Goal: Contribute content: Contribute content

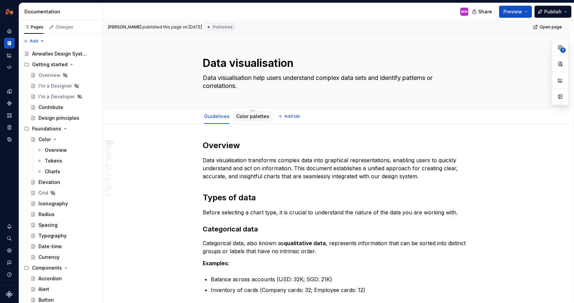
click at [245, 113] on link "Color palettes" at bounding box center [252, 116] width 33 height 6
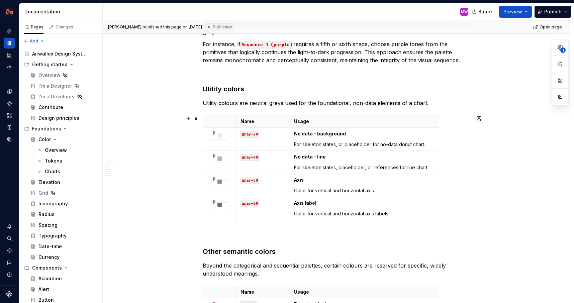
scroll to position [762, 0]
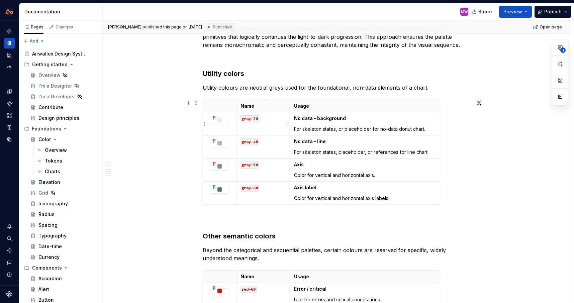
click at [254, 118] on code "gray-20" at bounding box center [249, 118] width 18 height 7
drag, startPoint x: 258, startPoint y: 118, endPoint x: 243, endPoint y: 118, distance: 14.7
click at [243, 118] on code "gray-20" at bounding box center [249, 118] width 18 height 7
type textarea "*"
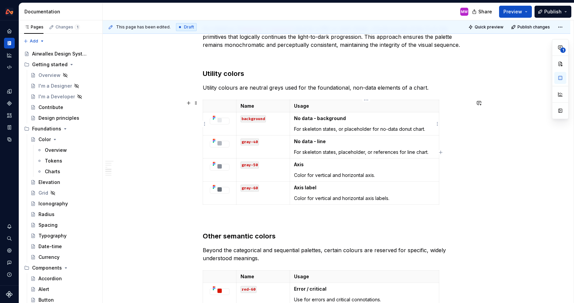
click at [321, 117] on strong "No data - background" at bounding box center [320, 118] width 52 height 6
drag, startPoint x: 296, startPoint y: 129, endPoint x: 296, endPoint y: 118, distance: 11.7
click at [296, 118] on td "No data - background For skeleton states, or placeholder for no-data donut char…" at bounding box center [364, 123] width 149 height 23
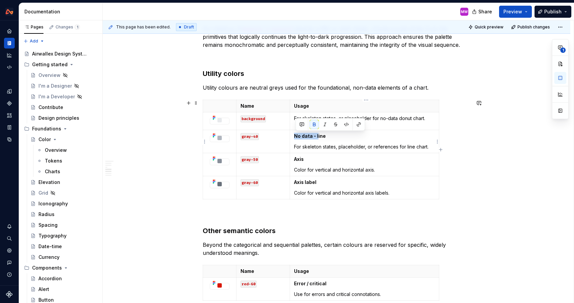
drag, startPoint x: 319, startPoint y: 136, endPoint x: 296, endPoint y: 136, distance: 23.7
click at [296, 136] on strong "No data - line" at bounding box center [310, 136] width 32 height 6
drag, startPoint x: 259, startPoint y: 137, endPoint x: 240, endPoint y: 137, distance: 18.7
click at [240, 137] on td "gray-40" at bounding box center [262, 141] width 53 height 23
drag, startPoint x: 295, startPoint y: 147, endPoint x: 296, endPoint y: 136, distance: 11.4
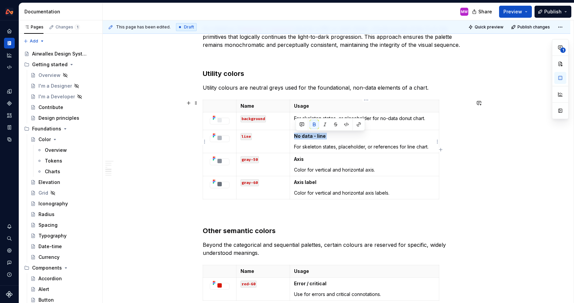
click at [296, 136] on td "No data - line For skeleton states, placeholder, or references for line chart." at bounding box center [364, 141] width 149 height 23
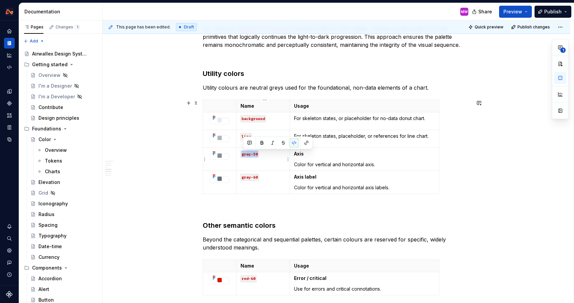
drag, startPoint x: 259, startPoint y: 155, endPoint x: 243, endPoint y: 155, distance: 16.0
click at [243, 155] on code "gray-50" at bounding box center [249, 154] width 18 height 7
drag, startPoint x: 259, startPoint y: 177, endPoint x: 243, endPoint y: 177, distance: 15.7
click at [243, 177] on code "gray-60" at bounding box center [249, 177] width 18 height 7
drag, startPoint x: 296, startPoint y: 188, endPoint x: 295, endPoint y: 177, distance: 11.1
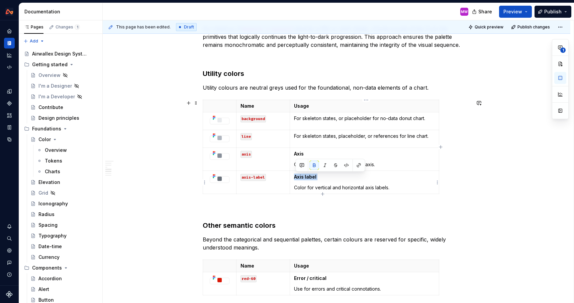
click at [295, 177] on td "Axis label Color for vertical and horizontal axis labels." at bounding box center [364, 182] width 149 height 23
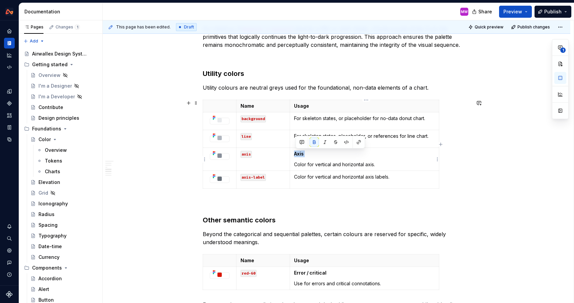
drag, startPoint x: 296, startPoint y: 163, endPoint x: 296, endPoint y: 151, distance: 12.0
click at [296, 151] on td "Axis Color for vertical and horizontal axis." at bounding box center [364, 159] width 149 height 23
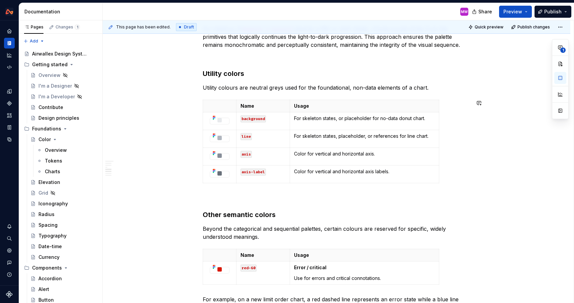
click at [320, 189] on div "Colour palettes Colour is a primary tool for encoding information, not decorati…" at bounding box center [336, 180] width 267 height 1605
click at [332, 120] on p "For skeleton states, or placeholder for no-data donut chart." at bounding box center [364, 118] width 141 height 7
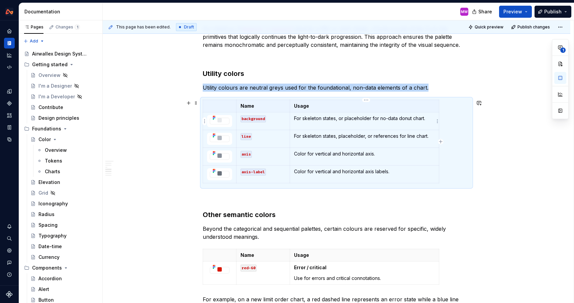
click at [427, 120] on p "For skeleton states, or placeholder for no-data donut chart." at bounding box center [364, 118] width 141 height 7
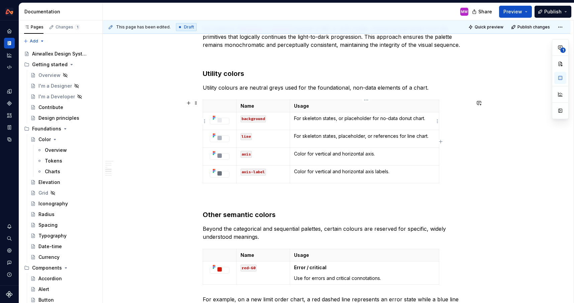
click at [430, 119] on p "For skeleton states, or placeholder for no-data donut chart." at bounding box center [364, 118] width 141 height 7
click at [304, 119] on p "For skeleton states, or placeholder for no-data donut chart." at bounding box center [364, 118] width 141 height 7
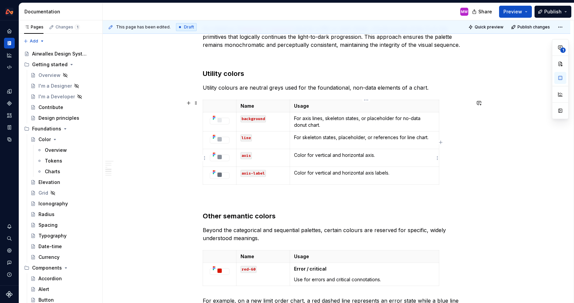
click at [316, 155] on p "Color for vertical and horizontal axis." at bounding box center [364, 155] width 141 height 7
click at [383, 155] on p "Color for vertical and horizontal axis." at bounding box center [364, 155] width 141 height 7
click at [398, 138] on p "For skeleton states, placeholder, or references for line chart." at bounding box center [364, 137] width 141 height 7
drag, startPoint x: 397, startPoint y: 138, endPoint x: 366, endPoint y: 139, distance: 31.1
click at [366, 139] on p "For skeleton states, placeholder, or references for line chart." at bounding box center [364, 137] width 141 height 7
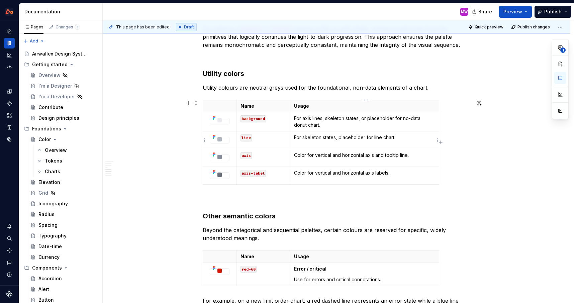
click at [340, 138] on p "For skeleton states, placeholder for line chart." at bounding box center [364, 137] width 141 height 7
click at [491, 149] on div "Colour palettes Colour is a primary tool for encoding information, not decorati…" at bounding box center [336, 222] width 467 height 1721
drag, startPoint x: 344, startPoint y: 155, endPoint x: 316, endPoint y: 155, distance: 27.8
click at [316, 155] on p "Color for vertical and horizontal axis and tooltip line." at bounding box center [364, 155] width 141 height 7
click at [391, 157] on p "Color for horizontal axis and tooltip line." at bounding box center [364, 155] width 141 height 7
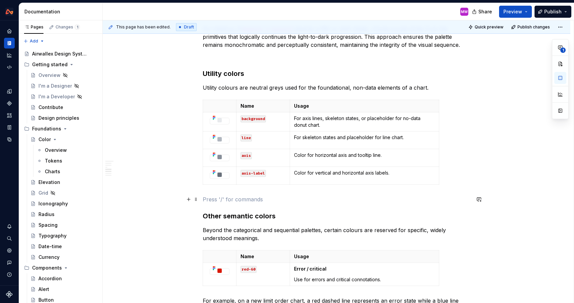
click at [323, 202] on p at bounding box center [336, 199] width 267 height 8
click at [478, 176] on div "Colour palettes Colour is a primary tool for encoding information, not decorati…" at bounding box center [336, 222] width 467 height 1721
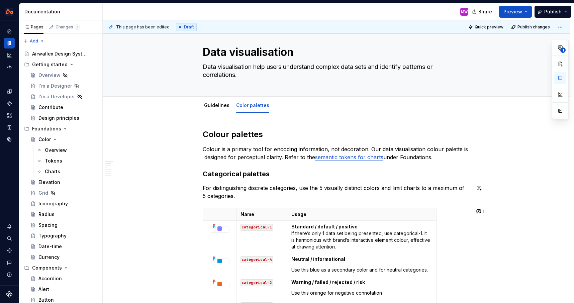
scroll to position [0, 0]
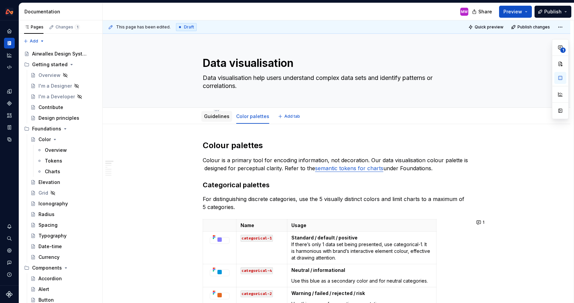
click at [217, 119] on div "Guidelines" at bounding box center [216, 116] width 25 height 7
click at [212, 116] on link "Guidelines" at bounding box center [216, 116] width 25 height 6
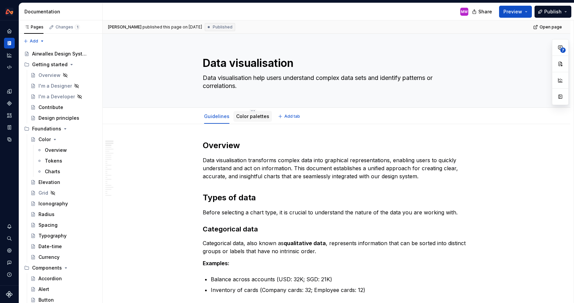
click at [260, 115] on link "Color palettes" at bounding box center [252, 116] width 33 height 6
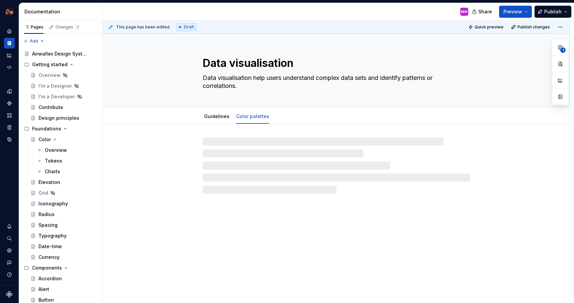
type textarea "*"
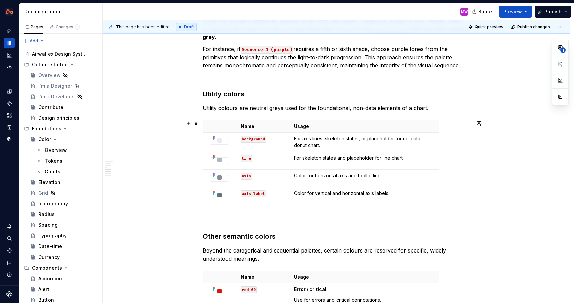
scroll to position [796, 0]
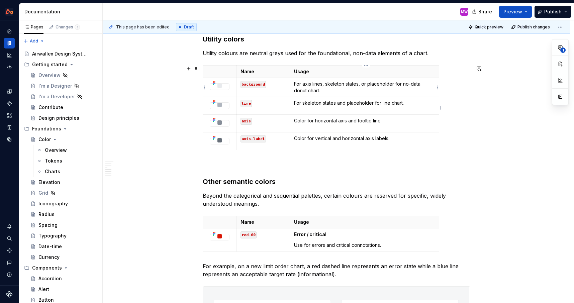
click at [362, 85] on p "For axis lines, skeleton states, or placeholder for no-data donut chart." at bounding box center [364, 87] width 141 height 13
click at [434, 85] on p "For axis lines, skeleton states or placeholder for no-data donut chart." at bounding box center [364, 87] width 141 height 13
click at [373, 91] on p "For axis lines, skeleton states or placeholder for no-data donut and meter char…" at bounding box center [364, 87] width 141 height 13
drag, startPoint x: 422, startPoint y: 83, endPoint x: 368, endPoint y: 84, distance: 53.2
click at [368, 84] on p "For axis lines, skeleton states or placeholder for no-data donut and meter char…" at bounding box center [364, 87] width 141 height 13
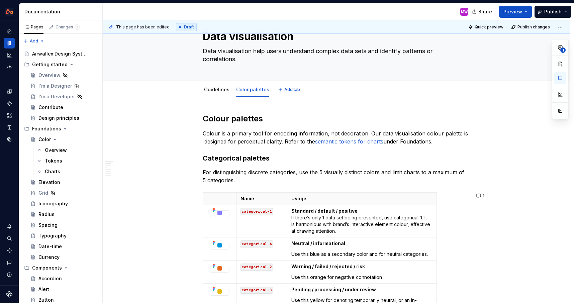
scroll to position [0, 0]
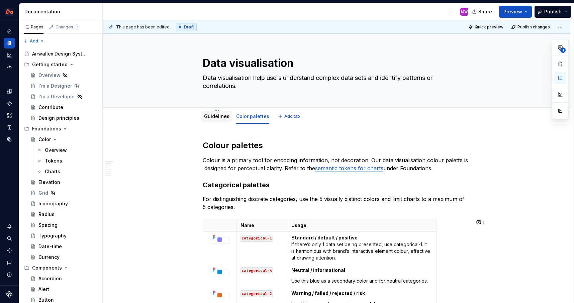
click at [214, 116] on link "Guidelines" at bounding box center [216, 116] width 25 height 6
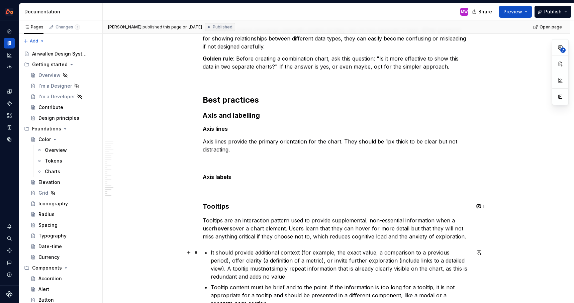
scroll to position [3474, 0]
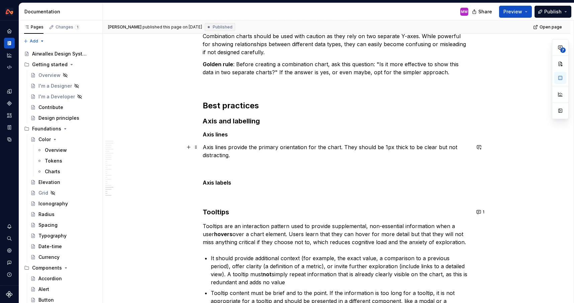
click at [252, 155] on p "Axis lines provide the primary orientation for the chart. They should be 1px th…" at bounding box center [336, 151] width 267 height 16
type textarea "*"
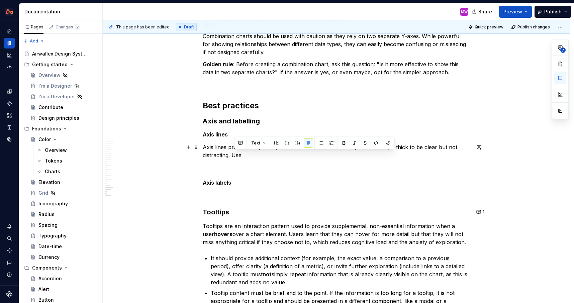
drag, startPoint x: 253, startPoint y: 153, endPoint x: 234, endPoint y: 154, distance: 19.1
click at [234, 154] on p "Axis lines provide the primary orientation for the chart. They should be 1px th…" at bounding box center [336, 151] width 267 height 16
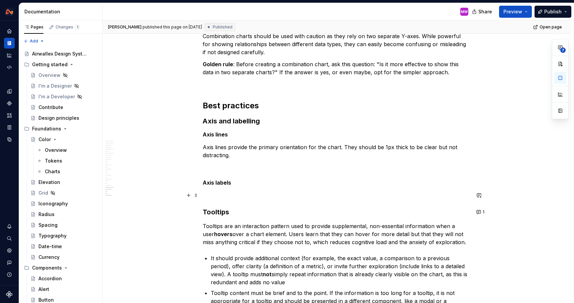
click at [225, 193] on p at bounding box center [336, 195] width 267 height 8
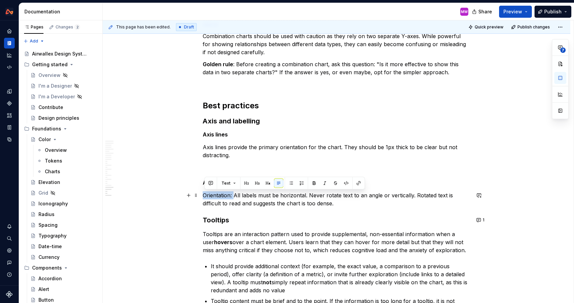
drag, startPoint x: 236, startPoint y: 195, endPoint x: 182, endPoint y: 193, distance: 53.5
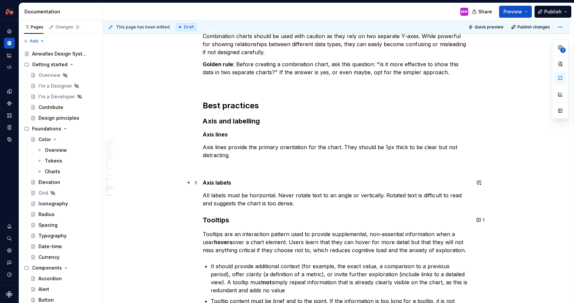
click at [237, 184] on h5 "Axis labels" at bounding box center [336, 182] width 267 height 7
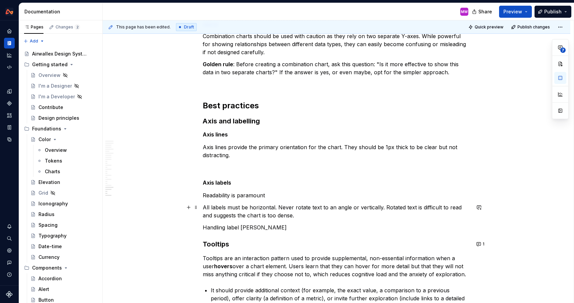
click at [301, 215] on p "All labels must be horizontal. Never rotate text to an angle or vertically. Rot…" at bounding box center [336, 211] width 267 height 16
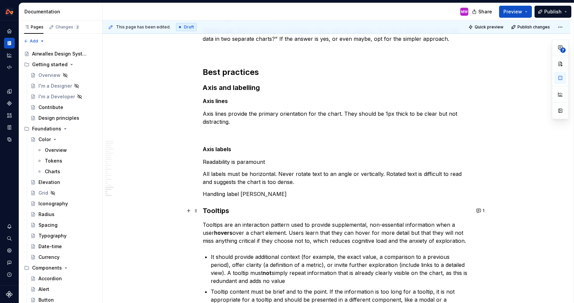
scroll to position [3532, 0]
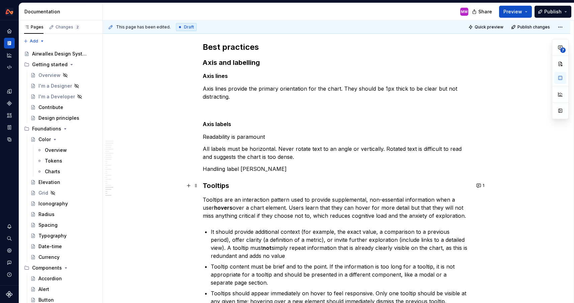
click at [273, 168] on p "Handling label [PERSON_NAME]" at bounding box center [336, 169] width 267 height 8
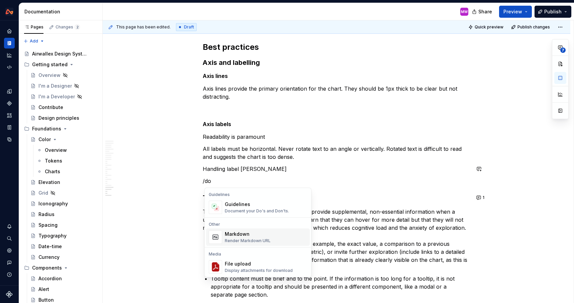
click at [253, 203] on div "Guidelines" at bounding box center [257, 204] width 64 height 7
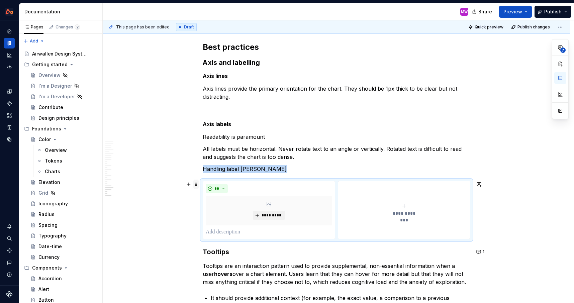
click at [199, 184] on span at bounding box center [195, 184] width 5 height 9
click at [211, 199] on div "Duplicate" at bounding box center [225, 195] width 57 height 11
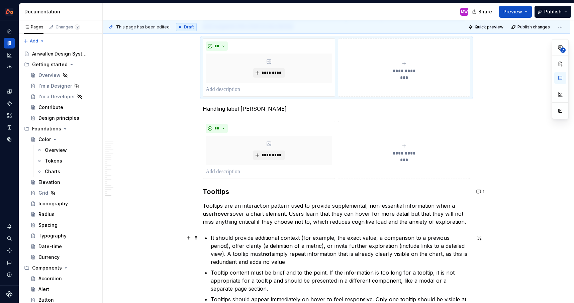
scroll to position [3614, 0]
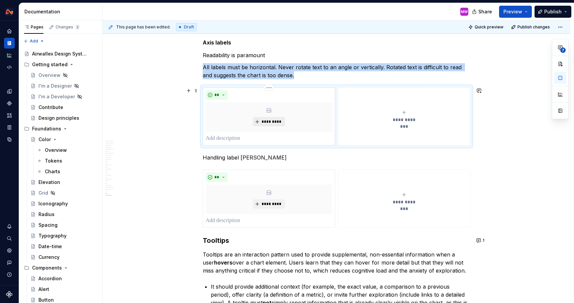
click at [260, 121] on button "*********" at bounding box center [269, 121] width 32 height 9
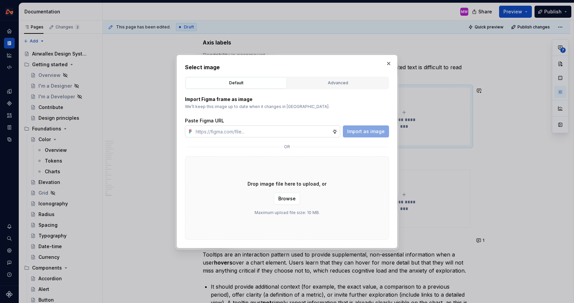
type textarea "*"
click at [260, 131] on input "text" at bounding box center [262, 131] width 139 height 12
type input "[URL][DOMAIN_NAME]"
click at [360, 128] on span "Import as image" at bounding box center [365, 131] width 37 height 7
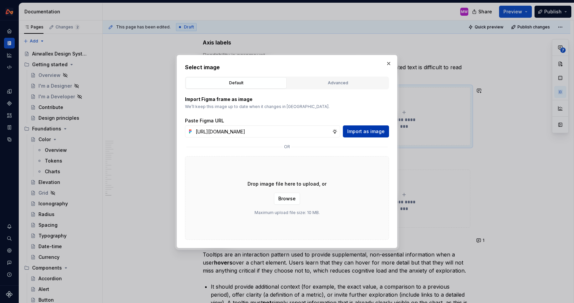
scroll to position [0, 0]
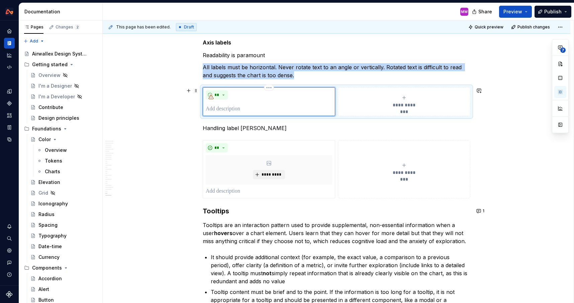
click at [248, 109] on p at bounding box center [269, 109] width 126 height 8
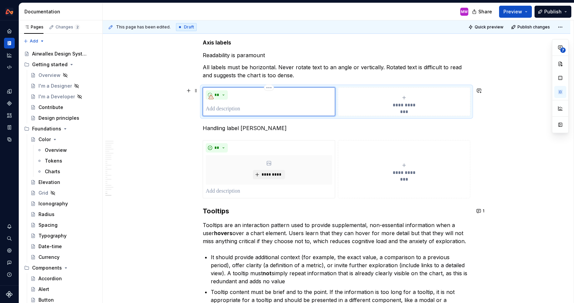
type textarea "*"
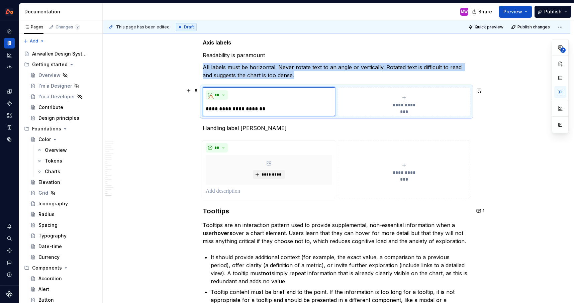
click at [413, 103] on span "**********" at bounding box center [404, 105] width 31 height 7
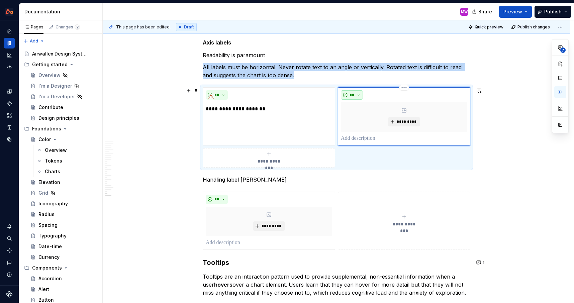
click at [354, 93] on span "**" at bounding box center [351, 94] width 5 height 5
click at [364, 119] on div "Don't" at bounding box center [369, 118] width 12 height 7
click at [361, 136] on p at bounding box center [404, 138] width 126 height 8
click at [406, 121] on span "*********" at bounding box center [406, 121] width 20 height 5
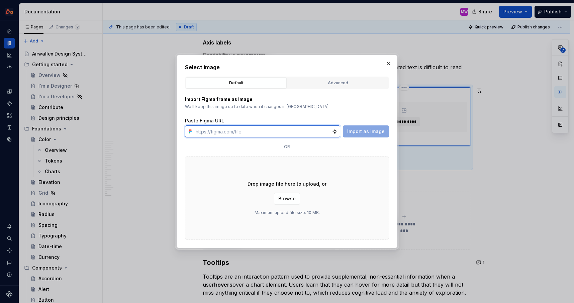
click at [295, 133] on input "text" at bounding box center [262, 131] width 139 height 12
paste input "[URL][DOMAIN_NAME]"
type input "[URL][DOMAIN_NAME]"
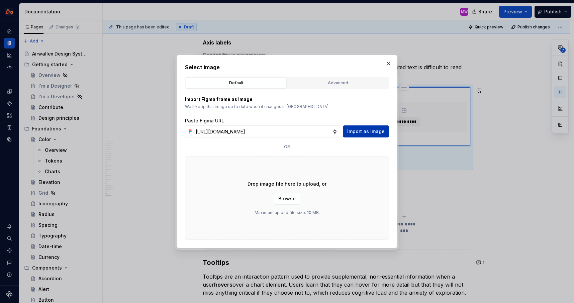
click at [350, 133] on span "Import as image" at bounding box center [365, 131] width 37 height 7
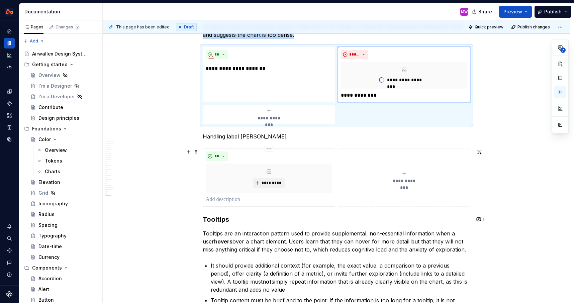
scroll to position [3667, 0]
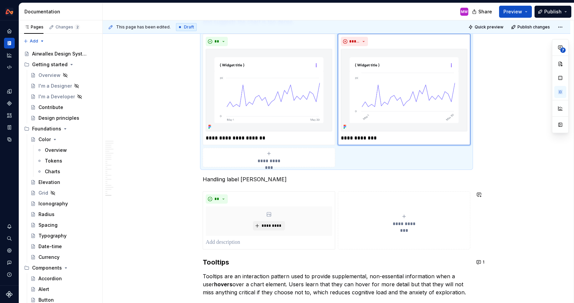
click at [267, 182] on p "Handling label [PERSON_NAME]" at bounding box center [336, 179] width 267 height 8
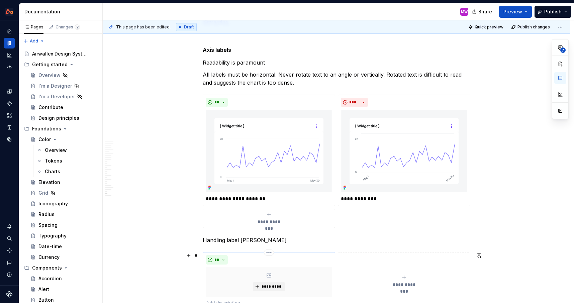
scroll to position [3675, 0]
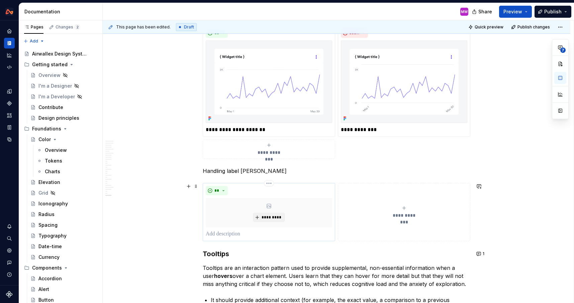
click at [236, 236] on p at bounding box center [269, 234] width 126 height 8
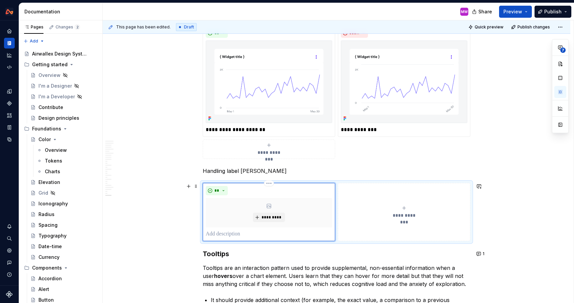
type textarea "*"
click at [402, 213] on span "**********" at bounding box center [404, 215] width 31 height 7
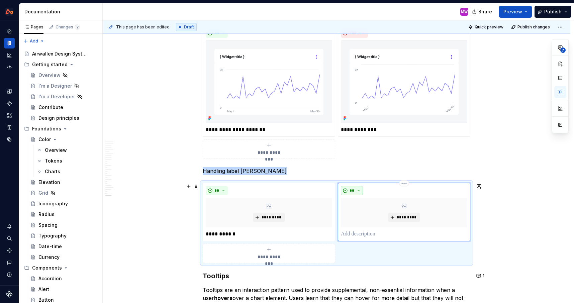
click at [363, 191] on button "**" at bounding box center [352, 190] width 22 height 9
click at [365, 215] on div "Don't" at bounding box center [369, 214] width 12 height 7
click at [372, 233] on p at bounding box center [404, 234] width 126 height 8
click at [229, 230] on p "**********" at bounding box center [269, 234] width 126 height 8
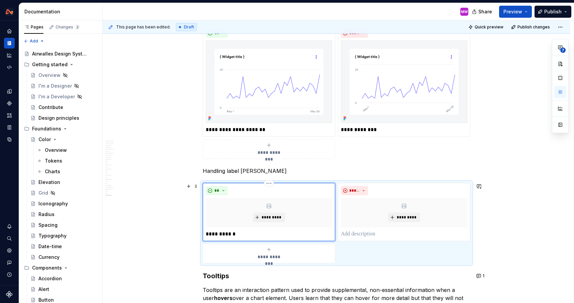
click at [239, 232] on p "**********" at bounding box center [269, 234] width 126 height 8
click at [238, 236] on p "**********" at bounding box center [269, 234] width 126 height 8
drag, startPoint x: 286, startPoint y: 235, endPoint x: 256, endPoint y: 234, distance: 29.4
click at [256, 234] on p "**********" at bounding box center [269, 234] width 126 height 8
click at [276, 217] on span "*********" at bounding box center [271, 217] width 20 height 5
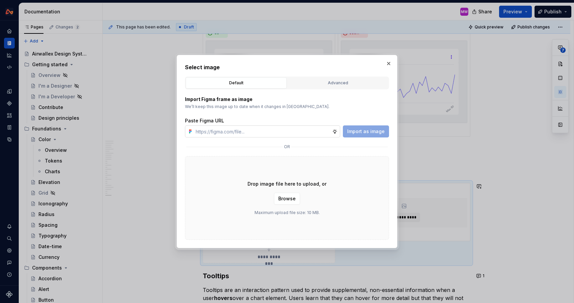
type textarea "*"
click at [284, 129] on input "text" at bounding box center [262, 131] width 139 height 12
type input "[URL][DOMAIN_NAME]"
click at [359, 130] on span "Import as image" at bounding box center [365, 131] width 37 height 7
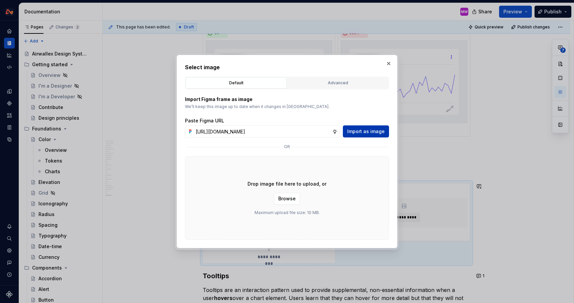
scroll to position [0, 0]
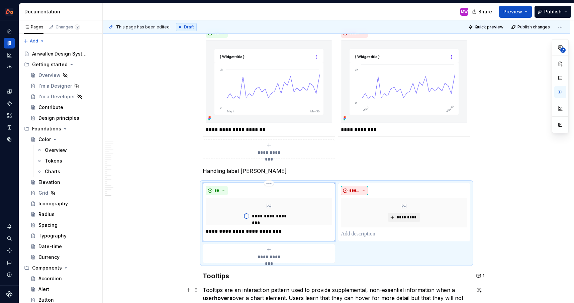
type textarea "*"
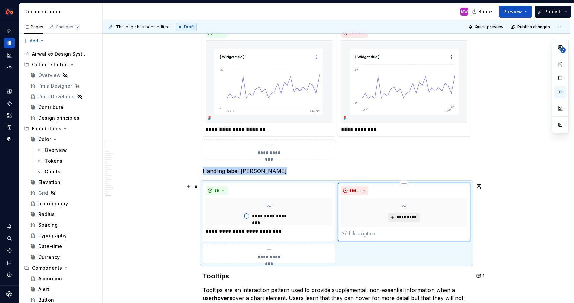
click at [400, 218] on span "*********" at bounding box center [406, 217] width 20 height 5
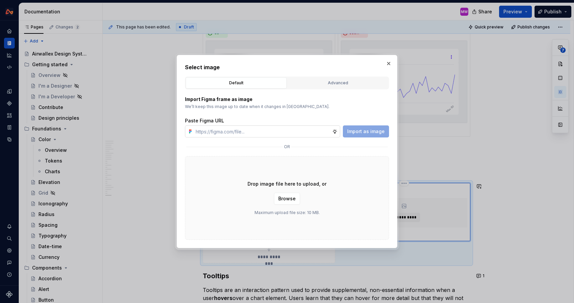
click at [300, 131] on input "text" at bounding box center [262, 131] width 139 height 12
type input "[URL][DOMAIN_NAME]"
click at [367, 129] on span "Import as image" at bounding box center [365, 131] width 37 height 7
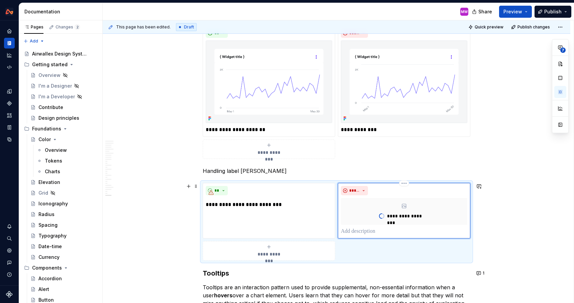
click at [371, 232] on p at bounding box center [404, 231] width 126 height 8
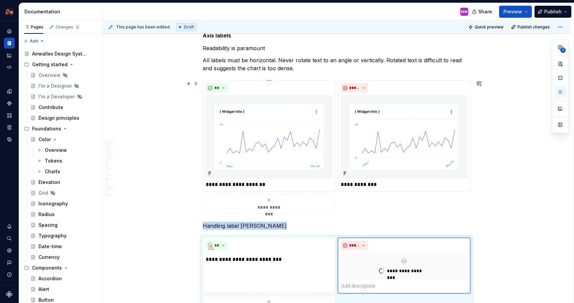
scroll to position [3609, 0]
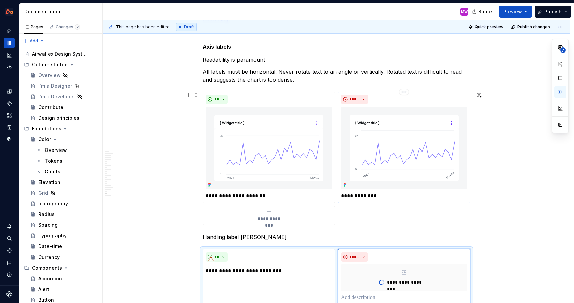
click at [346, 195] on p "**********" at bounding box center [404, 196] width 126 height 8
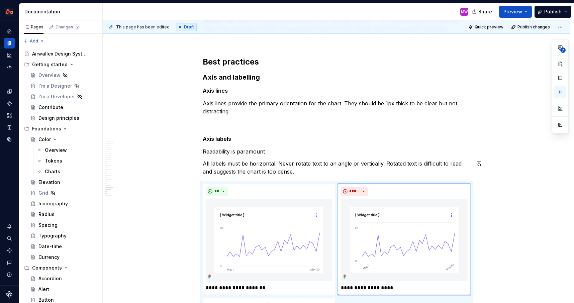
scroll to position [3497, 0]
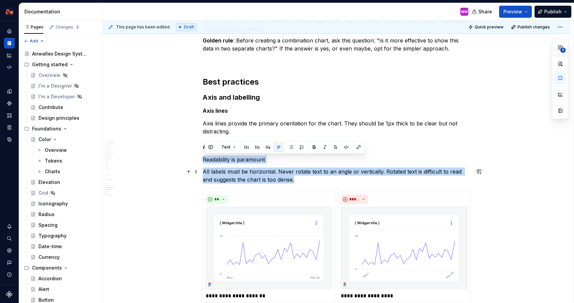
drag, startPoint x: 204, startPoint y: 158, endPoint x: 304, endPoint y: 181, distance: 102.0
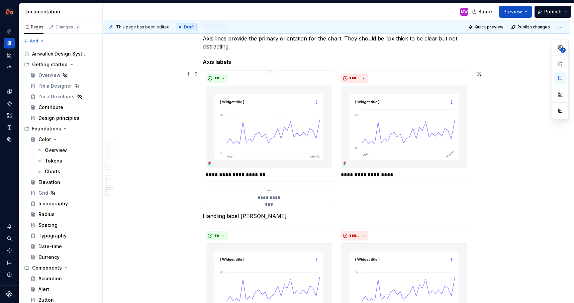
scroll to position [3604, 0]
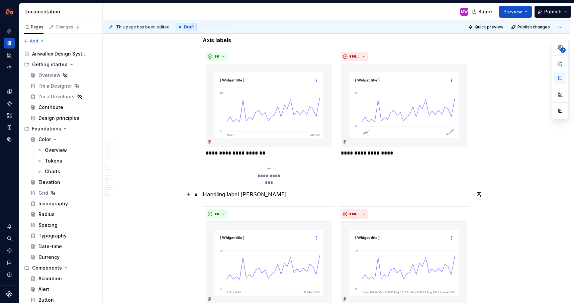
click at [272, 194] on p "Handling label [PERSON_NAME]" at bounding box center [336, 194] width 267 height 8
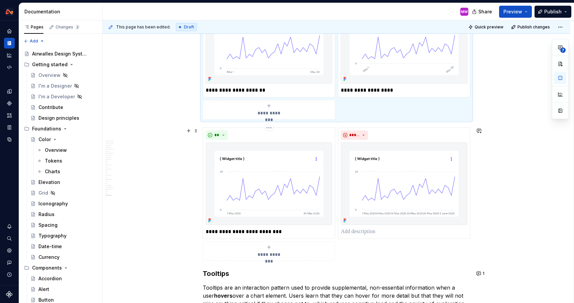
scroll to position [3698, 0]
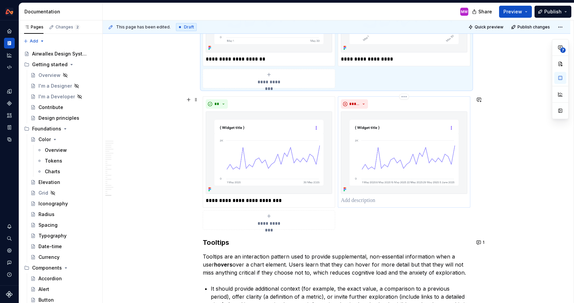
click at [365, 199] on p at bounding box center [404, 201] width 126 height 8
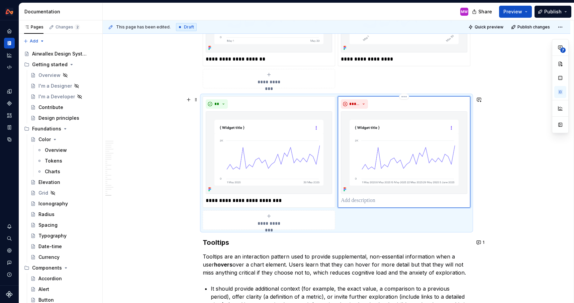
type textarea "*"
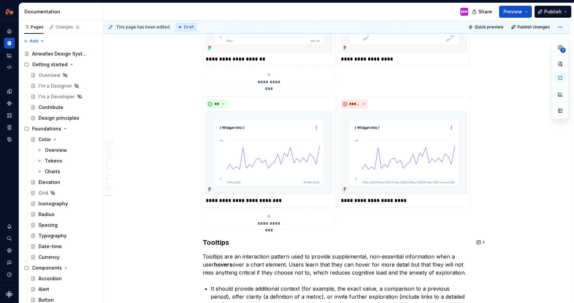
click at [271, 76] on icon "submit" at bounding box center [268, 74] width 5 height 5
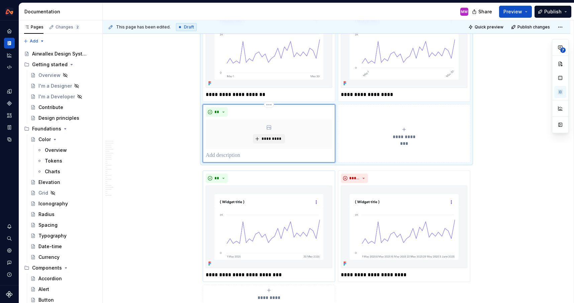
scroll to position [3662, 0]
click at [272, 144] on div "*********" at bounding box center [269, 134] width 126 height 29
click at [234, 154] on p at bounding box center [269, 156] width 126 height 8
click at [396, 131] on div "**********" at bounding box center [404, 133] width 126 height 13
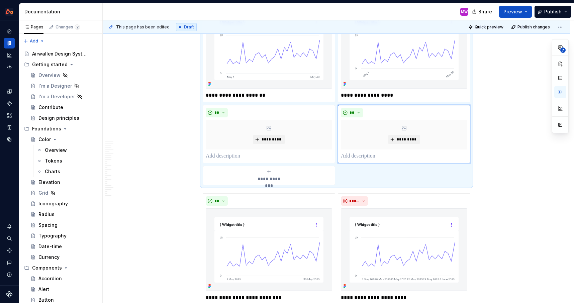
click at [282, 177] on span "**********" at bounding box center [268, 179] width 31 height 7
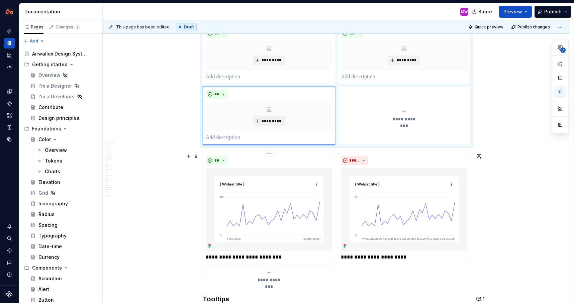
scroll to position [3745, 0]
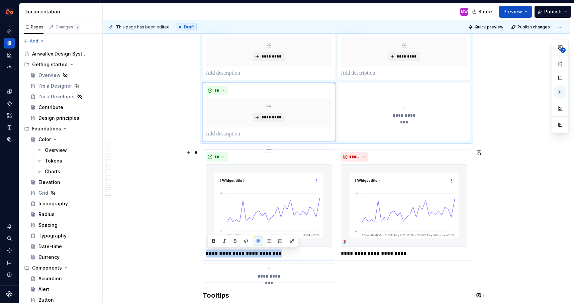
drag, startPoint x: 280, startPoint y: 255, endPoint x: 206, endPoint y: 255, distance: 73.6
click at [206, 255] on div "**********" at bounding box center [269, 204] width 132 height 111
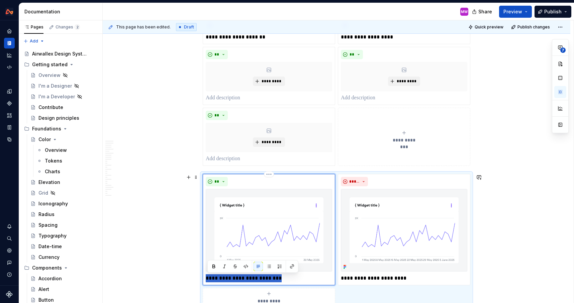
scroll to position [3711, 0]
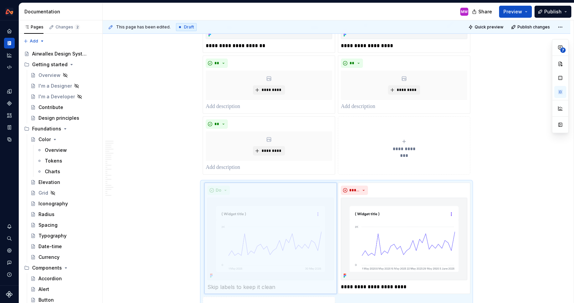
drag, startPoint x: 249, startPoint y: 227, endPoint x: 277, endPoint y: 85, distance: 145.2
click at [277, 85] on body "Design System MW Design system data Documentation MW Share Preview Publish Page…" at bounding box center [287, 151] width 574 height 303
drag, startPoint x: 265, startPoint y: 241, endPoint x: 273, endPoint y: 85, distance: 156.3
click at [273, 85] on body "Design System MW Design system data Documentation MW Share Preview Publish Page…" at bounding box center [287, 151] width 574 height 303
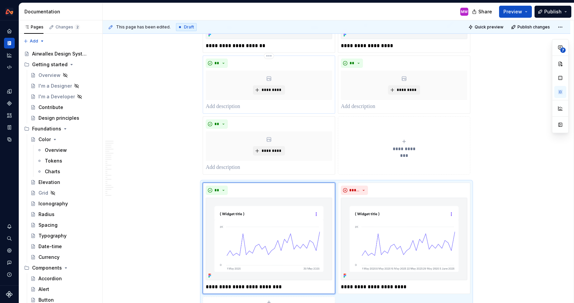
click at [236, 108] on p at bounding box center [269, 107] width 126 height 8
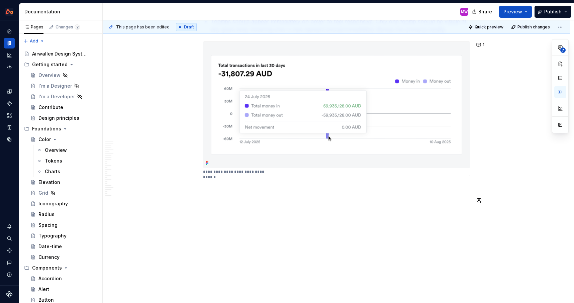
drag, startPoint x: 406, startPoint y: 289, endPoint x: 342, endPoint y: 278, distance: 64.8
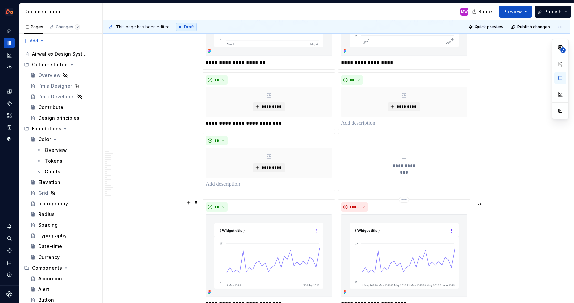
scroll to position [3745, 0]
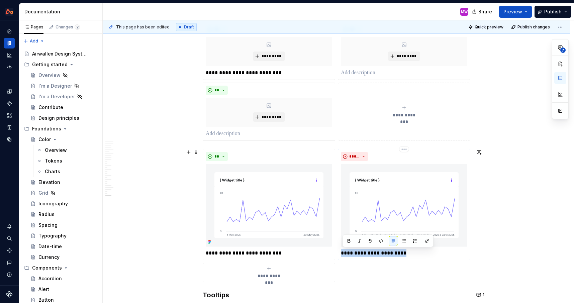
drag, startPoint x: 410, startPoint y: 253, endPoint x: 343, endPoint y: 251, distance: 67.2
click at [343, 251] on p "**********" at bounding box center [404, 253] width 126 height 8
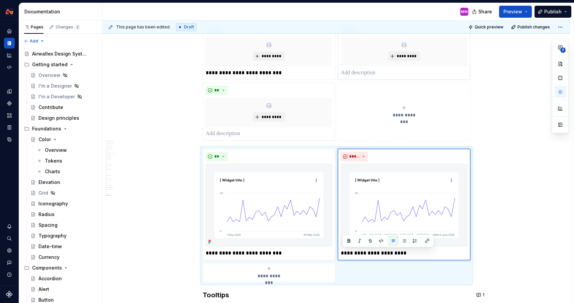
click at [358, 75] on p at bounding box center [404, 73] width 126 height 8
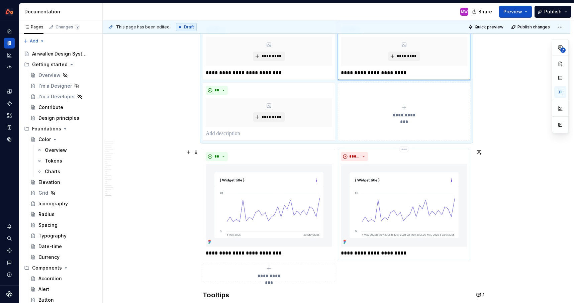
click at [387, 209] on img at bounding box center [404, 205] width 126 height 83
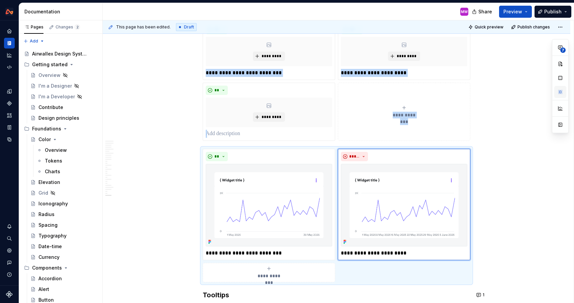
click at [560, 90] on button "button" at bounding box center [560, 92] width 12 height 12
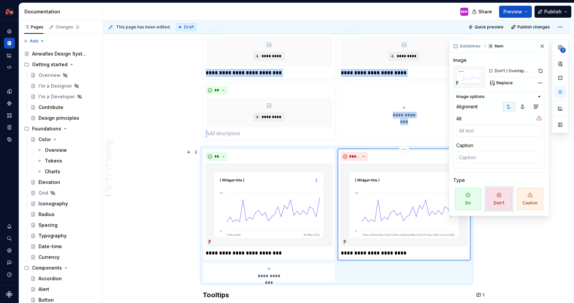
click at [388, 111] on div "**********" at bounding box center [404, 111] width 126 height 13
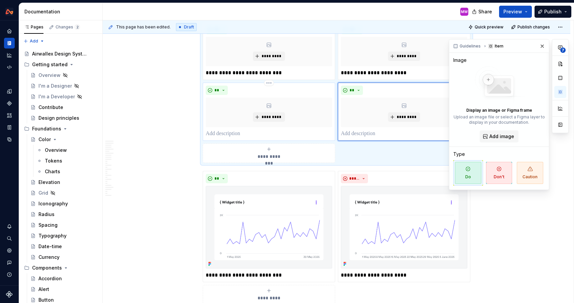
click at [239, 130] on p at bounding box center [269, 134] width 126 height 8
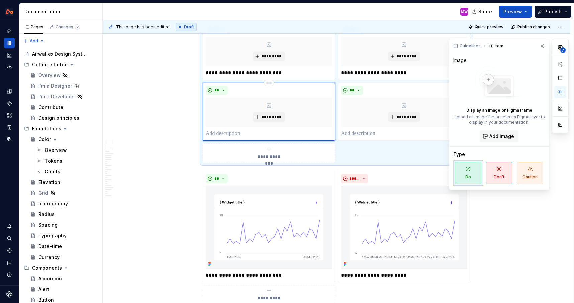
click at [230, 133] on p at bounding box center [269, 134] width 126 height 8
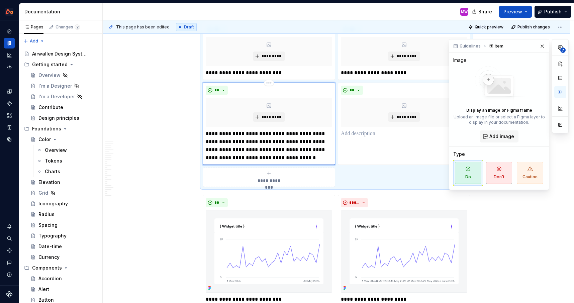
click at [208, 134] on p "**********" at bounding box center [269, 146] width 126 height 32
drag, startPoint x: 227, startPoint y: 133, endPoint x: 204, endPoint y: 133, distance: 23.4
click at [204, 133] on div "**********" at bounding box center [336, 47] width 267 height 279
type textarea "*"
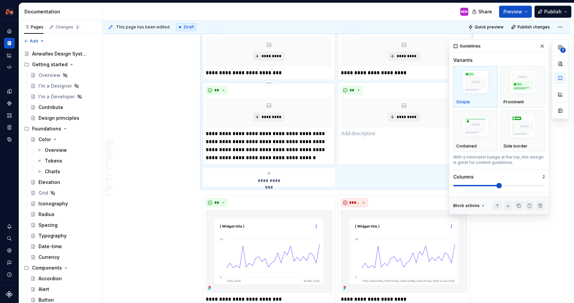
click at [230, 137] on p "**********" at bounding box center [269, 146] width 126 height 32
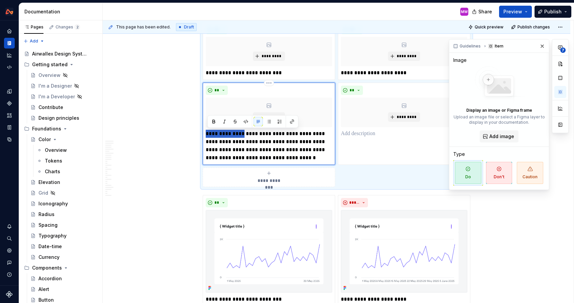
drag, startPoint x: 243, startPoint y: 134, endPoint x: 208, endPoint y: 133, distance: 34.8
click at [208, 133] on p "**********" at bounding box center [269, 146] width 126 height 32
click at [277, 114] on button "*********" at bounding box center [269, 116] width 32 height 9
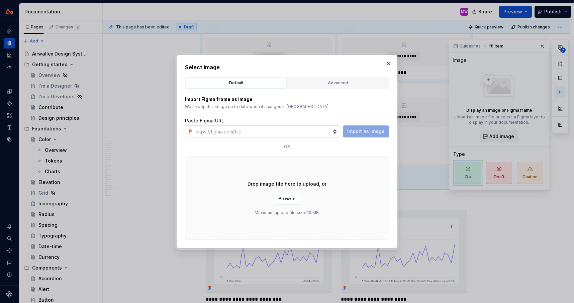
click at [298, 127] on input "text" at bounding box center [262, 131] width 139 height 12
type textarea "*"
type input "[URL][DOMAIN_NAME]"
click at [374, 129] on span "Import as image" at bounding box center [365, 131] width 37 height 7
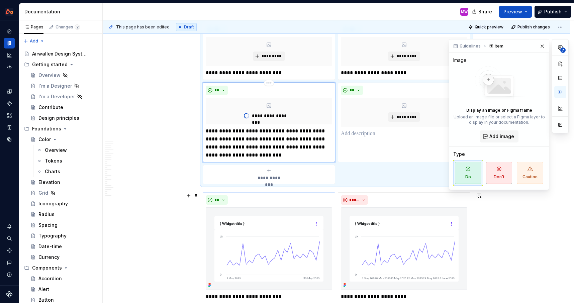
type textarea "*"
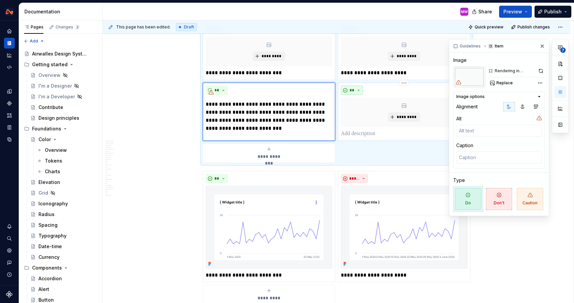
click at [359, 90] on button "**" at bounding box center [352, 90] width 22 height 9
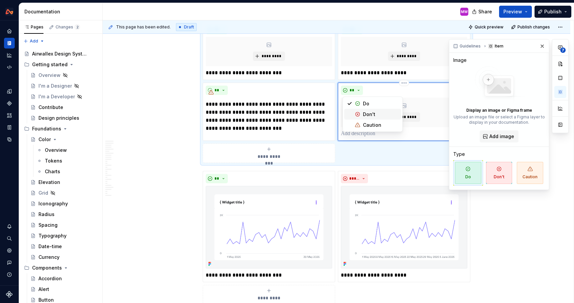
click at [366, 113] on div "Don't" at bounding box center [369, 114] width 12 height 7
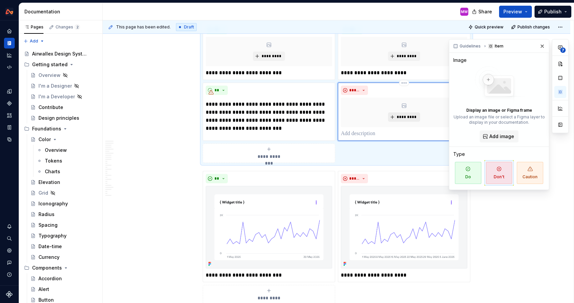
click at [401, 114] on span "*********" at bounding box center [406, 116] width 20 height 5
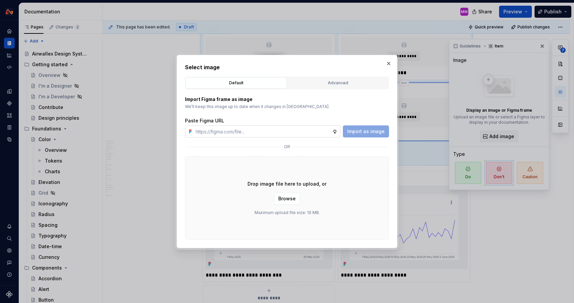
click at [321, 129] on input "text" at bounding box center [262, 131] width 139 height 12
type input "[URL][DOMAIN_NAME]"
click at [369, 133] on span "Import as image" at bounding box center [365, 131] width 37 height 7
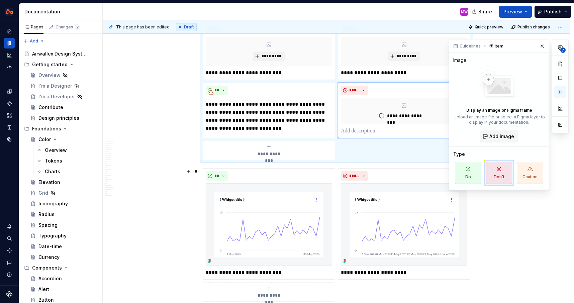
type textarea "*"
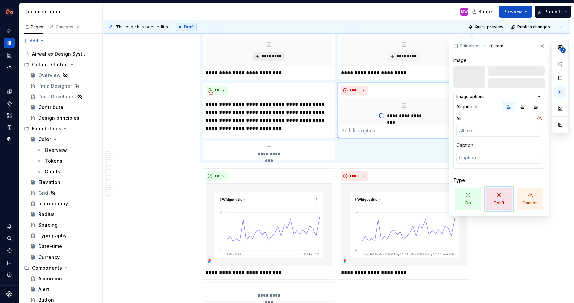
click at [276, 54] on span "*********" at bounding box center [271, 55] width 20 height 5
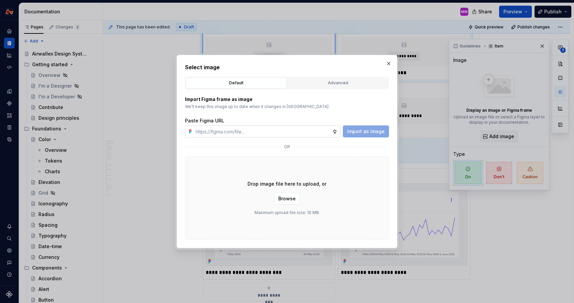
click at [267, 132] on input "text" at bounding box center [262, 131] width 139 height 12
type input "[URL][DOMAIN_NAME]"
click at [365, 124] on div "Paste Figma URL [URL][DOMAIN_NAME] Import as image" at bounding box center [287, 127] width 204 height 20
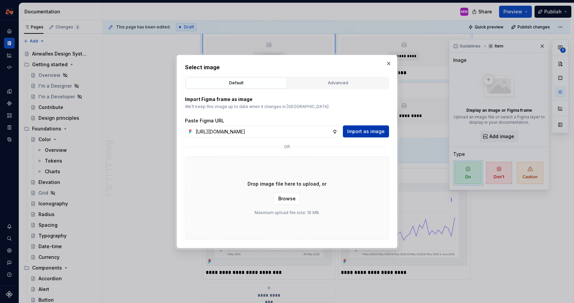
click at [365, 132] on span "Import as image" at bounding box center [365, 131] width 37 height 7
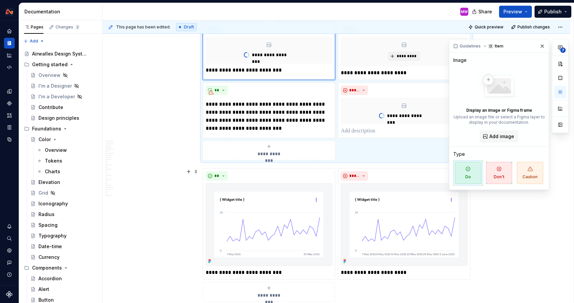
type textarea "*"
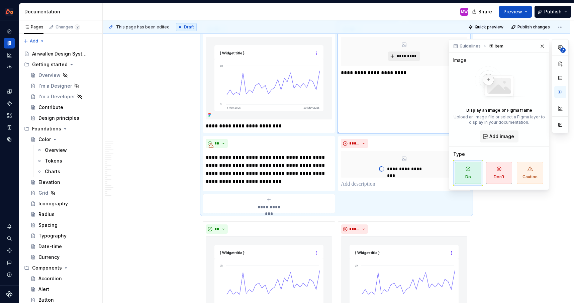
click at [409, 58] on span "*********" at bounding box center [406, 55] width 20 height 5
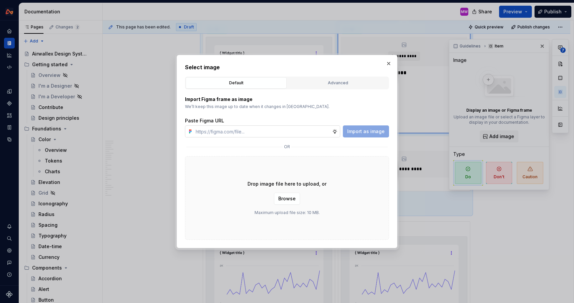
click at [290, 130] on input "text" at bounding box center [262, 131] width 139 height 12
type input "[URL][DOMAIN_NAME]"
click at [353, 134] on span "Import as image" at bounding box center [365, 131] width 37 height 7
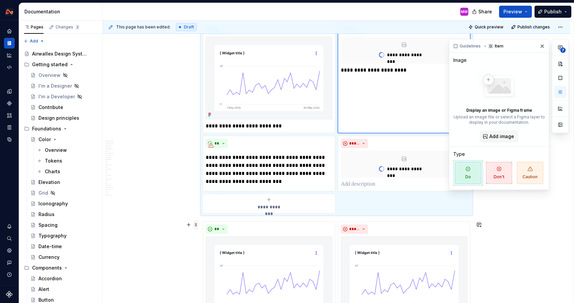
click at [199, 224] on span at bounding box center [195, 224] width 5 height 9
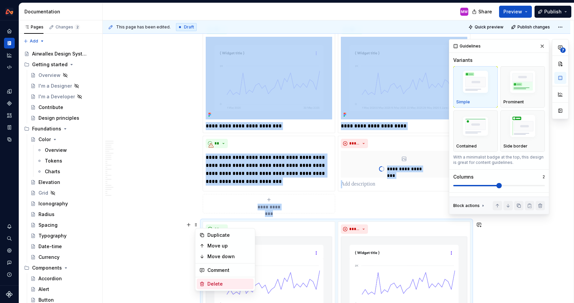
click at [214, 286] on div "Delete" at bounding box center [228, 284] width 43 height 7
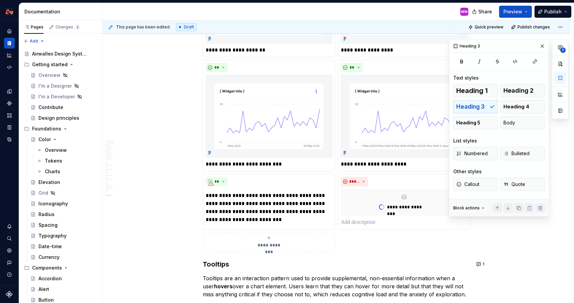
scroll to position [3691, 0]
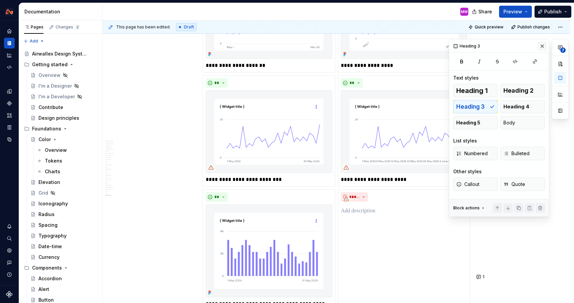
click at [544, 46] on button "button" at bounding box center [541, 45] width 9 height 9
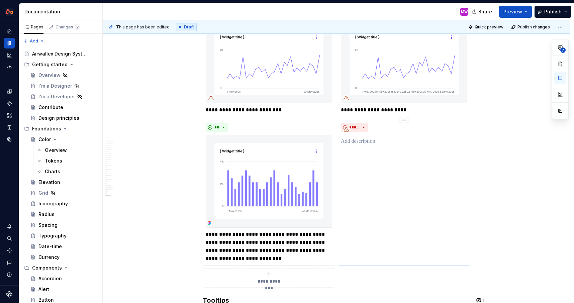
scroll to position [3780, 0]
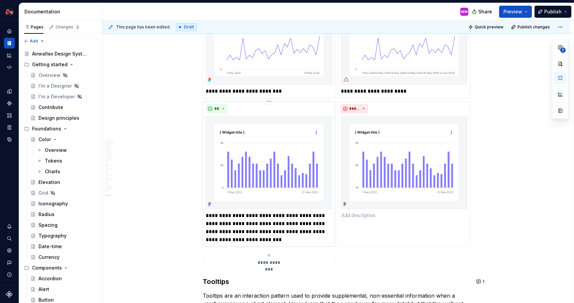
click at [210, 216] on p "**********" at bounding box center [269, 228] width 126 height 32
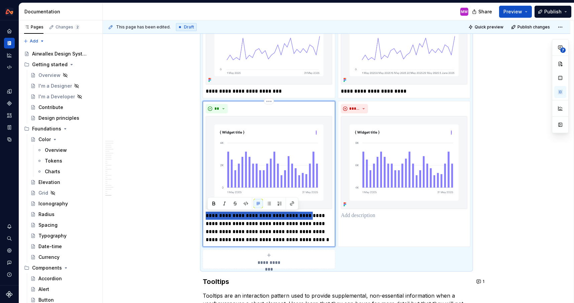
drag, startPoint x: 306, startPoint y: 215, endPoint x: 206, endPoint y: 215, distance: 100.3
click at [206, 215] on div "**********" at bounding box center [269, 174] width 132 height 146
click at [359, 220] on div "*****" at bounding box center [404, 174] width 132 height 146
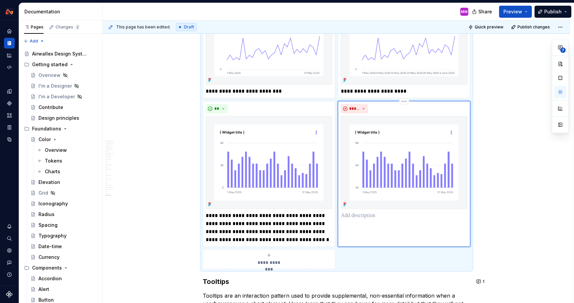
click at [356, 217] on p at bounding box center [404, 216] width 126 height 8
type textarea "*"
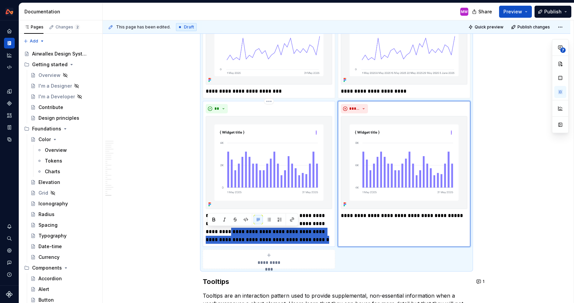
drag, startPoint x: 208, startPoint y: 232, endPoint x: 331, endPoint y: 237, distance: 123.1
click at [331, 237] on p "**********" at bounding box center [269, 228] width 126 height 32
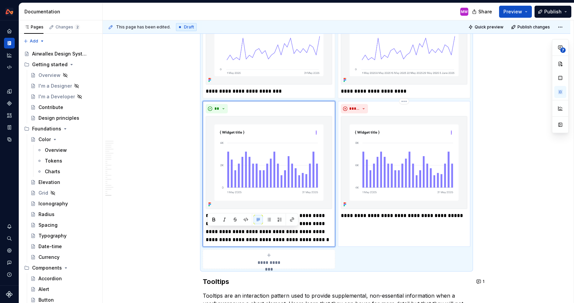
click at [458, 217] on p "**********" at bounding box center [404, 216] width 126 height 8
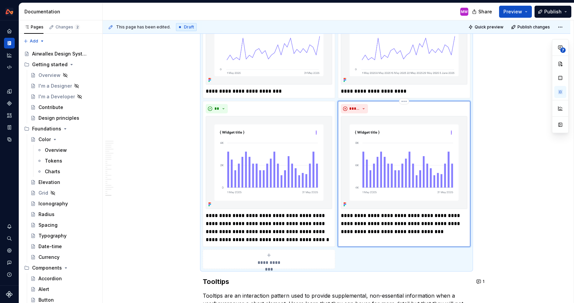
click at [342, 224] on p "**********" at bounding box center [404, 224] width 126 height 24
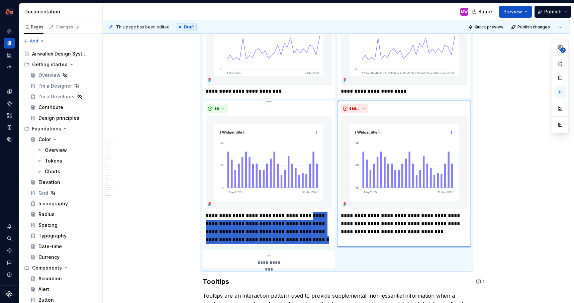
drag, startPoint x: 306, startPoint y: 214, endPoint x: 321, endPoint y: 252, distance: 40.8
click at [321, 252] on div "**********" at bounding box center [336, 71] width 267 height 396
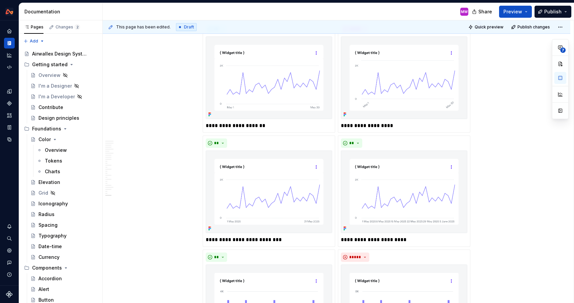
scroll to position [4035, 0]
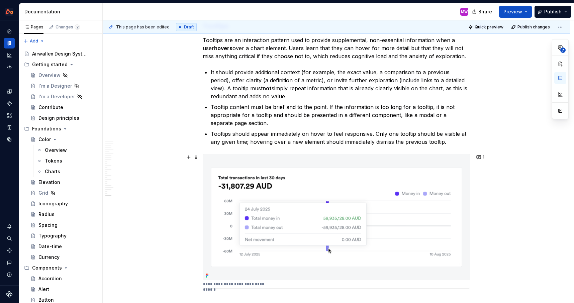
click at [330, 140] on p "Tooltips should appear immediately on hover to feel responsive. Only one toolti…" at bounding box center [340, 138] width 259 height 16
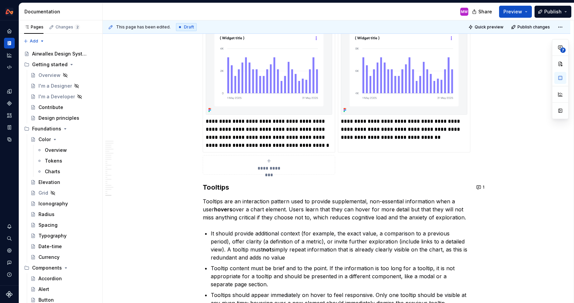
scroll to position [3870, 0]
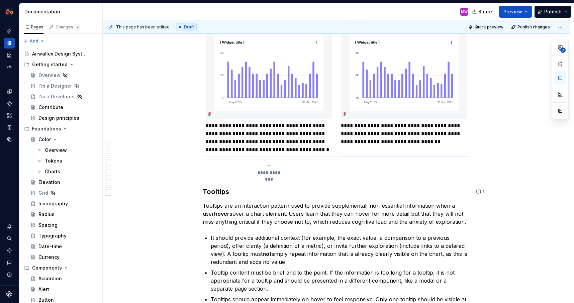
click at [346, 134] on p "**********" at bounding box center [404, 134] width 126 height 24
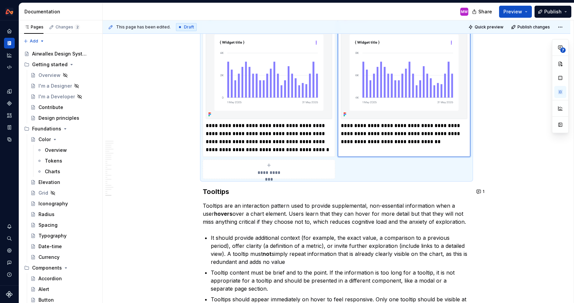
type textarea "*"
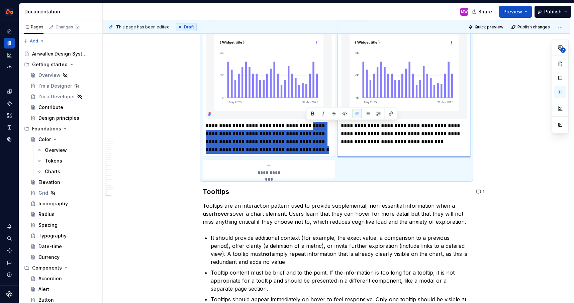
drag, startPoint x: 306, startPoint y: 124, endPoint x: 316, endPoint y: 151, distance: 28.7
click at [316, 151] on p "**********" at bounding box center [269, 138] width 126 height 32
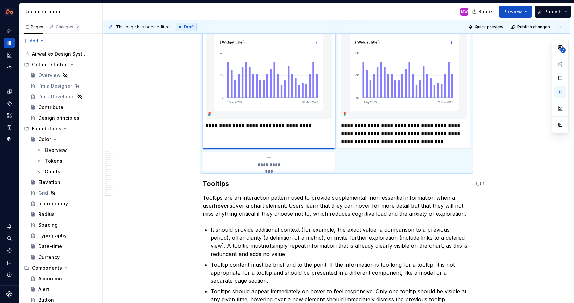
type textarea "*"
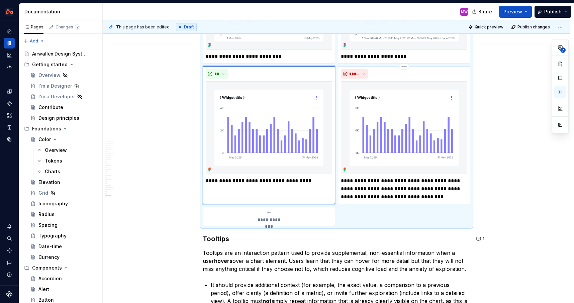
scroll to position [3782, 0]
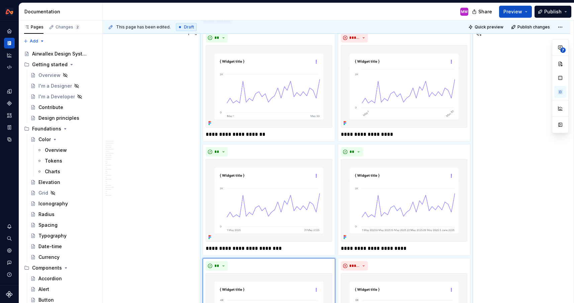
scroll to position [3685, 0]
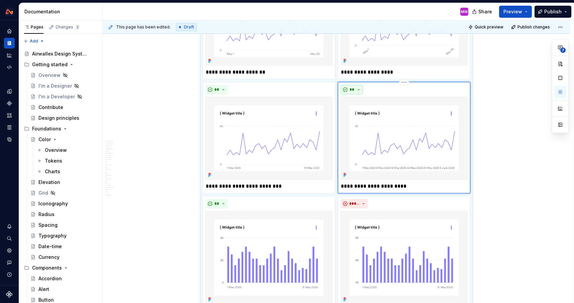
click at [359, 88] on button "**" at bounding box center [352, 89] width 22 height 9
click at [368, 118] on span "Don't" at bounding box center [372, 113] width 57 height 11
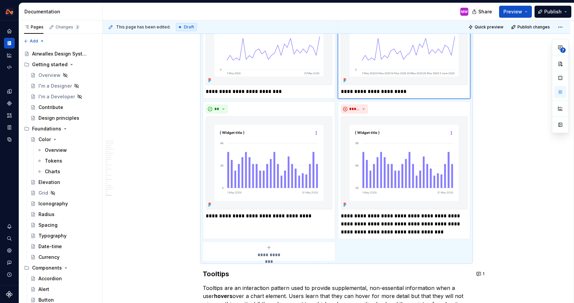
scroll to position [3832, 0]
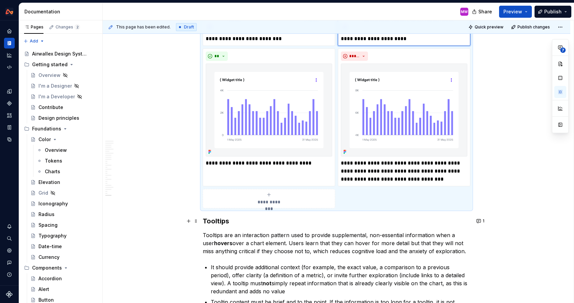
click at [205, 219] on h3 "Tooltips" at bounding box center [336, 220] width 267 height 9
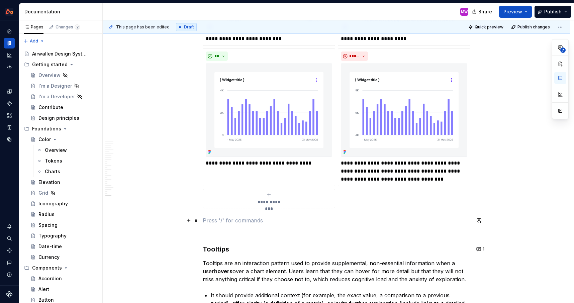
click at [217, 217] on p at bounding box center [336, 220] width 267 height 8
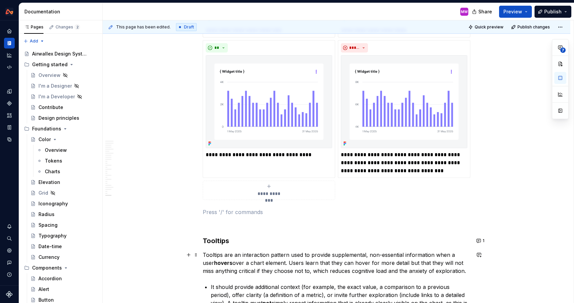
scroll to position [3883, 0]
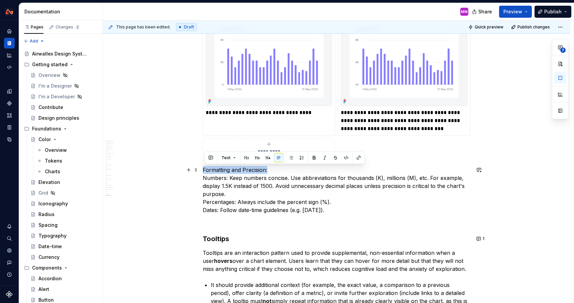
drag, startPoint x: 275, startPoint y: 172, endPoint x: 203, endPoint y: 171, distance: 72.9
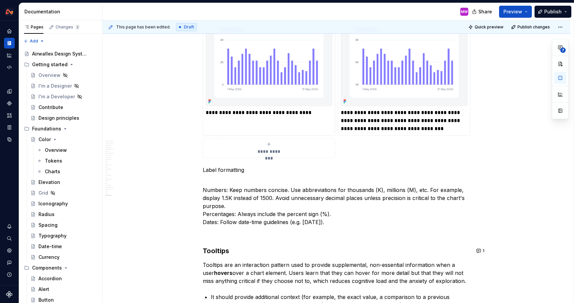
click at [262, 168] on p "Label formatting" at bounding box center [336, 170] width 267 height 8
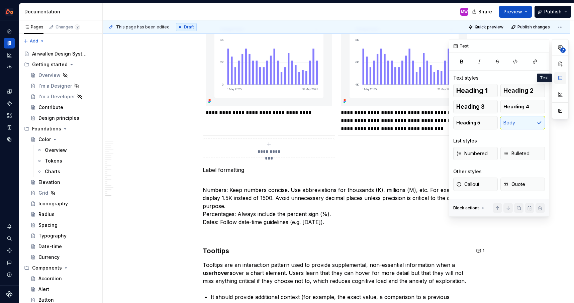
click at [558, 78] on button "button" at bounding box center [560, 78] width 12 height 12
click at [482, 119] on button "Heading 5" at bounding box center [475, 122] width 44 height 13
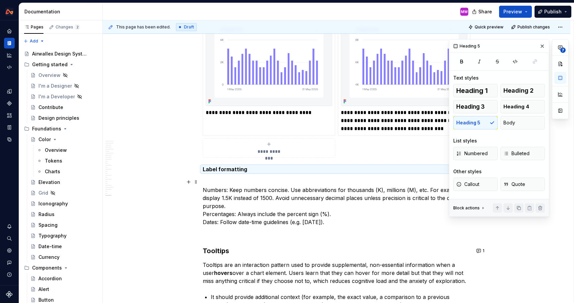
click at [205, 190] on p "Numbers: Keep numbers concise. Use abbreviations for thousands (K), millions (M…" at bounding box center [336, 202] width 267 height 48
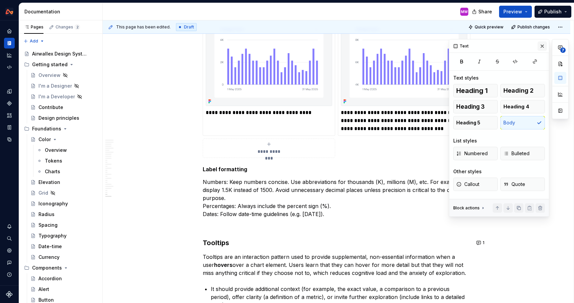
click at [541, 45] on button "button" at bounding box center [541, 45] width 9 height 9
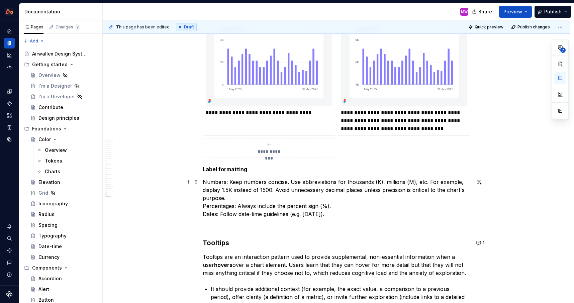
click at [204, 183] on p "Numbers: Keep numbers concise. Use abbreviations for thousands (K), millions (M…" at bounding box center [336, 198] width 267 height 40
click at [554, 78] on button "button" at bounding box center [560, 78] width 12 height 12
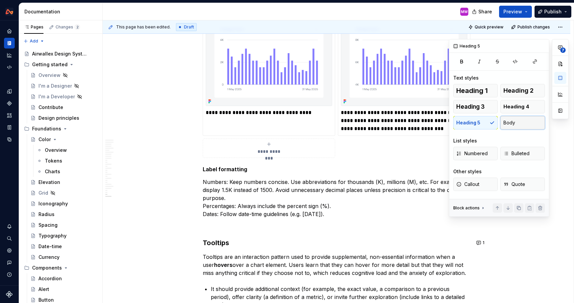
click at [514, 128] on button "Body" at bounding box center [522, 122] width 44 height 13
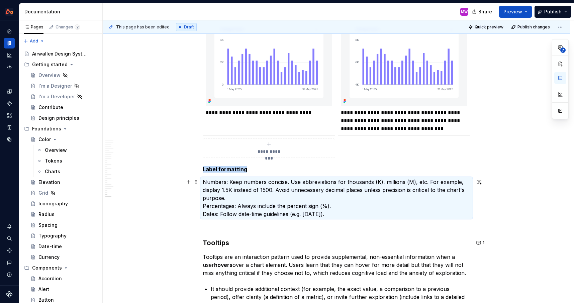
click at [261, 201] on p "Numbers: Keep numbers concise. Use abbreviations for thousands (K), millions (M…" at bounding box center [336, 198] width 267 height 40
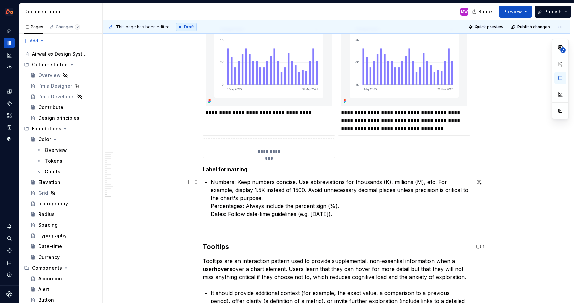
click at [212, 204] on p "Numbers: Keep numbers concise. Use abbreviations for thousands (K), millions (M…" at bounding box center [340, 198] width 259 height 40
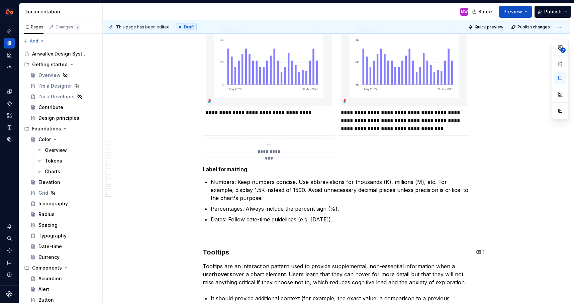
type textarea "*"
drag, startPoint x: 355, startPoint y: 220, endPoint x: 299, endPoint y: 220, distance: 56.5
click at [299, 220] on p "Dates: Follow date-time guidelines (e.g. [DATE])." at bounding box center [340, 219] width 259 height 8
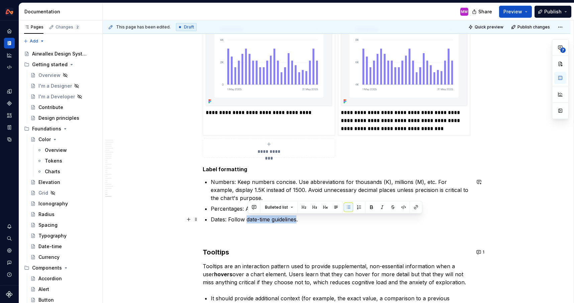
drag, startPoint x: 299, startPoint y: 219, endPoint x: 248, endPoint y: 219, distance: 50.5
click at [248, 219] on p "Dates: Follow date-time guidelines." at bounding box center [340, 219] width 259 height 8
click at [416, 208] on button "button" at bounding box center [415, 207] width 9 height 9
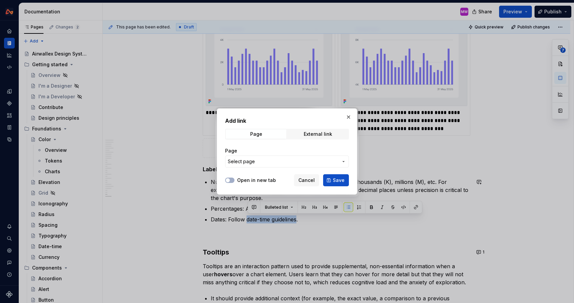
click at [262, 160] on span "Select page" at bounding box center [283, 161] width 110 height 7
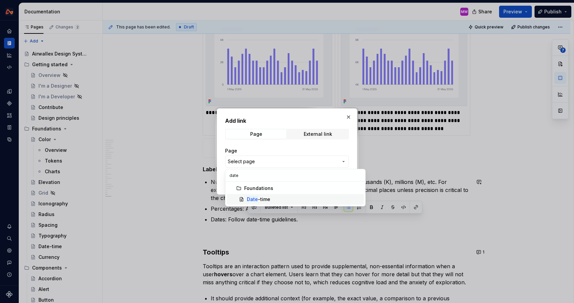
type input "date"
click at [265, 203] on span "Date -time" at bounding box center [295, 199] width 137 height 11
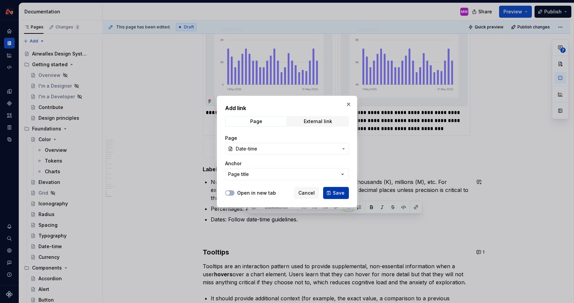
click at [339, 196] on span "Save" at bounding box center [339, 193] width 12 height 7
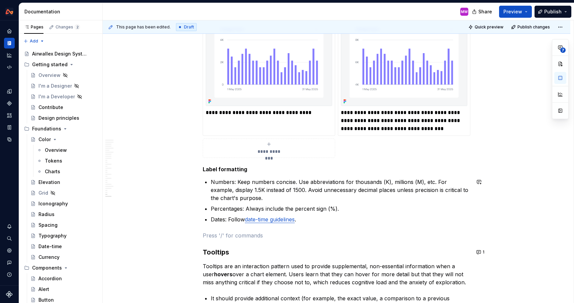
click at [437, 181] on p "Numbers: Keep numbers concise. Use abbreviations for thousands (K), millions (M…" at bounding box center [340, 190] width 259 height 24
click at [240, 181] on p "Numbers: Keep numbers concise. Use abbreviations for thousands (K), millions (M…" at bounding box center [340, 190] width 259 height 24
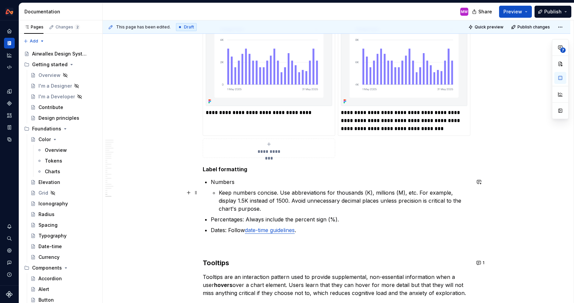
click at [293, 200] on p "Keep numbers concise. Use abbreviations for thousands (K), millions (M), etc. F…" at bounding box center [344, 201] width 251 height 24
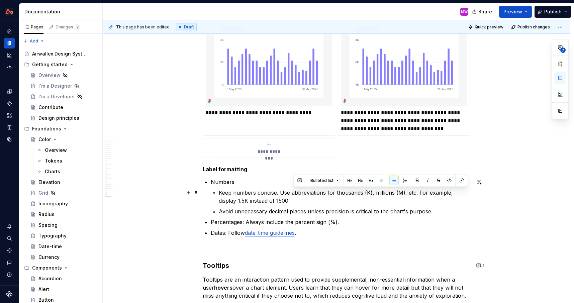
drag, startPoint x: 419, startPoint y: 192, endPoint x: 430, endPoint y: 202, distance: 15.1
click at [430, 203] on p "Keep numbers concise. Use abbreviations for thousands (K), millions (M), etc. F…" at bounding box center [344, 197] width 251 height 16
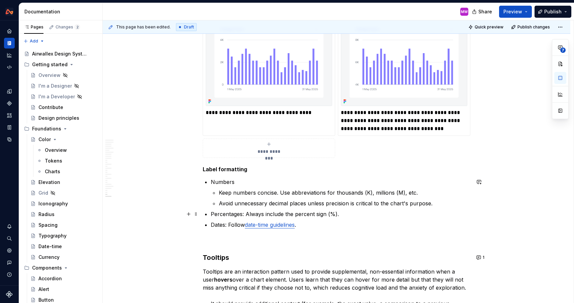
click at [442, 204] on p "Avoid unnecessary decimal places unless precision is critical to the chart's pu…" at bounding box center [344, 203] width 251 height 8
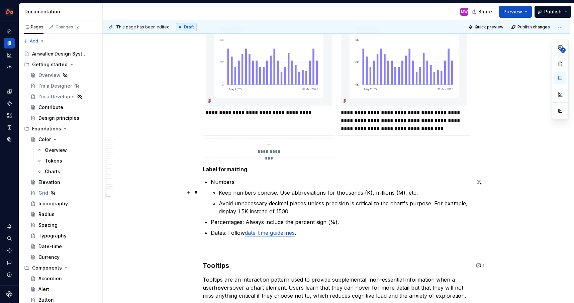
drag, startPoint x: 404, startPoint y: 192, endPoint x: 441, endPoint y: 192, distance: 37.1
click at [441, 193] on p "Keep numbers concise. Use abbreviations for thousands (K), millions (M), etc." at bounding box center [344, 193] width 251 height 8
click at [337, 212] on p "Avoid unnecessary decimal places unless precision is critical to the chart's pu…" at bounding box center [344, 207] width 251 height 16
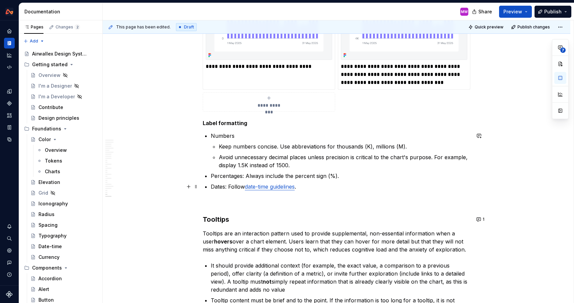
scroll to position [3949, 0]
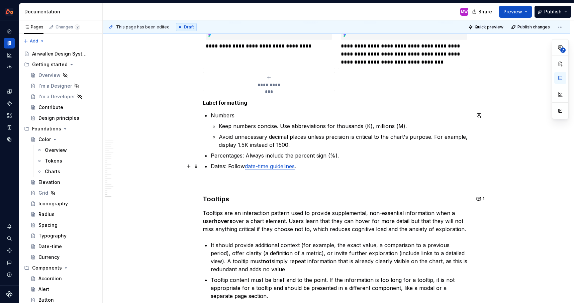
click at [330, 168] on p "Dates: Follow date-time guidelines ." at bounding box center [340, 166] width 259 height 8
click at [567, 11] on button "Publish" at bounding box center [552, 12] width 37 height 12
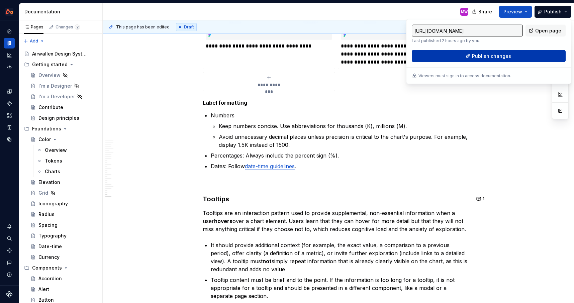
click at [507, 56] on span "Publish changes" at bounding box center [491, 56] width 39 height 7
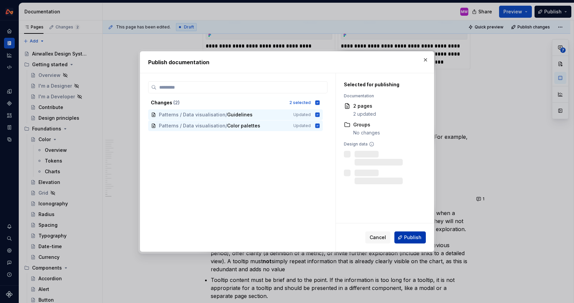
click at [411, 237] on span "Publish" at bounding box center [412, 237] width 17 height 7
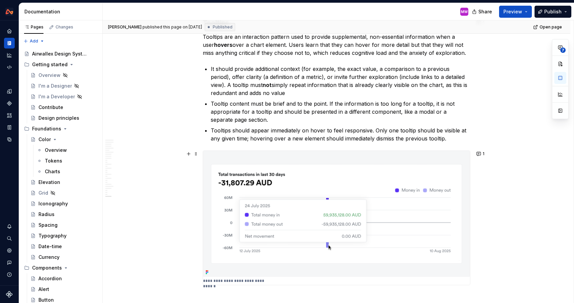
scroll to position [4129, 0]
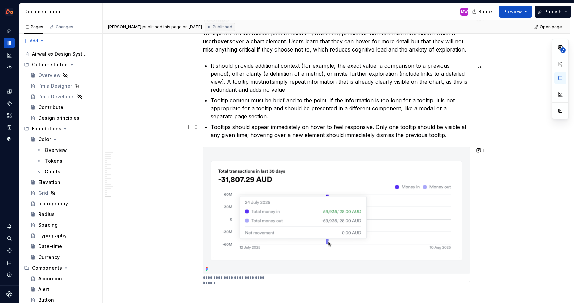
click at [460, 136] on p "Tooltips should appear immediately on hover to feel responsive. Only one toolti…" at bounding box center [340, 131] width 259 height 16
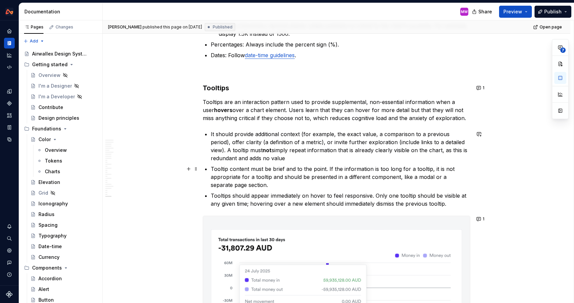
scroll to position [4041, 0]
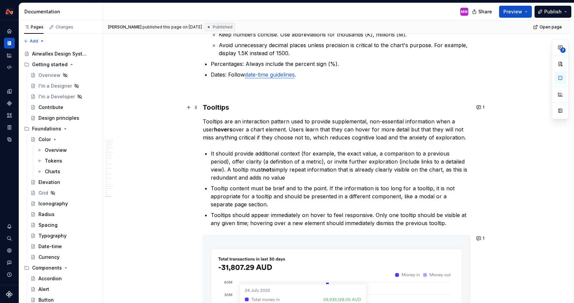
click at [241, 108] on h3 "Tooltips" at bounding box center [336, 107] width 267 height 9
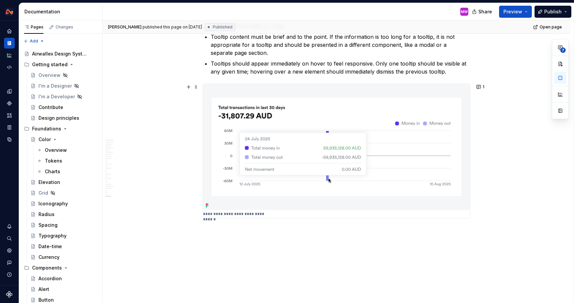
scroll to position [4234, 0]
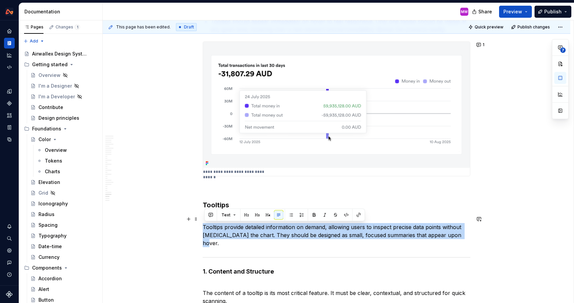
drag, startPoint x: 205, startPoint y: 226, endPoint x: 461, endPoint y: 237, distance: 256.7
click at [461, 237] on p "Tooltips provide detailed information on demand, allowing users to inspect prec…" at bounding box center [336, 231] width 267 height 32
copy p "Tooltips provide detailed information on demand, allowing users to inspect prec…"
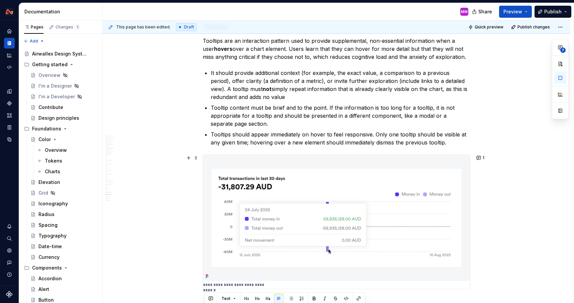
scroll to position [4018, 0]
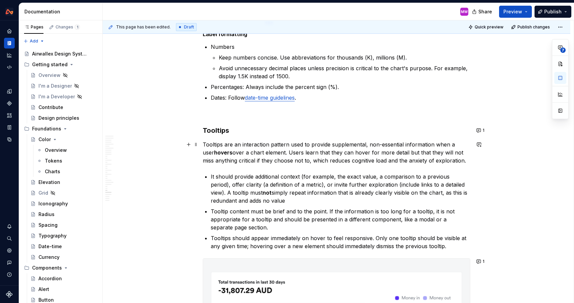
click at [203, 145] on div "This page has been edited. Draft Quick preview Publish changes Data visualisati…" at bounding box center [338, 161] width 471 height 283
click at [205, 144] on p "Tooltips are an interaction pattern used to provide supplemental, non-essential…" at bounding box center [336, 152] width 267 height 24
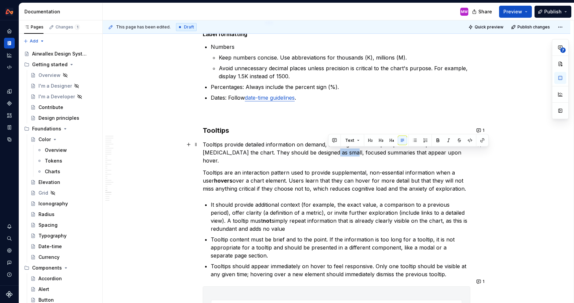
drag, startPoint x: 344, startPoint y: 152, endPoint x: 329, endPoint y: 152, distance: 15.7
click at [329, 152] on p "Tooltips provide detailed information on demand, allowing users to inspect prec…" at bounding box center [336, 152] width 267 height 24
click at [329, 178] on p "Tooltips are an interaction pattern used to provide supplemental, non-essential…" at bounding box center [336, 181] width 267 height 24
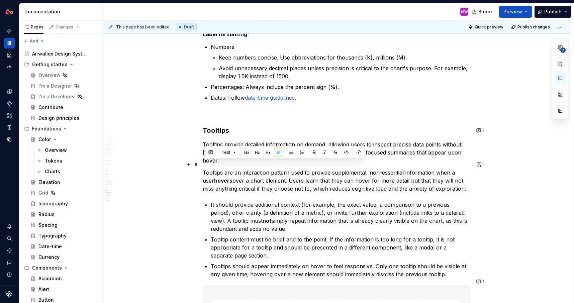
drag, startPoint x: 459, startPoint y: 182, endPoint x: 205, endPoint y: 162, distance: 255.6
click at [205, 169] on p "Tooltips are an interaction pattern used to provide supplemental, non-essential…" at bounding box center [336, 181] width 267 height 24
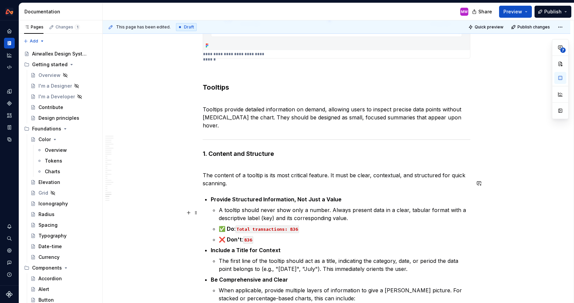
scroll to position [4331, 0]
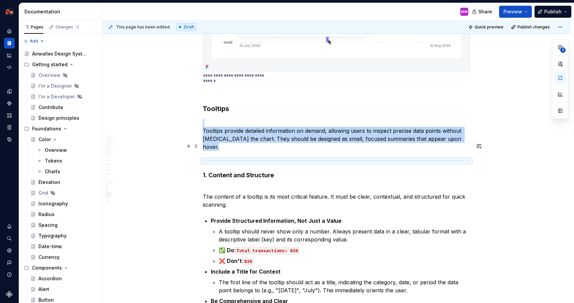
click at [208, 159] on div at bounding box center [336, 161] width 267 height 4
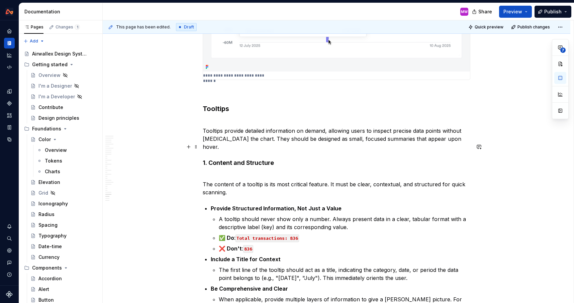
click at [212, 159] on h4 "1. Content and Structure" at bounding box center [336, 163] width 267 height 8
click at [560, 82] on button "button" at bounding box center [560, 78] width 12 height 12
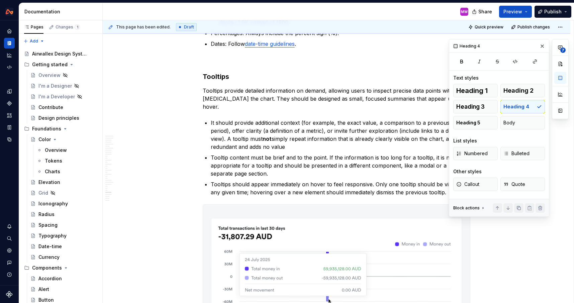
scroll to position [4062, 0]
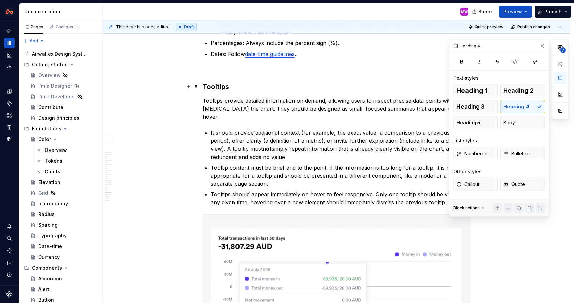
click at [205, 85] on h3 "Tooltips" at bounding box center [336, 86] width 267 height 9
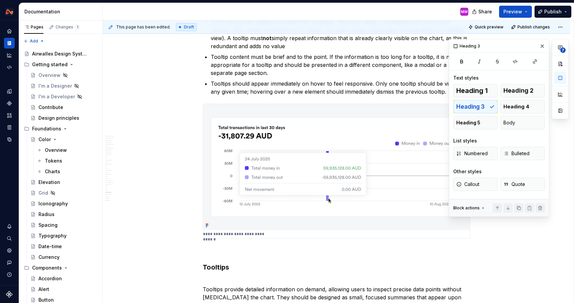
scroll to position [4219, 0]
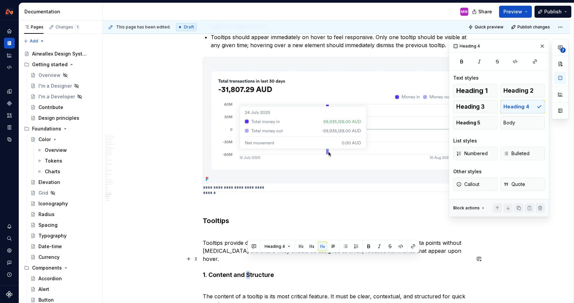
click at [247, 271] on h4 "1. Content and Structure" at bounding box center [336, 275] width 267 height 8
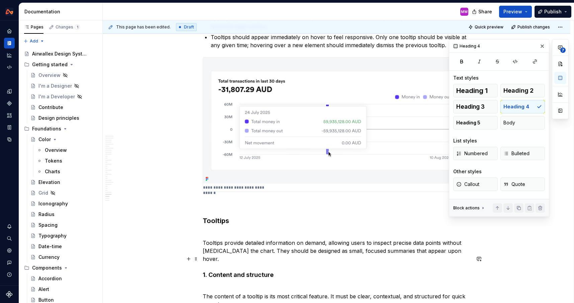
click at [211, 271] on h4 "1. Content and structure" at bounding box center [336, 275] width 267 height 8
click at [477, 122] on span "Heading 5" at bounding box center [468, 122] width 24 height 7
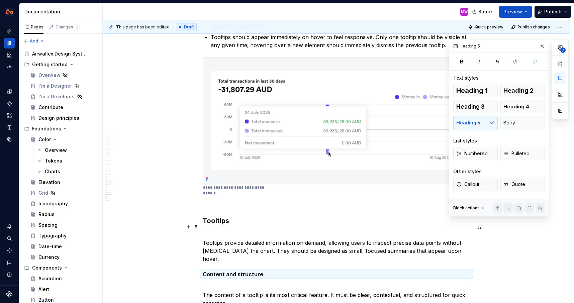
click at [262, 241] on p "Tooltips provide detailed information on demand, allowing users to inspect prec…" at bounding box center [336, 247] width 267 height 32
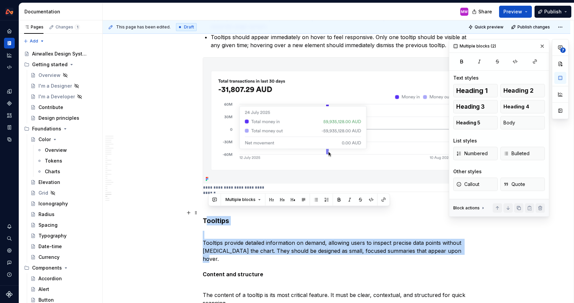
drag, startPoint x: 461, startPoint y: 244, endPoint x: 208, endPoint y: 213, distance: 255.0
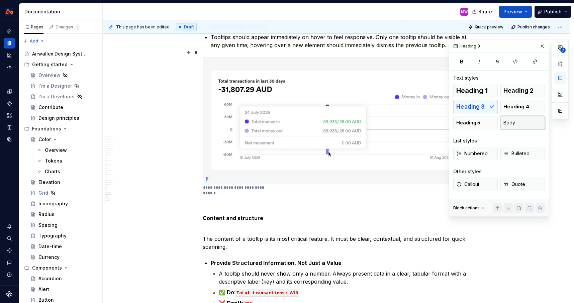
click at [526, 119] on button "Body" at bounding box center [522, 122] width 44 height 13
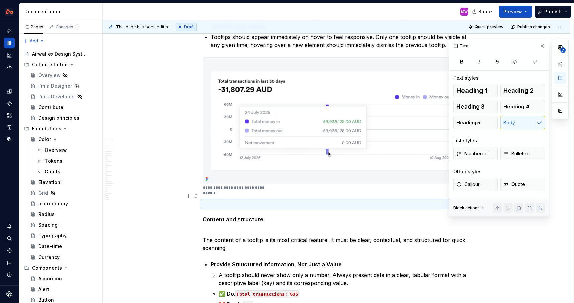
click at [300, 216] on h5 "Content and structure" at bounding box center [336, 219] width 267 height 7
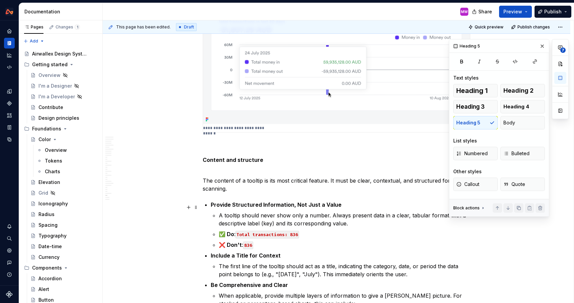
scroll to position [4282, 0]
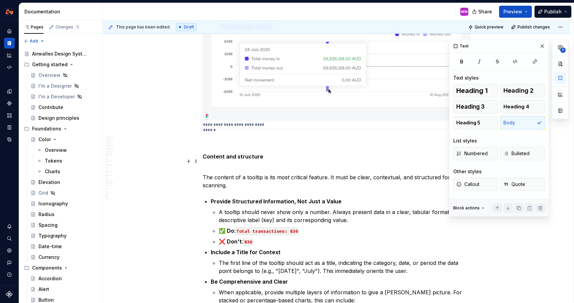
click at [205, 167] on p "The content of a tooltip is its most critical feature. It must be clear, contex…" at bounding box center [336, 177] width 267 height 24
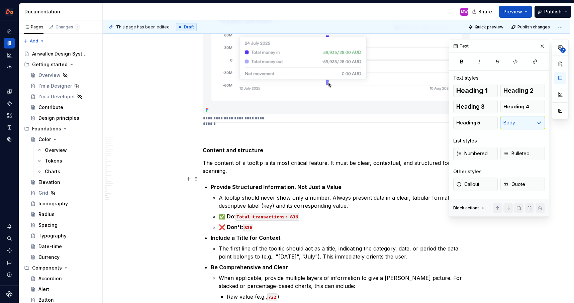
scroll to position [4303, 0]
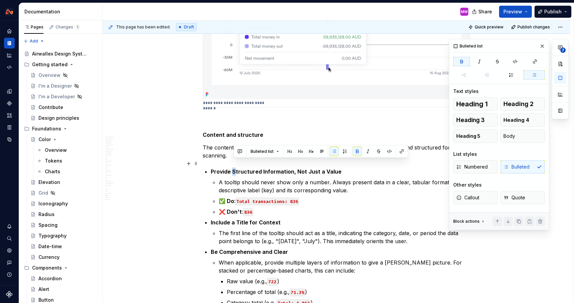
click at [234, 168] on strong "Provide Structured Information, Not Just a Value" at bounding box center [276, 171] width 131 height 7
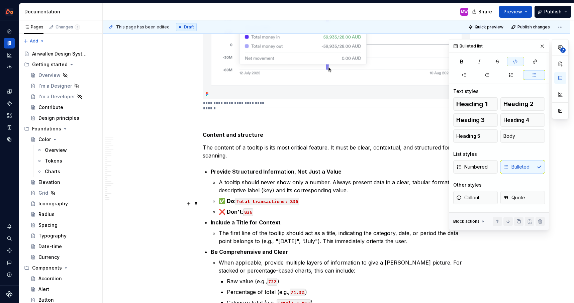
click at [311, 208] on p "❌ Don't : 836" at bounding box center [344, 212] width 251 height 8
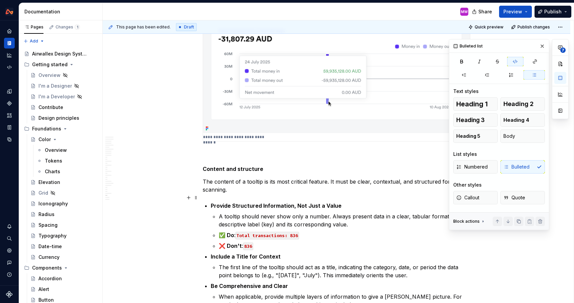
scroll to position [4270, 0]
click at [308, 252] on p "Include a Title for Context" at bounding box center [340, 256] width 259 height 8
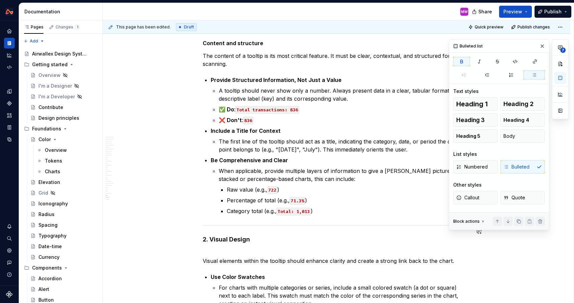
scroll to position [4400, 0]
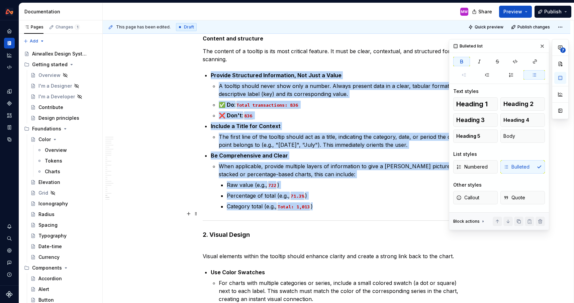
click at [265, 218] on div at bounding box center [336, 220] width 267 height 4
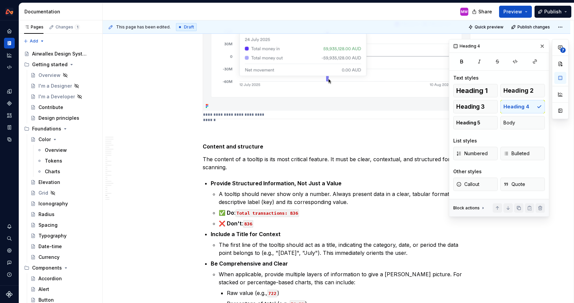
scroll to position [4340, 0]
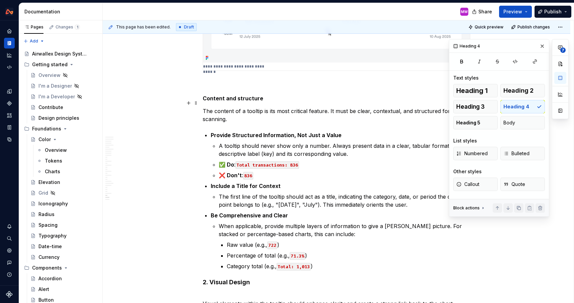
click at [236, 113] on p "The content of a tooltip is its most critical feature. It must be clear, contex…" at bounding box center [336, 115] width 267 height 16
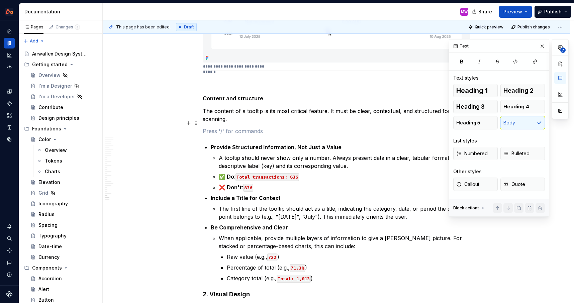
click at [303, 127] on p at bounding box center [336, 131] width 267 height 8
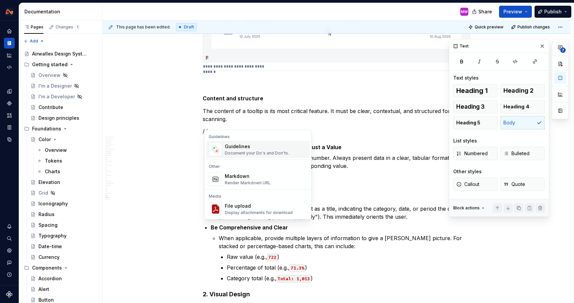
click at [225, 151] on div "Document your Do's and Don'ts." at bounding box center [257, 152] width 64 height 5
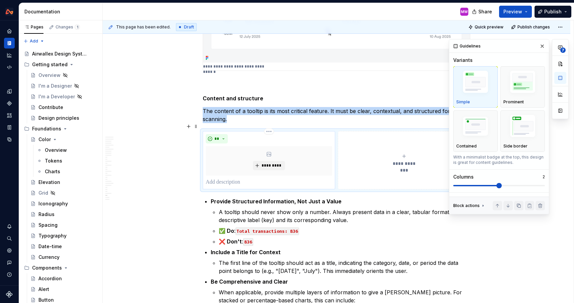
click at [236, 178] on p at bounding box center [269, 182] width 126 height 8
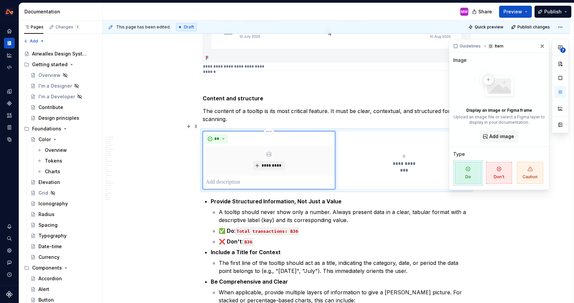
type textarea "*"
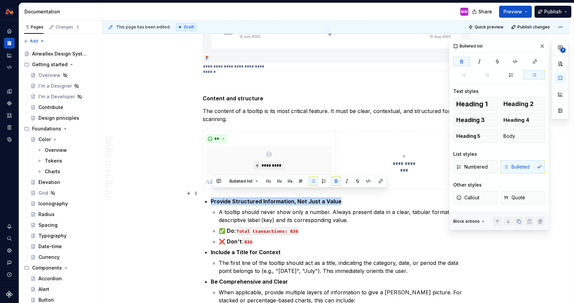
drag, startPoint x: 342, startPoint y: 194, endPoint x: 213, endPoint y: 194, distance: 129.4
click at [213, 197] on p "Provide Structured Information, Not Just a Value" at bounding box center [340, 201] width 259 height 8
copy strong "Provide Structured Information, Not Just a Value"
click at [209, 178] on p at bounding box center [269, 182] width 126 height 8
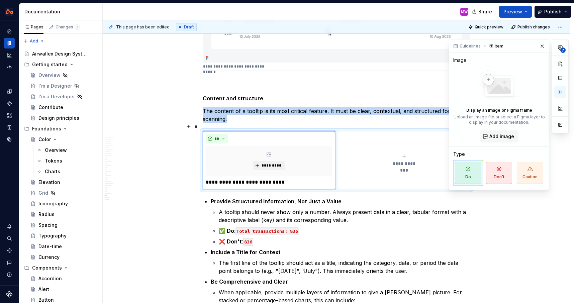
click at [348, 177] on button "**********" at bounding box center [404, 160] width 132 height 58
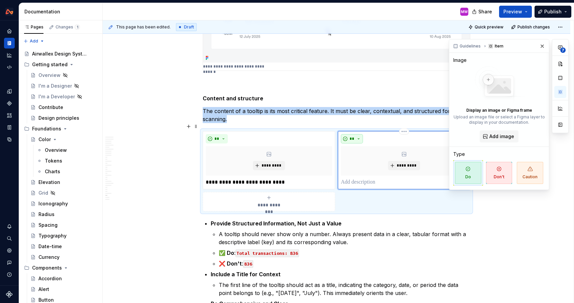
click at [357, 134] on button "**" at bounding box center [352, 138] width 22 height 9
click at [362, 150] on span "Don't" at bounding box center [372, 154] width 57 height 11
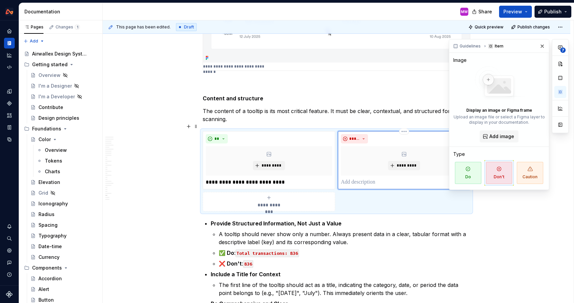
click at [359, 178] on p at bounding box center [404, 182] width 126 height 8
click at [263, 161] on button "*********" at bounding box center [269, 165] width 32 height 9
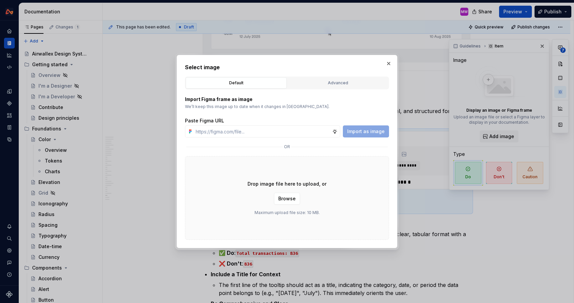
click at [363, 128] on div "Import as image" at bounding box center [366, 131] width 46 height 12
click at [308, 135] on input "text" at bounding box center [262, 131] width 139 height 12
paste input "[URL][DOMAIN_NAME]"
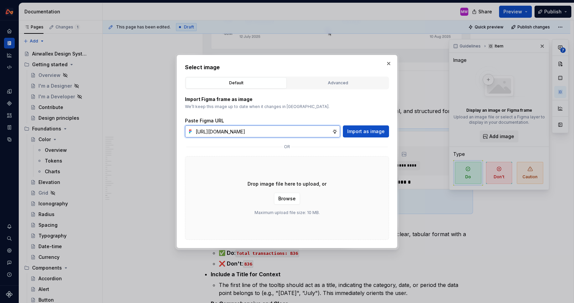
scroll to position [0, 142]
type input "[URL][DOMAIN_NAME]"
click at [364, 138] on div "Import Figma frame as image We’ll keep this image up to date when it changes in…" at bounding box center [287, 164] width 204 height 150
click at [363, 131] on span "Import as image" at bounding box center [365, 131] width 37 height 7
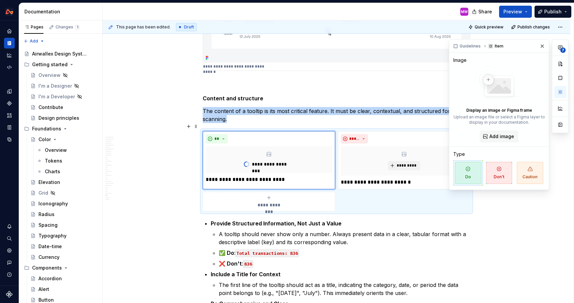
click at [274, 195] on div "**********" at bounding box center [269, 201] width 126 height 13
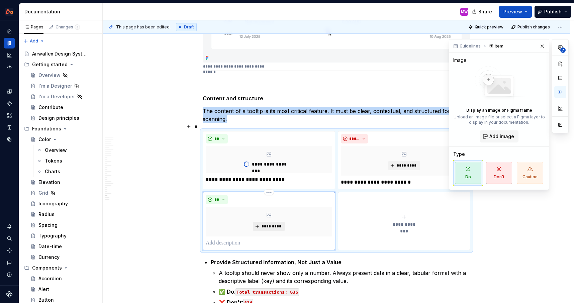
click at [275, 224] on span "*********" at bounding box center [271, 226] width 20 height 5
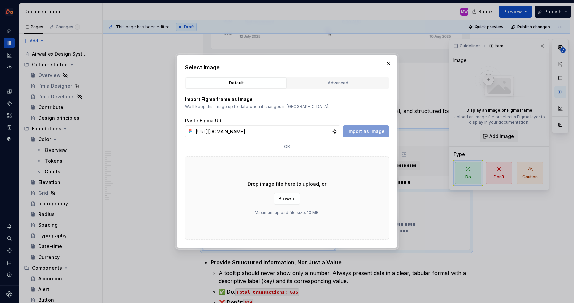
scroll to position [0, 142]
type input "[URL][DOMAIN_NAME]"
click at [366, 134] on span "Import as image" at bounding box center [365, 131] width 37 height 7
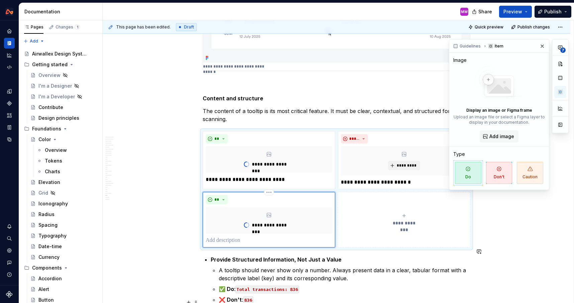
type textarea "*"
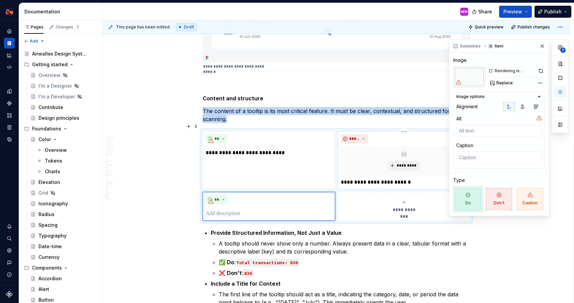
click at [401, 165] on div "*********" at bounding box center [404, 160] width 126 height 29
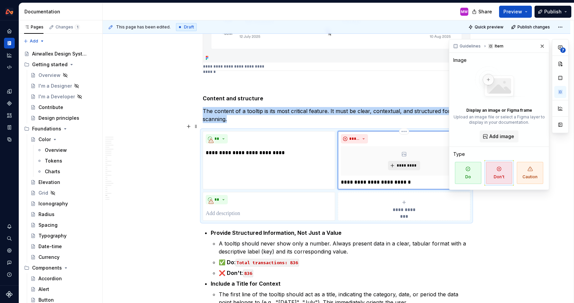
click at [401, 163] on span "*********" at bounding box center [406, 165] width 20 height 5
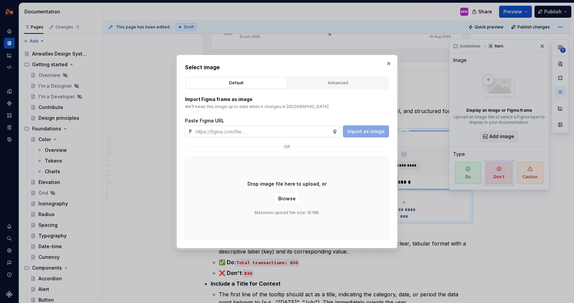
click at [326, 131] on input "text" at bounding box center [262, 131] width 139 height 12
type input "[URL][DOMAIN_NAME]"
click at [365, 132] on span "Import as image" at bounding box center [365, 131] width 37 height 7
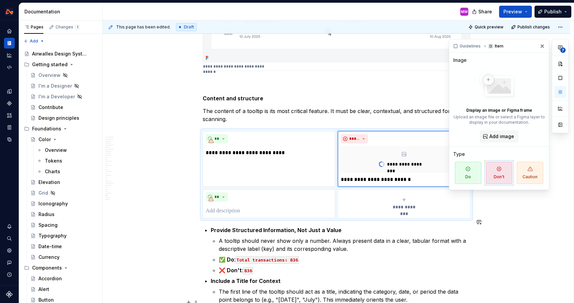
type textarea "*"
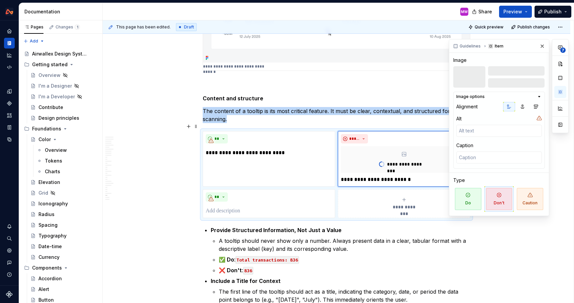
click at [403, 204] on span "**********" at bounding box center [404, 207] width 31 height 7
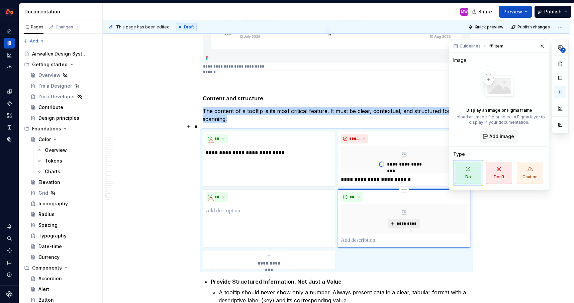
click at [398, 219] on button "*********" at bounding box center [404, 223] width 32 height 9
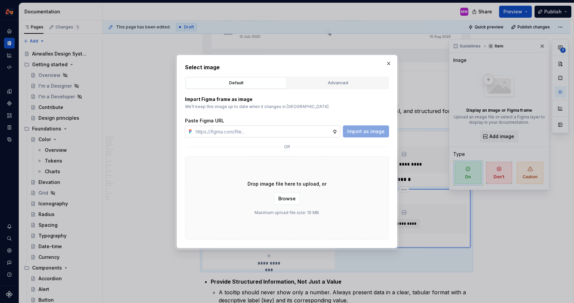
click at [327, 129] on input "text" at bounding box center [262, 131] width 139 height 12
type input "[URL][DOMAIN_NAME]"
click at [362, 133] on span "Import as image" at bounding box center [365, 131] width 37 height 7
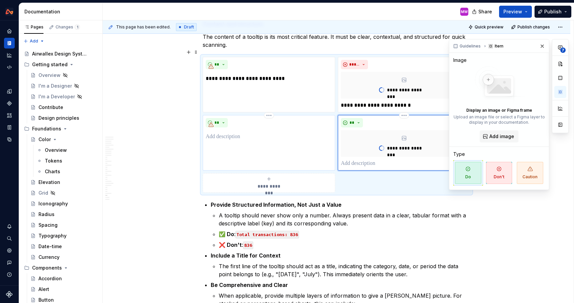
scroll to position [4449, 0]
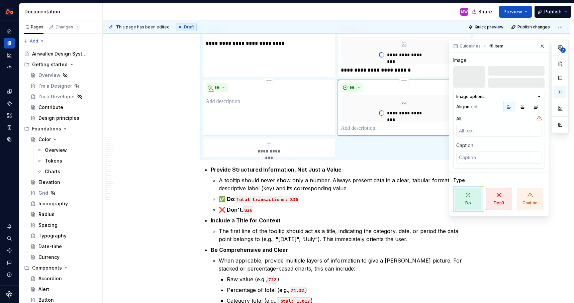
click at [232, 98] on p at bounding box center [269, 102] width 126 height 8
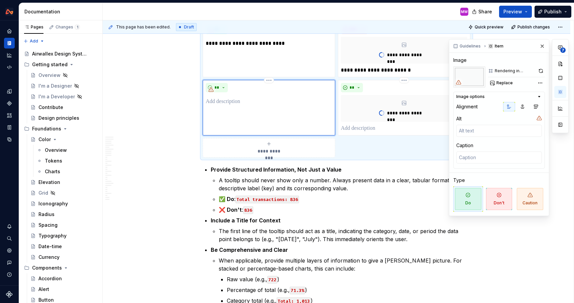
type textarea "*"
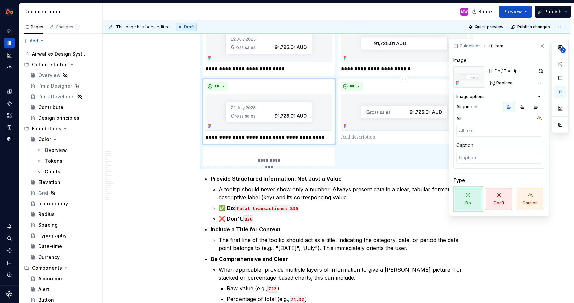
scroll to position [4448, 0]
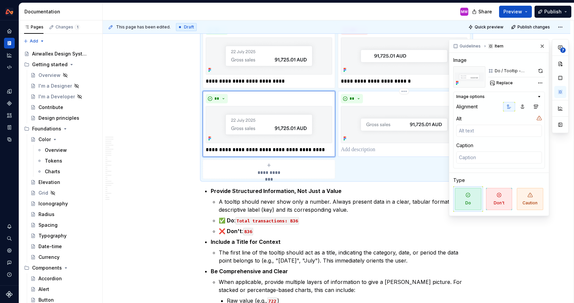
click at [355, 146] on p at bounding box center [404, 150] width 126 height 8
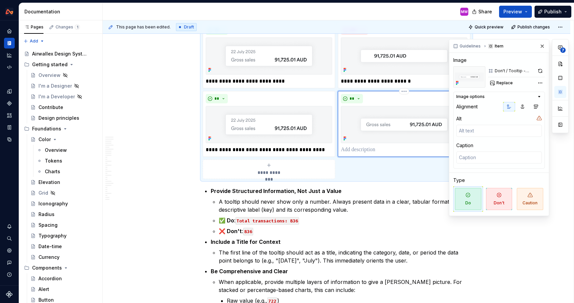
type textarea "*"
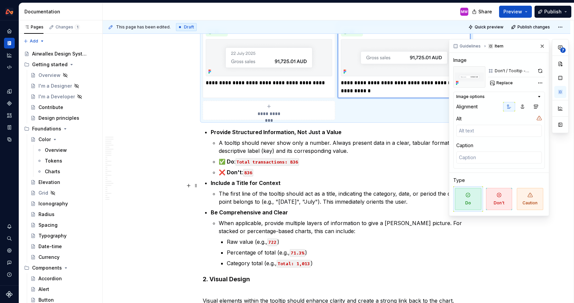
scroll to position [4537, 0]
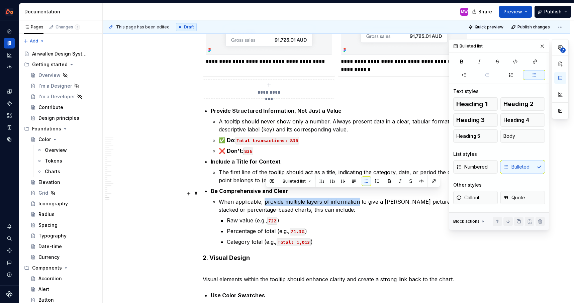
drag, startPoint x: 265, startPoint y: 194, endPoint x: 359, endPoint y: 191, distance: 94.0
click at [359, 198] on p "When applicable, provide multiple layers of information to give a [PERSON_NAME]…" at bounding box center [344, 206] width 251 height 16
copy p "provide multiple layers of information"
click at [268, 89] on span "**********" at bounding box center [268, 92] width 31 height 7
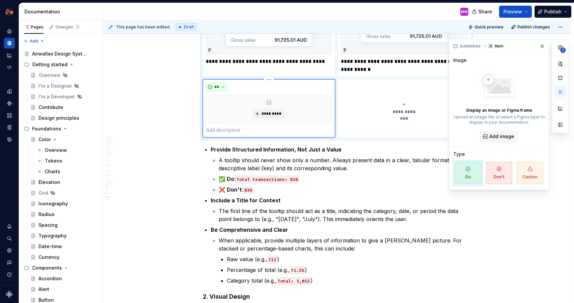
type textarea "*"
click at [233, 126] on p at bounding box center [269, 130] width 126 height 8
paste div
click at [219, 126] on p "**********" at bounding box center [273, 130] width 118 height 8
click at [324, 126] on p "**********" at bounding box center [269, 130] width 126 height 8
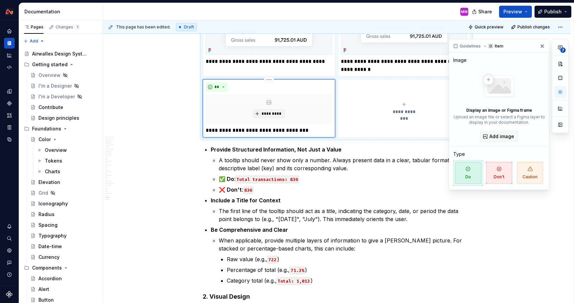
click at [311, 126] on p "**********" at bounding box center [269, 130] width 126 height 8
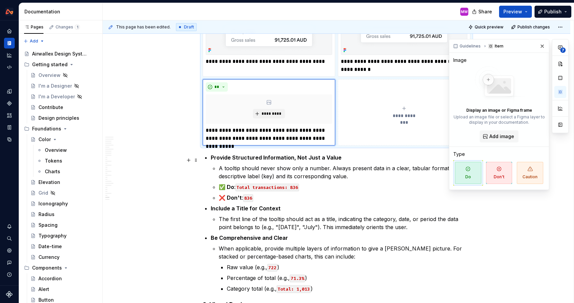
click at [331, 183] on p "✅ Do : Total transactions: 836" at bounding box center [344, 187] width 251 height 8
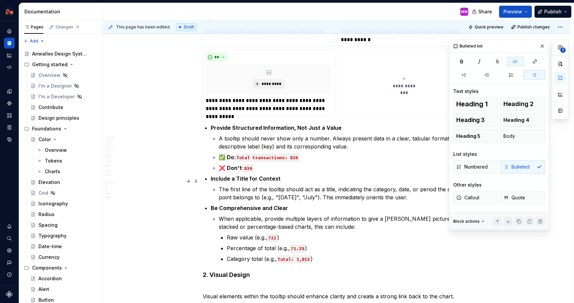
scroll to position [4572, 0]
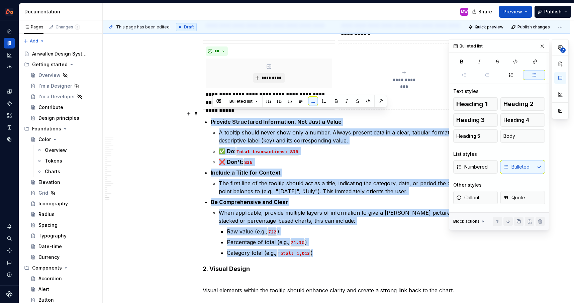
drag, startPoint x: 322, startPoint y: 247, endPoint x: 212, endPoint y: 114, distance: 172.4
click at [212, 118] on ul "Provide Structured Information, Not Just a Value A tooltip should never show on…" at bounding box center [340, 187] width 259 height 139
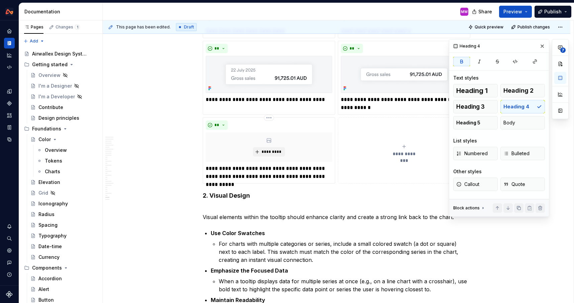
scroll to position [4477, 0]
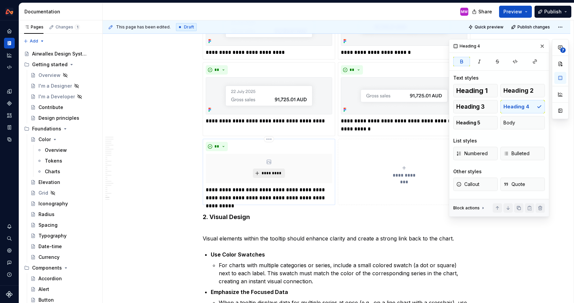
click at [272, 171] on span "*********" at bounding box center [271, 173] width 20 height 5
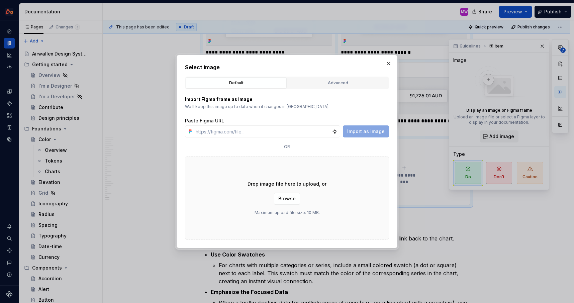
type textarea "*"
click at [261, 132] on input "text" at bounding box center [262, 131] width 139 height 12
paste input "[URL][DOMAIN_NAME]"
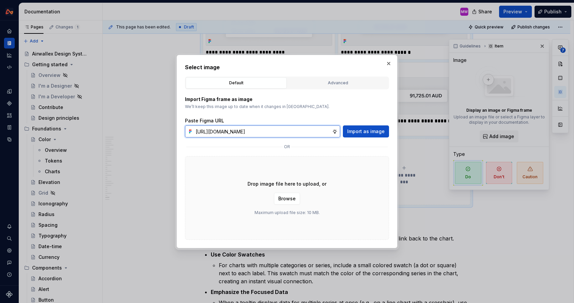
scroll to position [0, 142]
type input "[URL][DOMAIN_NAME]"
click at [363, 129] on span "Import as image" at bounding box center [365, 131] width 37 height 7
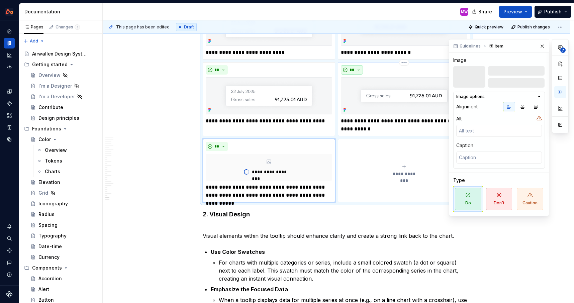
click at [362, 65] on button "**" at bounding box center [352, 69] width 22 height 9
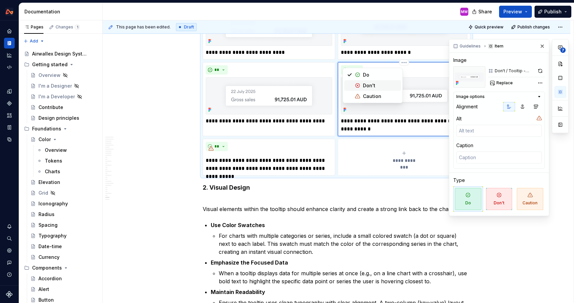
click at [363, 85] on div "Don't" at bounding box center [369, 85] width 12 height 7
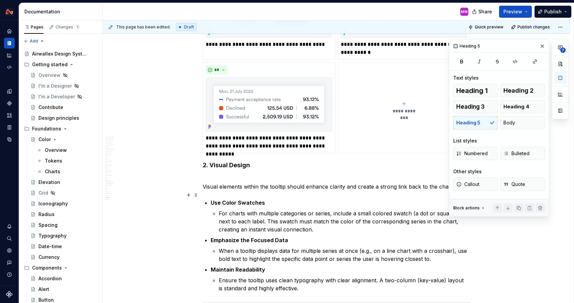
scroll to position [4553, 0]
click at [541, 46] on button "button" at bounding box center [541, 45] width 9 height 9
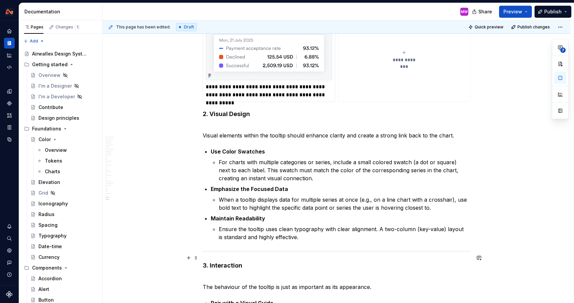
scroll to position [4608, 0]
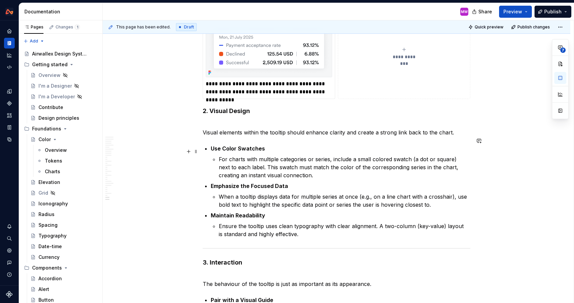
click at [302, 166] on p "For charts with multiple categories or series, include a small colored swatch (…" at bounding box center [344, 167] width 251 height 24
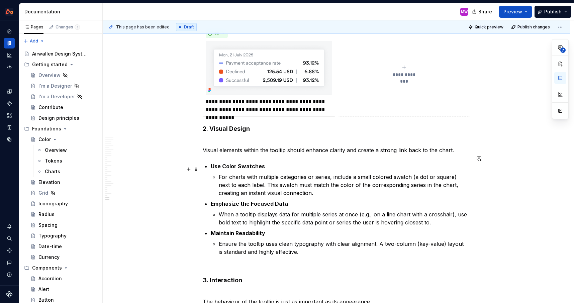
scroll to position [4617, 0]
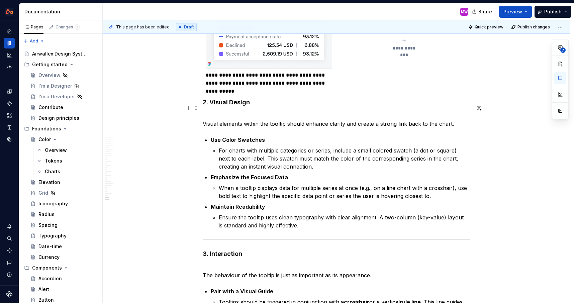
click at [259, 98] on h4 "2. Visual Design" at bounding box center [336, 102] width 267 height 8
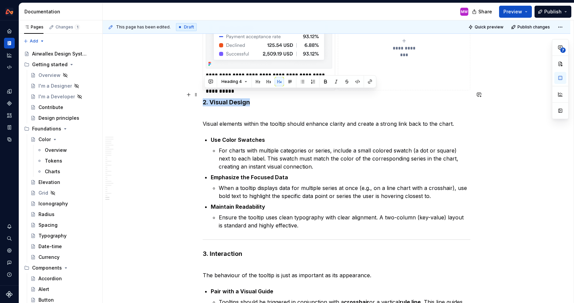
drag, startPoint x: 259, startPoint y: 94, endPoint x: 201, endPoint y: 93, distance: 57.5
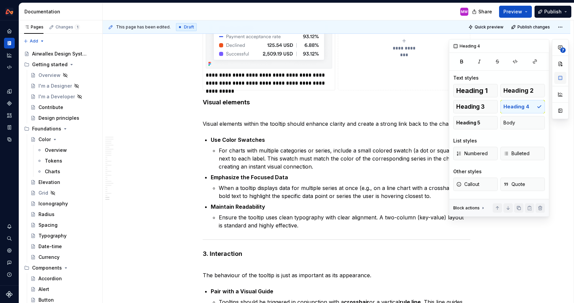
click at [560, 77] on button "button" at bounding box center [560, 78] width 12 height 12
click at [478, 124] on span "Heading 5" at bounding box center [468, 122] width 24 height 7
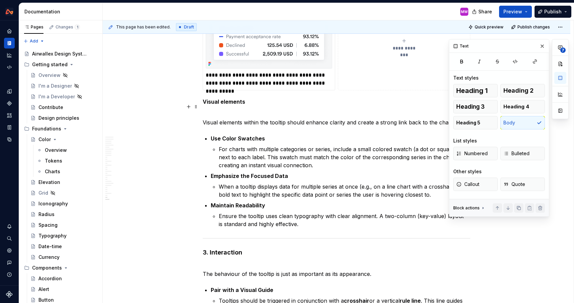
click at [205, 113] on p "Visual elements within the tooltip should enhance clarity and create a strong l…" at bounding box center [336, 118] width 267 height 16
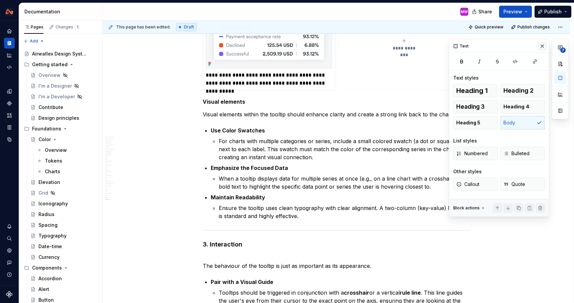
click at [541, 41] on button "button" at bounding box center [541, 45] width 9 height 9
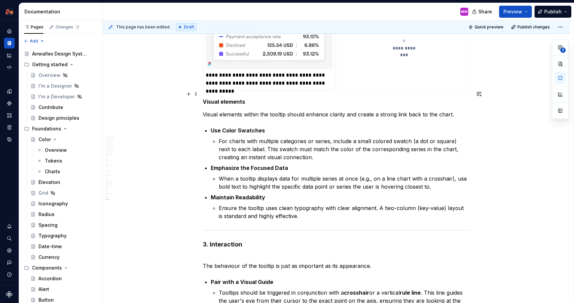
click at [205, 98] on h5 "Visual elements" at bounding box center [336, 101] width 267 height 7
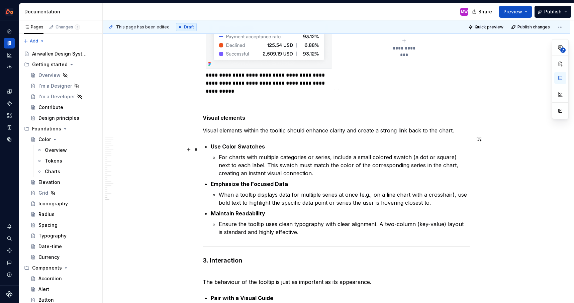
click at [221, 153] on p "For charts with multiple categories or series, include a small colored swatch (…" at bounding box center [344, 165] width 251 height 24
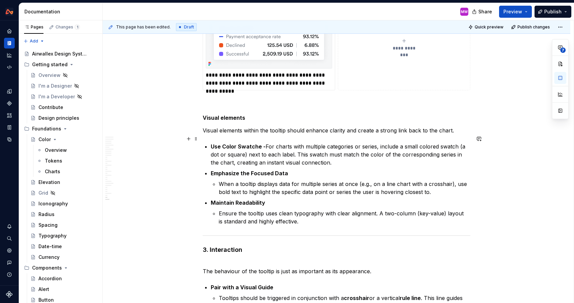
click at [260, 143] on strong "Use Color Swatche -" at bounding box center [238, 146] width 55 height 7
click at [227, 143] on strong "Use Color Swatches -" at bounding box center [240, 146] width 58 height 7
click at [242, 143] on strong "Use color Swatches -" at bounding box center [239, 146] width 57 height 7
drag, startPoint x: 378, startPoint y: 138, endPoint x: 354, endPoint y: 138, distance: 24.1
click at [354, 142] on p "Use color swatches - For charts with multiple categories or series, include a s…" at bounding box center [340, 154] width 259 height 24
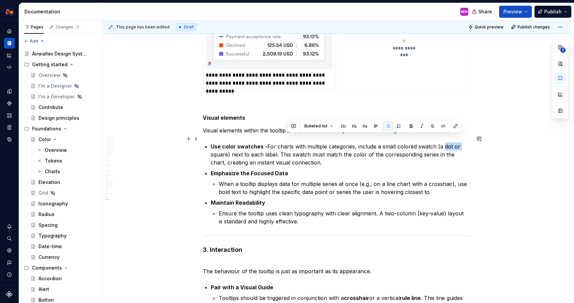
drag, startPoint x: 445, startPoint y: 138, endPoint x: 464, endPoint y: 136, distance: 19.2
click at [464, 142] on p "Use color swatches - For charts with multiple categories, include a small color…" at bounding box center [340, 154] width 259 height 24
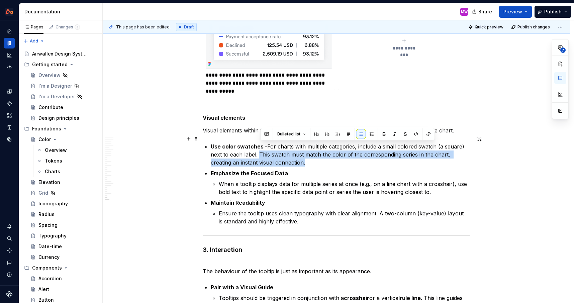
drag, startPoint x: 260, startPoint y: 145, endPoint x: 312, endPoint y: 155, distance: 52.1
click at [312, 155] on p "Use color swatches - For charts with multiple categories, include a small color…" at bounding box center [340, 154] width 259 height 24
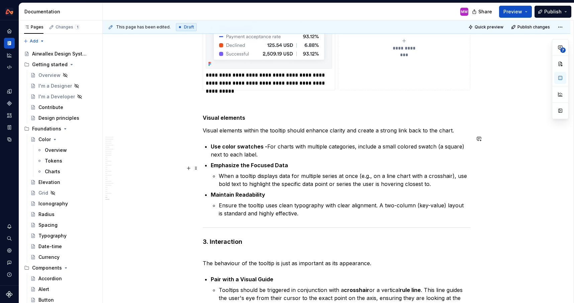
click at [221, 172] on p "When a tooltip displays data for multiple series at once (e.g., on a line chart…" at bounding box center [344, 180] width 251 height 16
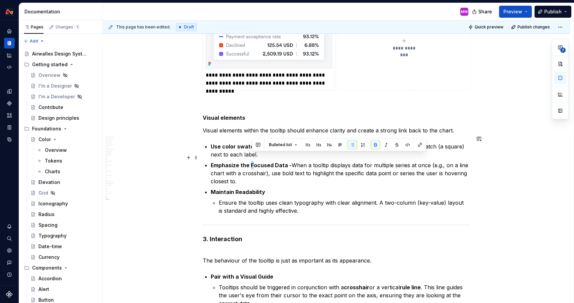
click at [252, 162] on strong "Emphasize the Focused Data -" at bounding box center [251, 165] width 81 height 7
click at [275, 162] on strong "Emphasize the focused Data -" at bounding box center [251, 165] width 80 height 7
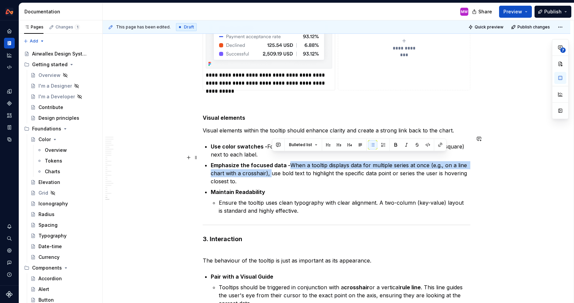
drag, startPoint x: 272, startPoint y: 165, endPoint x: 291, endPoint y: 157, distance: 20.8
click at [291, 161] on p "Emphasize the focused data - When a tooltip displays data for multiple series a…" at bounding box center [340, 173] width 259 height 24
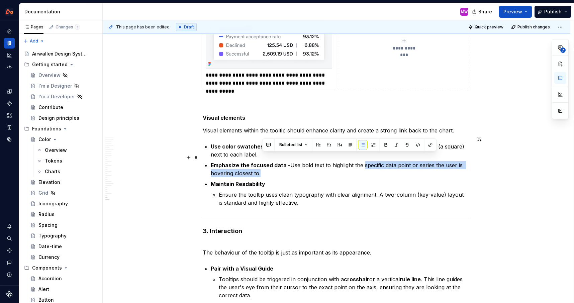
drag, startPoint x: 366, startPoint y: 156, endPoint x: 379, endPoint y: 166, distance: 16.8
click at [379, 166] on p "Emphasize the focused data - Use bold text to highlight the specific data point…" at bounding box center [340, 169] width 259 height 16
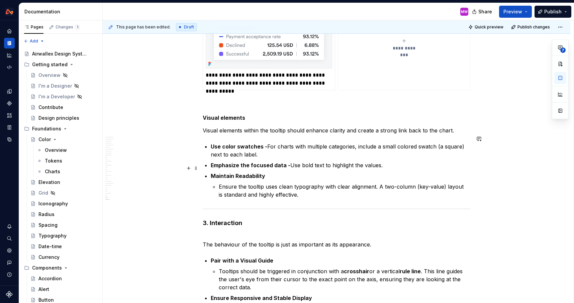
click at [238, 173] on strong "Maintain Readability" at bounding box center [238, 176] width 54 height 7
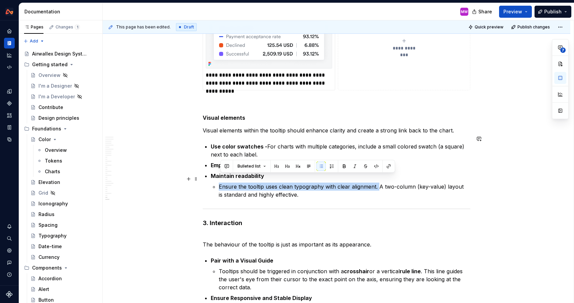
drag, startPoint x: 379, startPoint y: 179, endPoint x: 206, endPoint y: 177, distance: 173.2
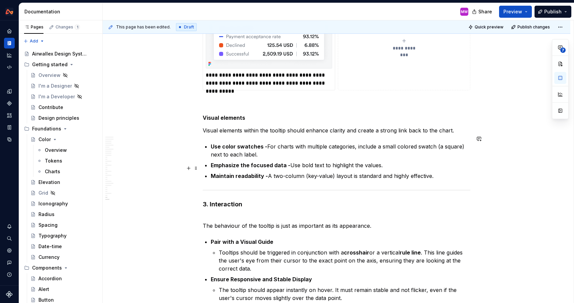
click at [443, 172] on p "Maintain readability - A two-column (key-value) layout is standard and highly e…" at bounding box center [340, 176] width 259 height 8
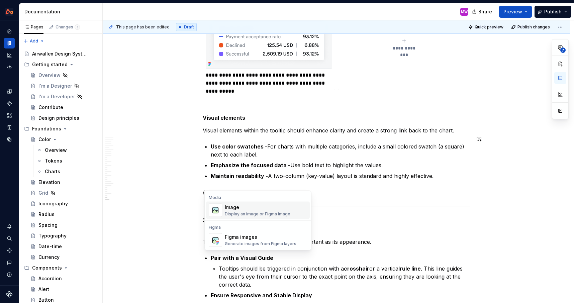
click at [301, 206] on div "Image Display an image or Figma image" at bounding box center [266, 210] width 82 height 13
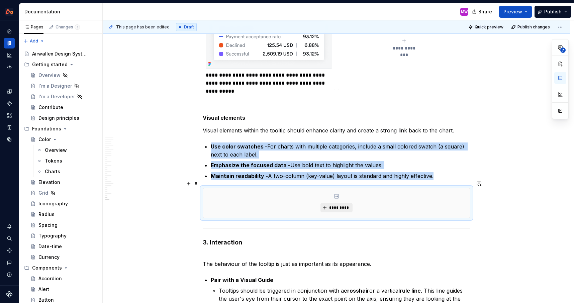
type textarea "*"
click at [325, 203] on button "*********" at bounding box center [336, 207] width 32 height 9
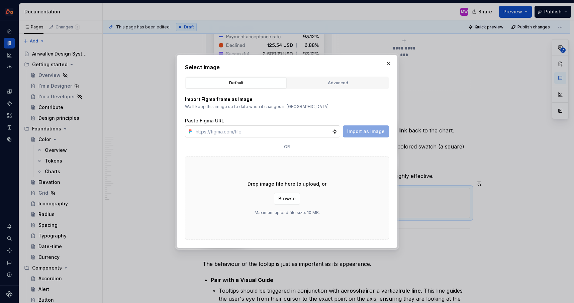
click at [266, 129] on input "text" at bounding box center [262, 131] width 139 height 12
type input "[URL][DOMAIN_NAME]"
click at [375, 131] on span "Import as image" at bounding box center [365, 131] width 37 height 7
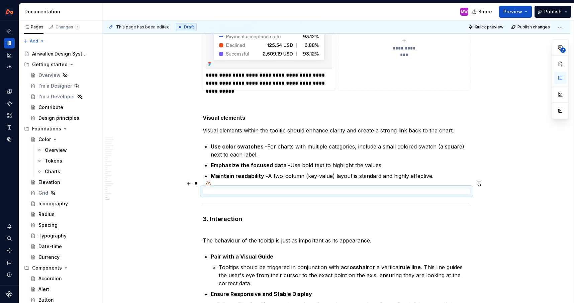
click at [411, 188] on div at bounding box center [336, 191] width 267 height 7
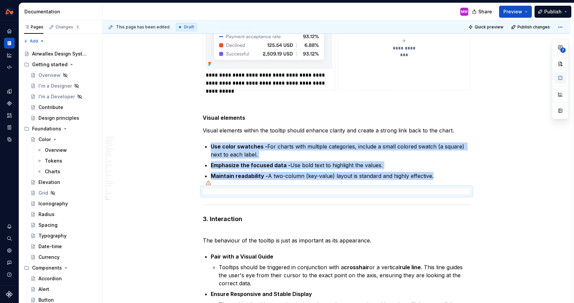
click at [561, 75] on button "button" at bounding box center [560, 78] width 12 height 12
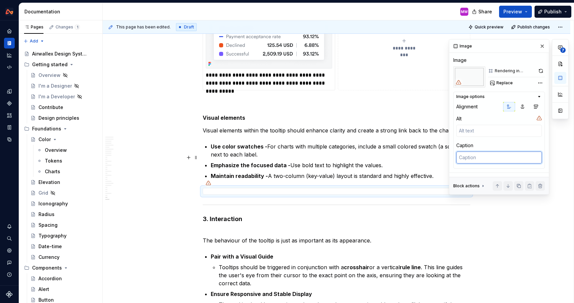
click at [481, 155] on textarea at bounding box center [499, 157] width 86 height 12
type textarea "*"
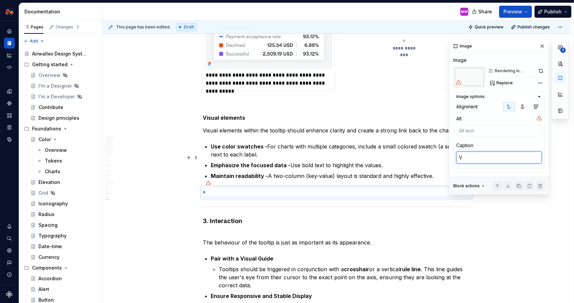
type textarea "Vi"
type textarea "*"
type textarea "Vis"
type textarea "*"
type textarea "Visu"
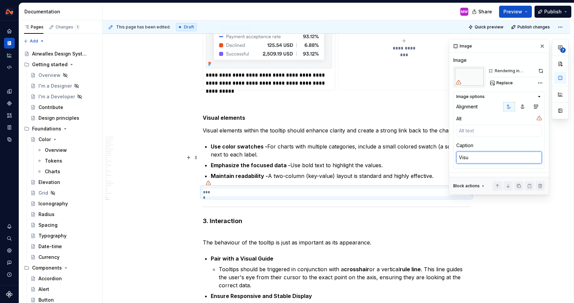
type textarea "*"
type textarea "Visua"
type textarea "*"
type textarea "Visual"
type textarea "*"
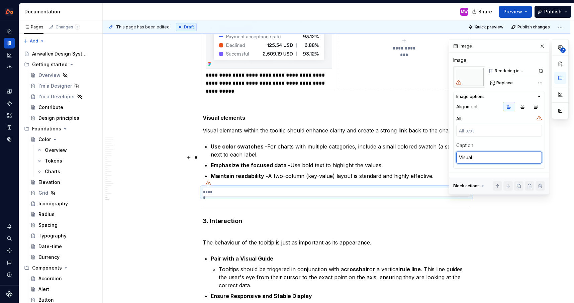
type textarea "Visual"
type textarea "*"
type textarea "Visual e"
type textarea "*"
type textarea "Visual el"
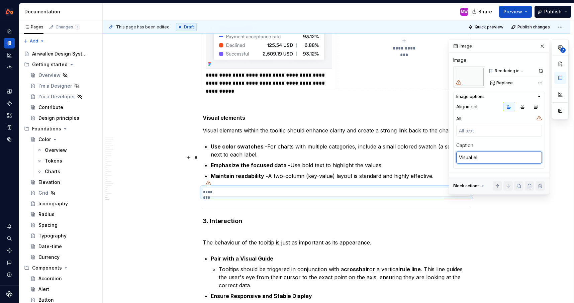
type textarea "*"
type textarea "Visual ele"
type textarea "*"
type textarea "Visual elem"
type textarea "*"
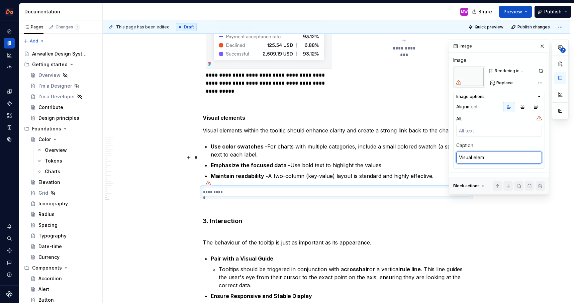
type textarea "Visual eleme"
type textarea "*"
type textarea "Visual elemen"
type textarea "*"
type textarea "Visual element"
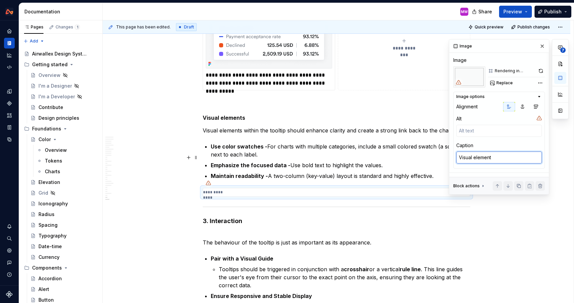
type textarea "*"
type textarea "Visual elements"
type textarea "*"
type textarea "Visual elements"
type textarea "*"
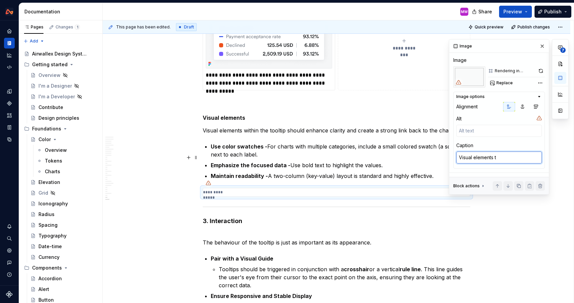
type textarea "Visual elements to"
type textarea "*"
type textarea "Visual elements to"
type textarea "*"
type textarea "Visual elements to e"
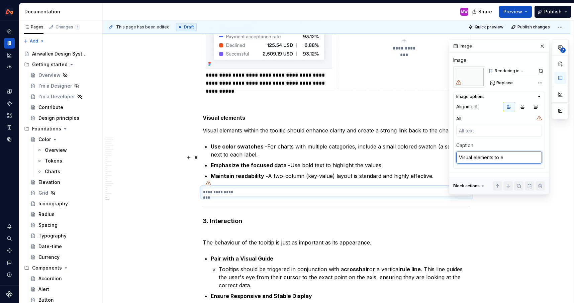
type textarea "*"
type textarea "Visual elements to en"
type textarea "*"
type textarea "Visual elements to enh"
type textarea "*"
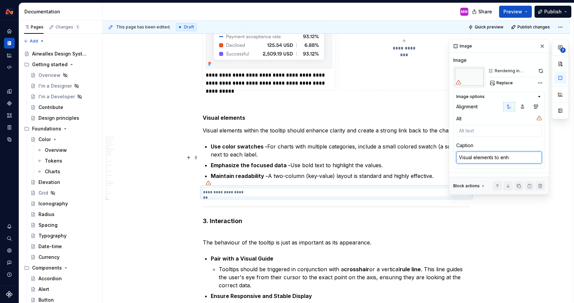
type textarea "Visual elements to enha"
type textarea "*"
type textarea "Visual elements to enhan"
type textarea "*"
type textarea "Visual elements to enhanc"
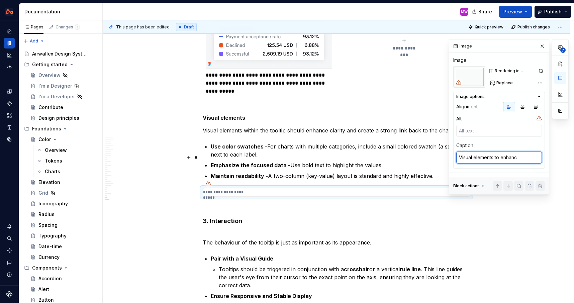
type textarea "*"
type textarea "Visual elements to enhance"
type textarea "*"
type textarea "Visual elements to enhance"
type textarea "*"
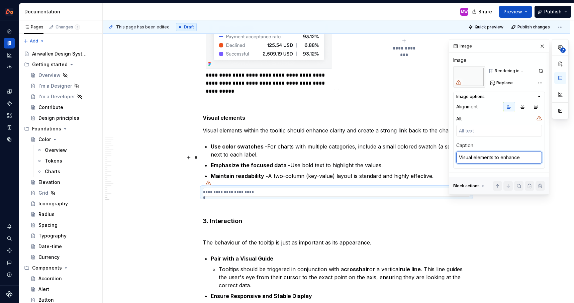
type textarea "Visual elements to enhance c"
type textarea "*"
type textarea "Visual elements to enhance cl"
type textarea "*"
type textarea "Visual elements to enhance cla"
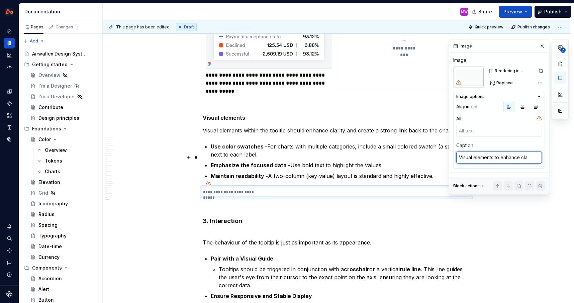
type textarea "*"
type textarea "Visual elements to enhance clar"
type textarea "*"
type textarea "Visual elements to enhance clari"
type textarea "*"
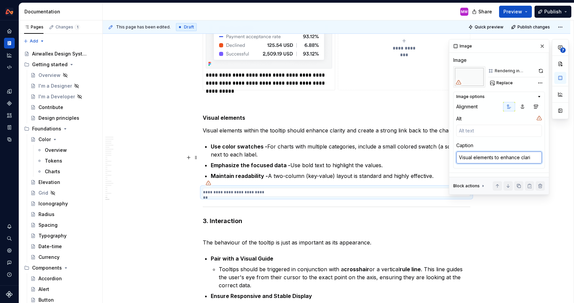
type textarea "Visual elements to enhance clarif"
type textarea "*"
type textarea "Visual elements to enhance clarift"
type textarea "*"
type textarea "Visual elements to enhance clarifty"
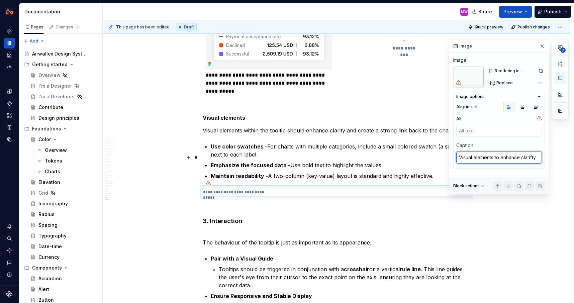
type textarea "*"
type textarea "Visual elements to enhance clarift"
type textarea "*"
type textarea "Visual elements to enhance clarif"
type textarea "*"
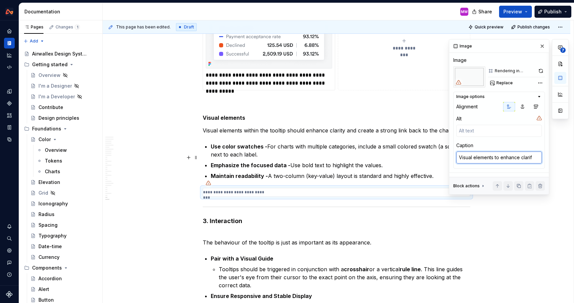
type textarea "Visual elements to enhance clari"
type textarea "*"
type textarea "Visual elements to enhance clarit"
type textarea "*"
type textarea "Visual elements to enhance clarity"
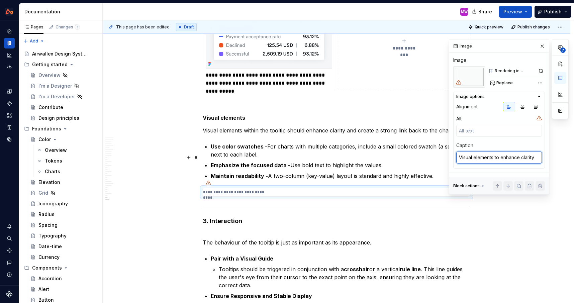
type textarea "*"
type textarea "Visual elements to enhance clarity"
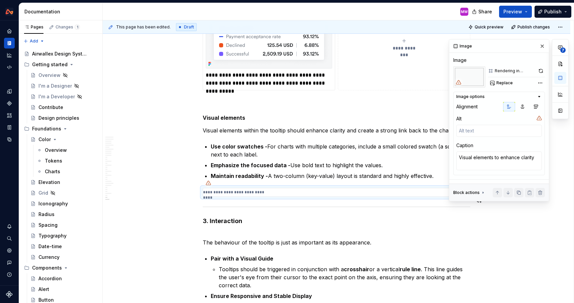
click at [226, 217] on h4 "3. Interaction" at bounding box center [336, 221] width 267 height 8
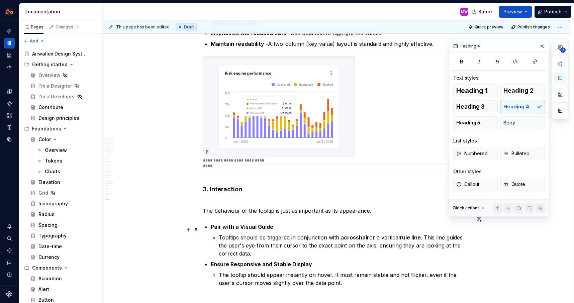
scroll to position [4756, 0]
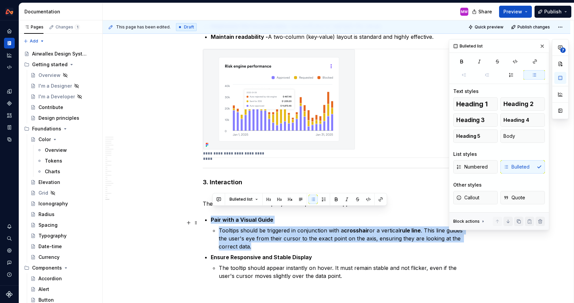
drag, startPoint x: 213, startPoint y: 211, endPoint x: 268, endPoint y: 242, distance: 63.7
click at [268, 242] on ul "Pair with a Visual Guide Tooltips should be triggered in conjunction with a cro…" at bounding box center [340, 248] width 259 height 64
copy li "Pair with a Visual Guide Tooltips should be triggered in conjunction with a cro…"
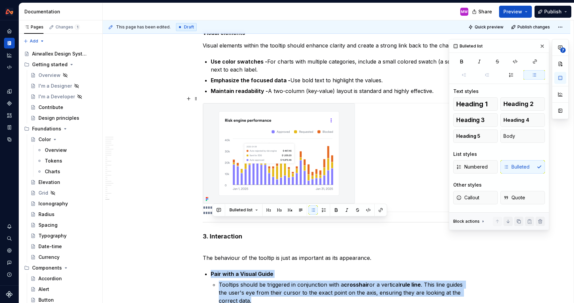
scroll to position [4657, 0]
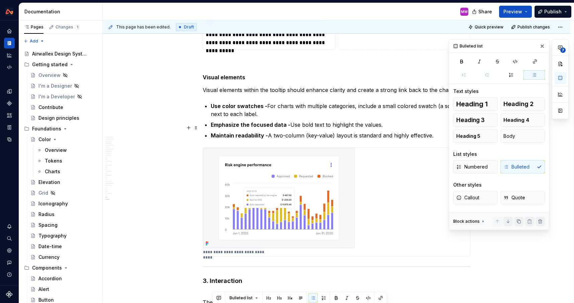
click at [438, 131] on p "Maintain readability - A two-column (key-value) layout is standard and highly e…" at bounding box center [340, 135] width 259 height 8
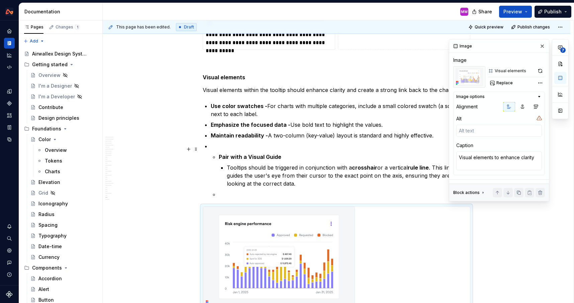
click at [221, 153] on strong "Pair with a Visual Guide" at bounding box center [250, 156] width 63 height 7
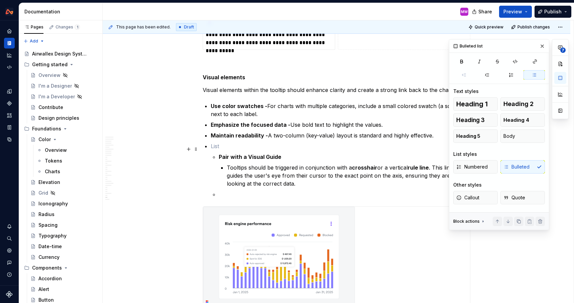
click at [220, 149] on li "Pair with a Visual Guide Tooltips should be triggered in conjunction with a cro…" at bounding box center [340, 170] width 259 height 56
click at [221, 153] on strong "Pair with a Visual Guide" at bounding box center [250, 156] width 63 height 7
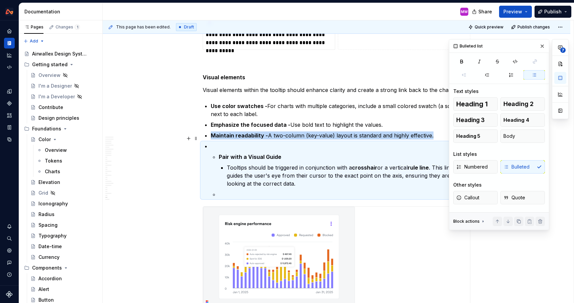
click at [222, 142] on p at bounding box center [340, 146] width 259 height 8
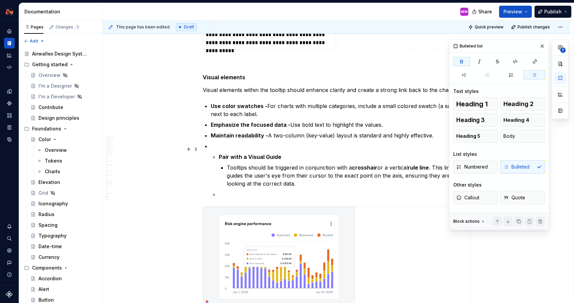
click at [222, 153] on strong "Pair with a Visual Guide" at bounding box center [250, 156] width 63 height 7
click at [221, 153] on strong "Pair with a Visual Guide" at bounding box center [250, 156] width 63 height 7
drag, startPoint x: 230, startPoint y: 148, endPoint x: 212, endPoint y: 146, distance: 18.2
click at [212, 146] on li "Pair with a Visual Guide Tooltips should be triggered in conjunction with a cro…" at bounding box center [340, 170] width 259 height 56
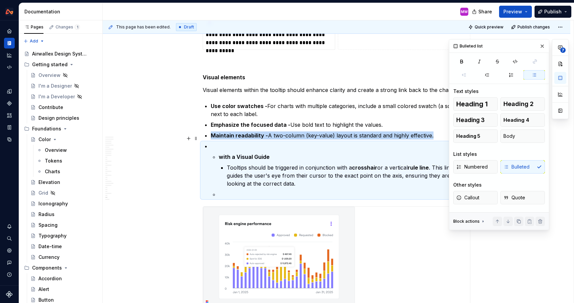
click at [248, 142] on p at bounding box center [340, 146] width 259 height 8
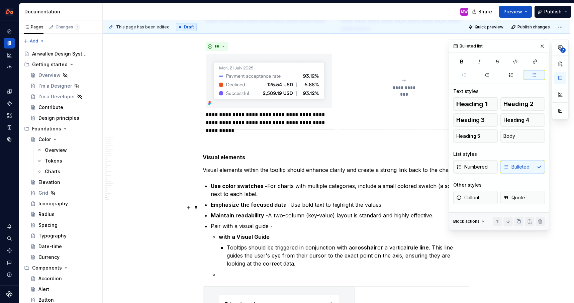
scroll to position [4574, 0]
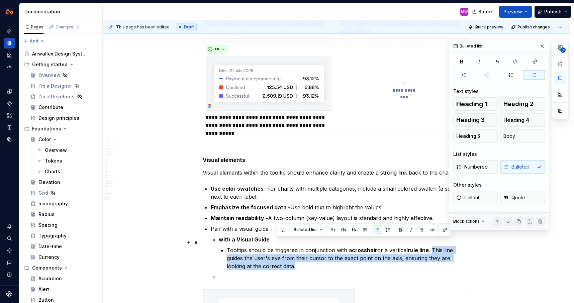
drag, startPoint x: 435, startPoint y: 241, endPoint x: 448, endPoint y: 262, distance: 24.7
click at [448, 262] on p "Tooltips should be triggered in conjunction with a crosshair or a vertical rule…" at bounding box center [348, 258] width 243 height 24
copy p "This line guides the user's eye from their cursor to the exact point on the axi…"
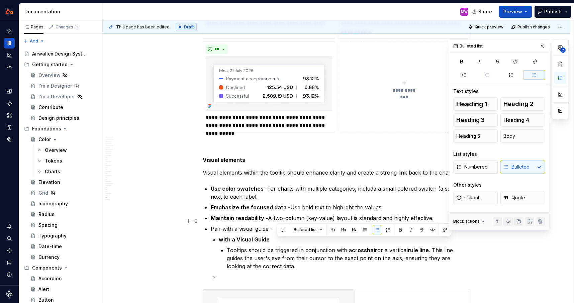
click at [279, 225] on p "Pair with a visual guide -" at bounding box center [340, 229] width 259 height 8
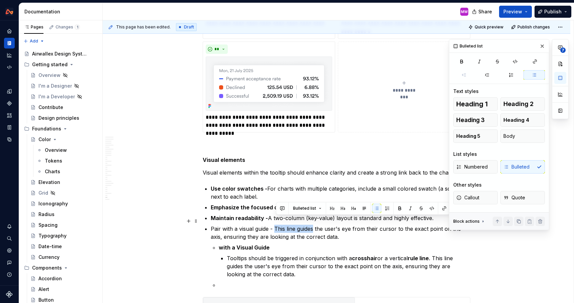
drag, startPoint x: 277, startPoint y: 220, endPoint x: 315, endPoint y: 221, distance: 38.5
click at [315, 225] on p "Pair with a visual guide - This line guides the user's eye from their cursor to…" at bounding box center [340, 233] width 259 height 16
drag, startPoint x: 310, startPoint y: 220, endPoint x: 292, endPoint y: 220, distance: 17.4
click at [292, 225] on p "Pair with a visual guide - Use a tooltip vertical line the user's eye from thei…" at bounding box center [340, 233] width 259 height 16
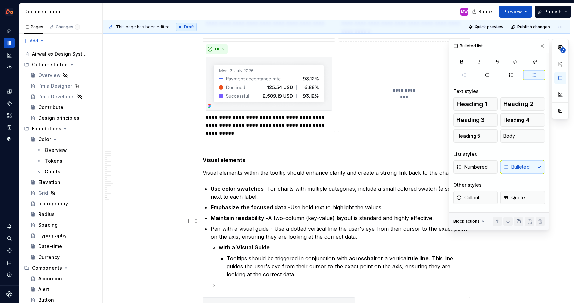
click at [369, 230] on p "Pair with a visual guide - Use a dotted vertical line the user's eye from their…" at bounding box center [340, 233] width 259 height 16
click at [339, 225] on p "Pair with a visual guide - Use a dotted vertical line the user's eye from their…" at bounding box center [340, 233] width 259 height 16
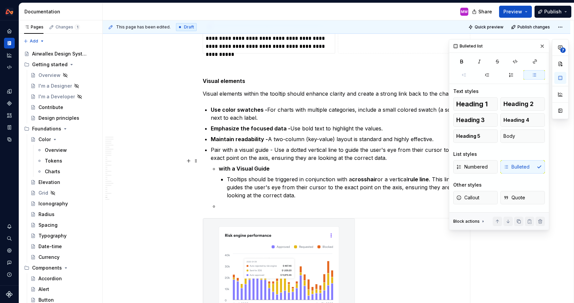
scroll to position [4654, 0]
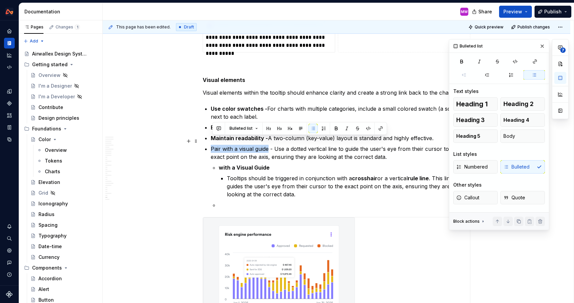
drag, startPoint x: 270, startPoint y: 140, endPoint x: 214, endPoint y: 140, distance: 56.2
click at [214, 145] on p "Pair with a visual guide - Use a dotted vertical line to guide the user's eye f…" at bounding box center [340, 153] width 259 height 16
click at [336, 127] on button "button" at bounding box center [335, 128] width 9 height 9
click at [388, 175] on p "Tooltips should be triggered in conjunction with a crosshair or a vertical rule…" at bounding box center [348, 186] width 243 height 24
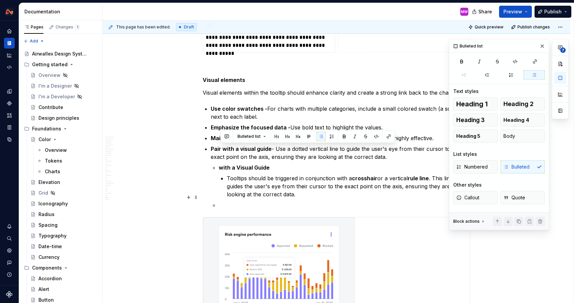
drag, startPoint x: 397, startPoint y: 149, endPoint x: 401, endPoint y: 191, distance: 42.7
click at [401, 191] on li "Pair with a visual guide - Use a dotted vertical line to guide the user's eye f…" at bounding box center [340, 177] width 259 height 64
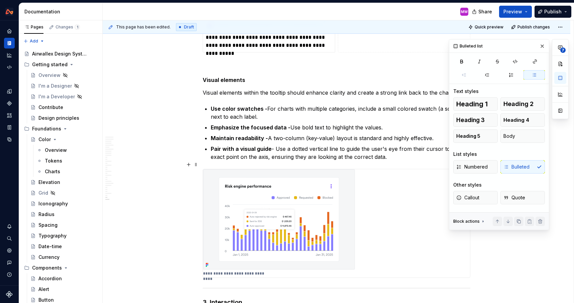
click at [378, 209] on div "**********" at bounding box center [336, 223] width 267 height 108
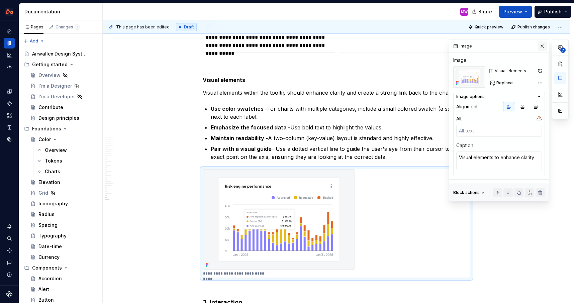
click at [543, 43] on button "button" at bounding box center [541, 45] width 9 height 9
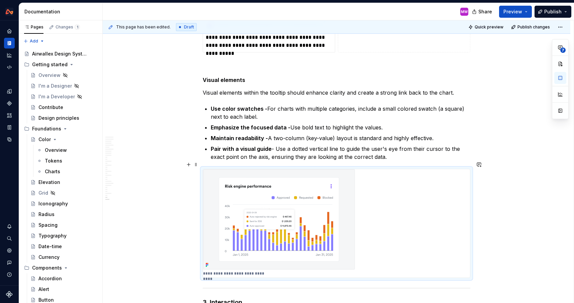
click at [498, 206] on div "This page has been edited. Draft Quick preview Publish changes Data visualisati…" at bounding box center [338, 161] width 471 height 283
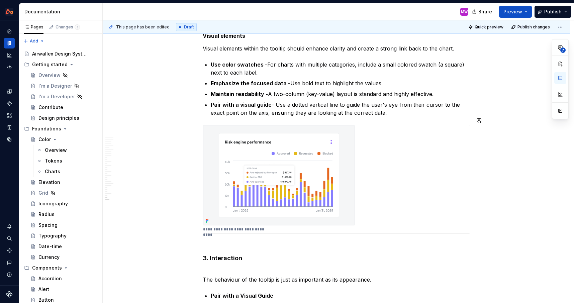
scroll to position [4719, 0]
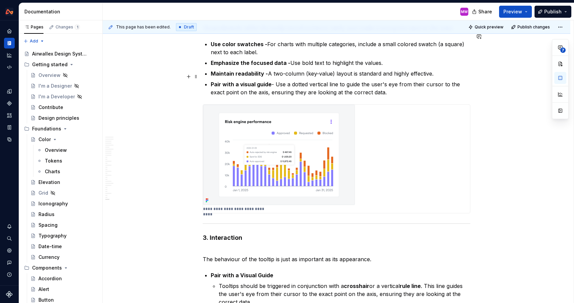
click at [399, 81] on p "Pair with a visual guide - Use a dotted vertical line to guide the user's eye f…" at bounding box center [340, 88] width 259 height 16
click at [399, 85] on p "Pair with a visual guide - Use a dotted vertical line to guide the user's eye f…" at bounding box center [340, 88] width 259 height 16
click at [197, 98] on span at bounding box center [195, 99] width 5 height 9
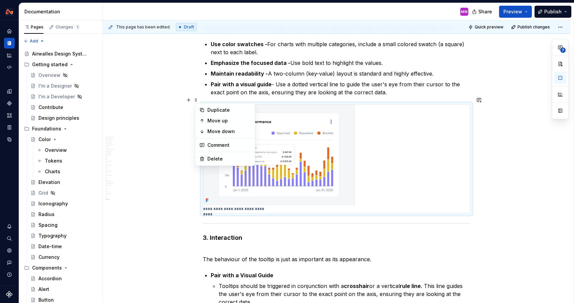
click at [393, 86] on p "Pair with a visual guide - Use a dotted vertical line to guide the user's eye f…" at bounding box center [340, 88] width 259 height 16
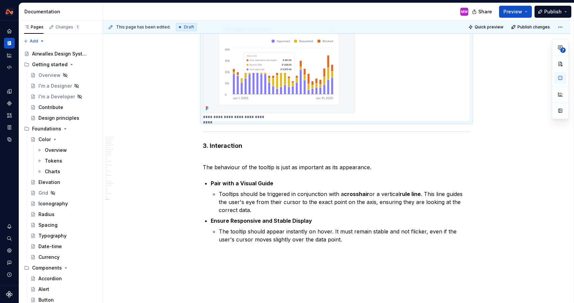
scroll to position [4824, 0]
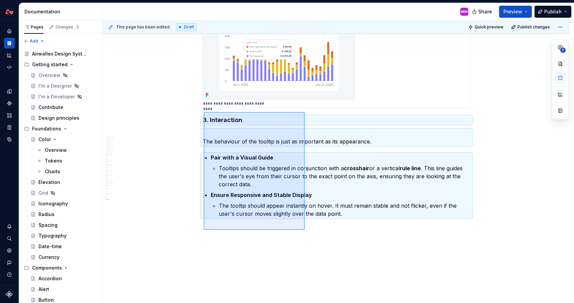
drag, startPoint x: 204, startPoint y: 112, endPoint x: 307, endPoint y: 240, distance: 164.3
click at [307, 240] on div "This page has been edited. Draft Quick preview Publish changes Data visualisati…" at bounding box center [338, 161] width 471 height 283
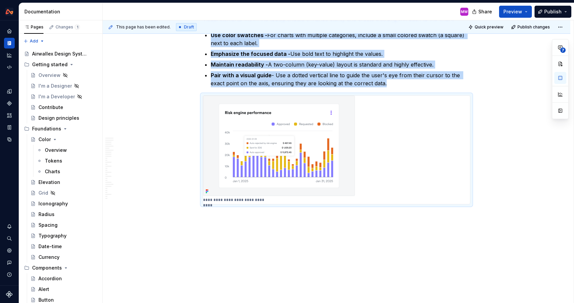
scroll to position [4720, 0]
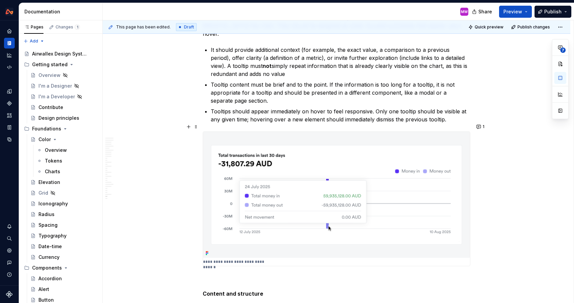
scroll to position [4108, 0]
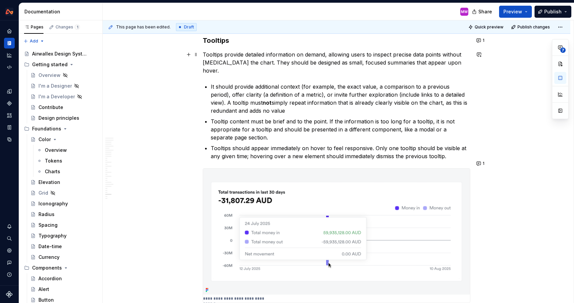
click at [425, 62] on p "Tooltips provide detailed information on demand, allowing users to inspect prec…" at bounding box center [336, 62] width 267 height 24
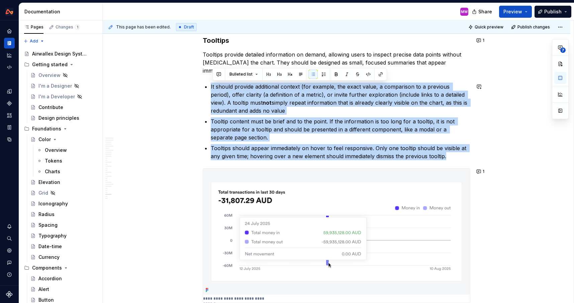
drag, startPoint x: 454, startPoint y: 157, endPoint x: 211, endPoint y: 82, distance: 254.0
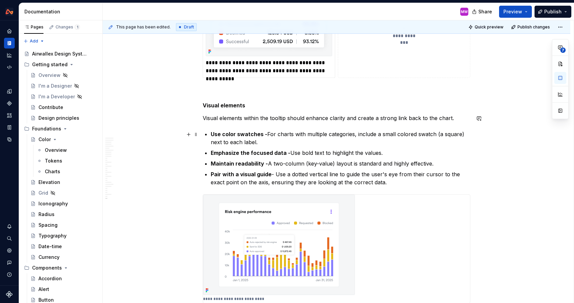
scroll to position [4566, 0]
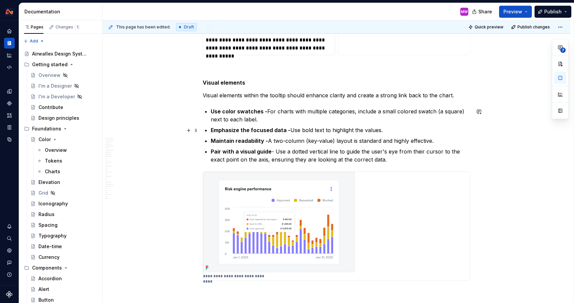
click at [397, 129] on p "Emphasize the focused data - Use bold text to highlight the values." at bounding box center [340, 130] width 259 height 8
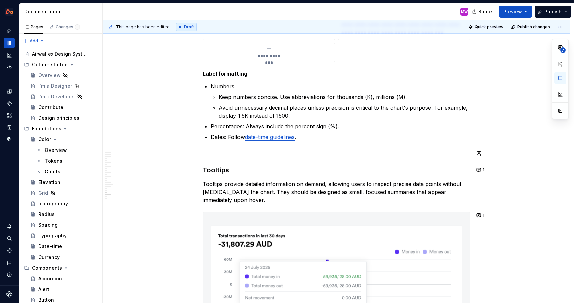
scroll to position [3968, 0]
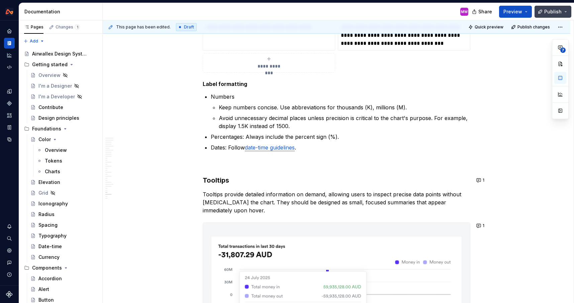
click at [566, 10] on button "Publish" at bounding box center [552, 12] width 37 height 12
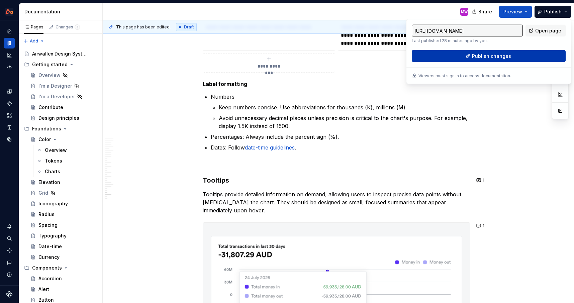
click at [501, 54] on span "Publish changes" at bounding box center [491, 56] width 39 height 7
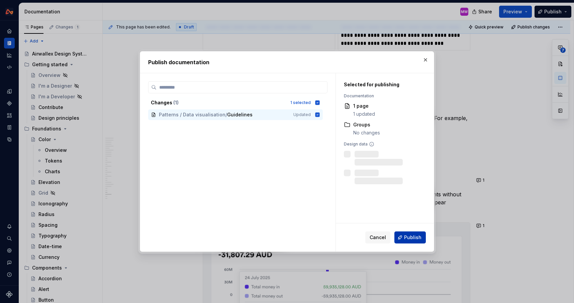
click at [409, 232] on button "Publish" at bounding box center [409, 237] width 31 height 12
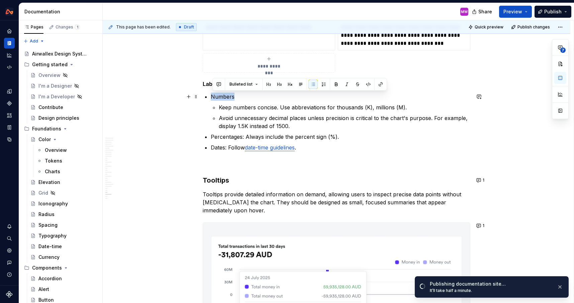
drag, startPoint x: 239, startPoint y: 98, endPoint x: 213, endPoint y: 96, distance: 26.5
click at [213, 96] on p "Numbers" at bounding box center [340, 97] width 259 height 8
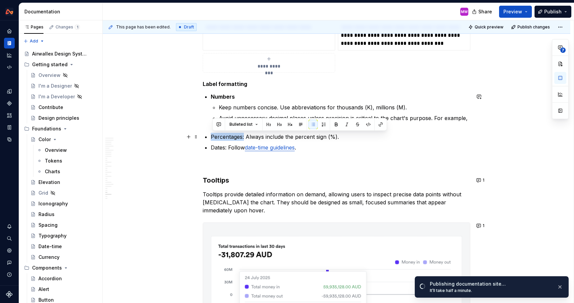
drag, startPoint x: 245, startPoint y: 137, endPoint x: 211, endPoint y: 134, distance: 34.9
drag, startPoint x: 246, startPoint y: 136, endPoint x: 213, endPoint y: 136, distance: 32.4
click at [213, 136] on p "Percentages: Always include the percent sign (%)." at bounding box center [340, 137] width 259 height 8
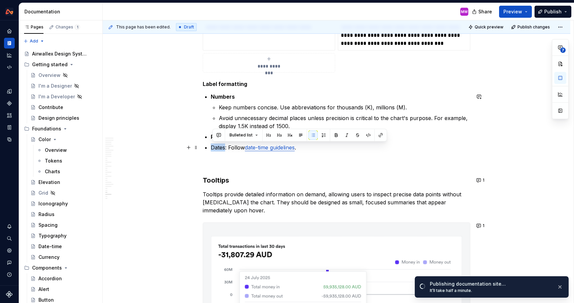
drag, startPoint x: 227, startPoint y: 148, endPoint x: 212, endPoint y: 148, distance: 14.7
click at [212, 148] on p "Dates: Follow date-time guidelines ." at bounding box center [340, 147] width 259 height 8
click at [252, 98] on p "Numbers" at bounding box center [340, 97] width 259 height 8
click at [247, 135] on p "Percentages: Always include the percent sign (%)." at bounding box center [340, 137] width 259 height 8
click at [227, 147] on p "Dates : Follow date-time guidelines ." at bounding box center [340, 147] width 259 height 8
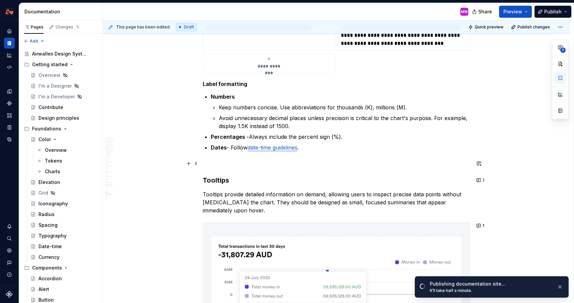
click at [561, 10] on span "Publish" at bounding box center [552, 11] width 17 height 7
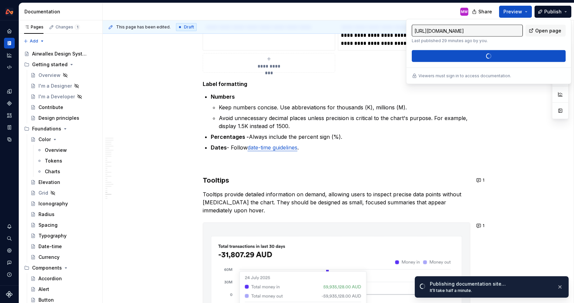
click at [497, 55] on div "[URL][DOMAIN_NAME] Last published 29 minutes ago by you. Open page Publish chan…" at bounding box center [489, 43] width 154 height 37
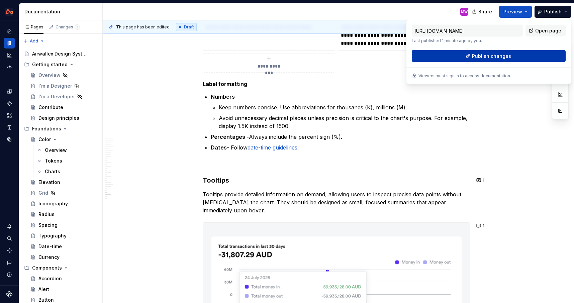
click at [491, 58] on span "Publish changes" at bounding box center [491, 56] width 39 height 7
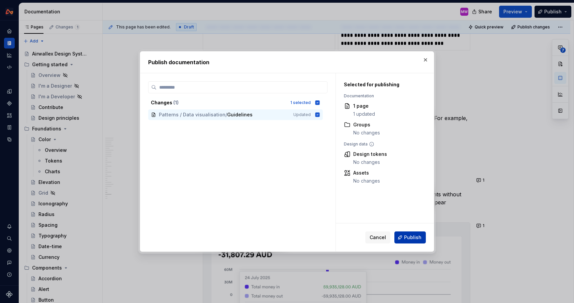
click at [404, 237] on button "Publish" at bounding box center [409, 237] width 31 height 12
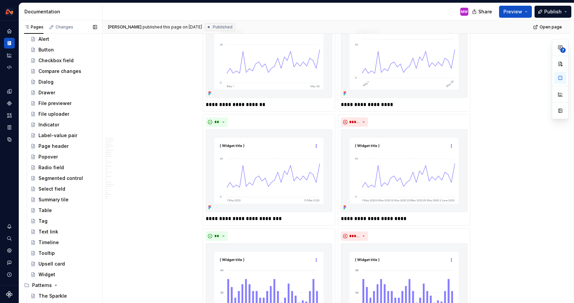
scroll to position [267, 0]
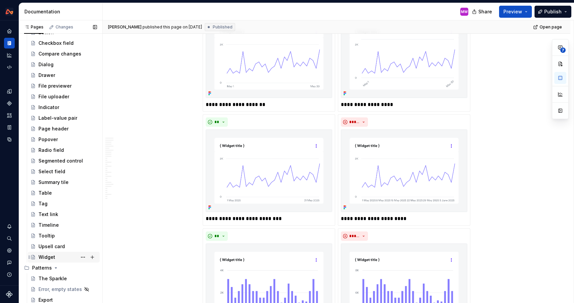
click at [53, 260] on div "Widget" at bounding box center [67, 256] width 59 height 9
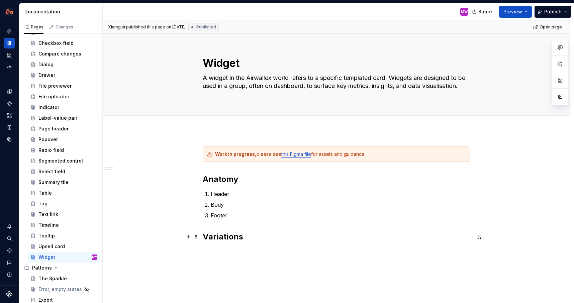
click at [261, 238] on h2 "Variations" at bounding box center [336, 236] width 267 height 11
click at [244, 181] on h2 "Anatomy" at bounding box center [336, 179] width 267 height 11
type textarea "*"
click at [205, 178] on h2 "Anatomy" at bounding box center [336, 179] width 267 height 11
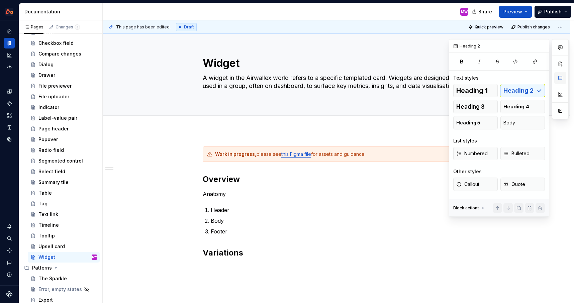
click at [560, 77] on button "button" at bounding box center [560, 78] width 12 height 12
click at [231, 196] on p "Anatomy" at bounding box center [336, 194] width 267 height 8
click at [204, 194] on p "Anatomy" at bounding box center [336, 194] width 267 height 8
click at [479, 93] on span "Heading 1" at bounding box center [471, 90] width 31 height 7
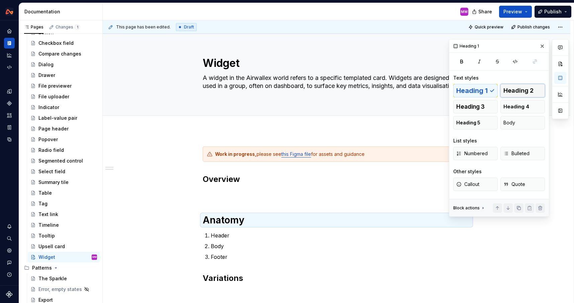
click at [520, 93] on span "Heading 2" at bounding box center [518, 90] width 30 height 7
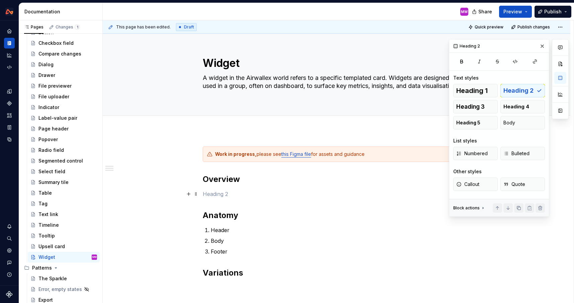
click at [224, 196] on p at bounding box center [336, 194] width 267 height 8
click at [248, 216] on h2 "Anatomy" at bounding box center [336, 215] width 267 height 11
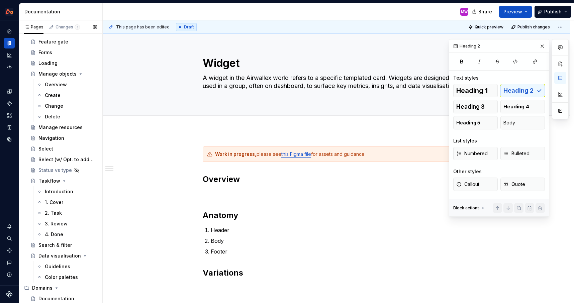
scroll to position [578, 0]
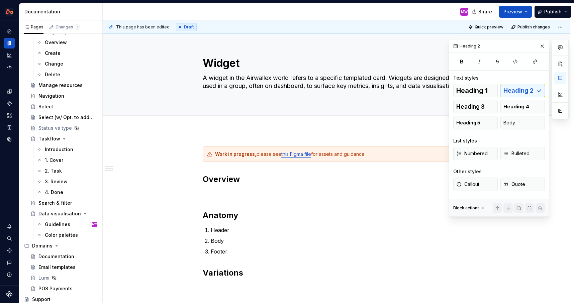
click at [212, 187] on div "Work in progress, please see this Figma file for assets and guidance Overview A…" at bounding box center [336, 230] width 267 height 169
click at [251, 217] on h2 "Anatomy" at bounding box center [336, 215] width 267 height 11
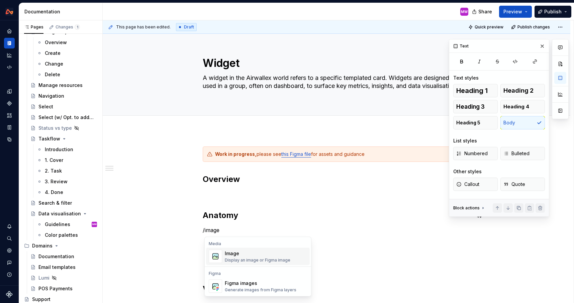
click at [242, 252] on div "Image" at bounding box center [258, 253] width 66 height 7
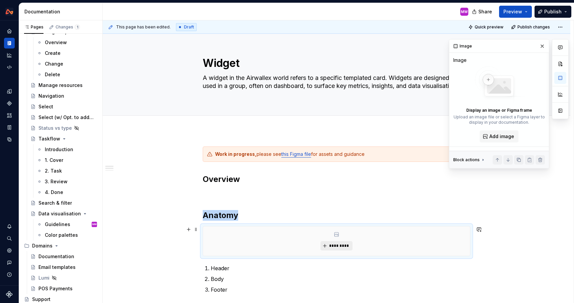
type textarea "*"
click at [336, 247] on span "*********" at bounding box center [339, 245] width 20 height 5
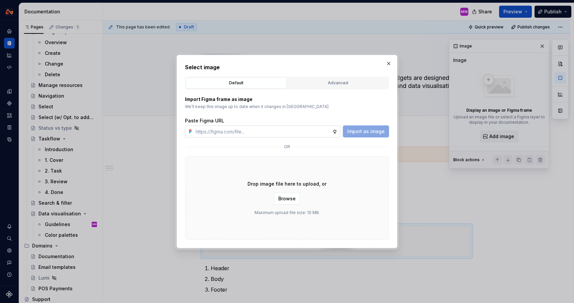
click at [287, 129] on input "text" at bounding box center [262, 131] width 139 height 12
type input "[URL][DOMAIN_NAME]"
click at [361, 132] on span "Import as image" at bounding box center [365, 131] width 37 height 7
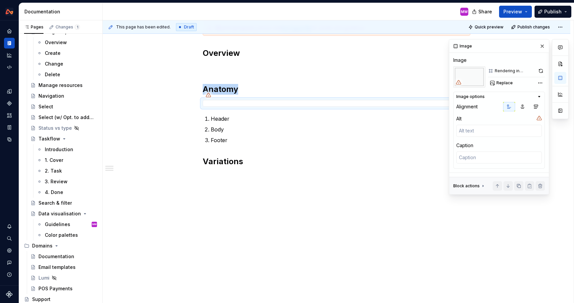
scroll to position [126, 0]
click at [213, 62] on div "Work in progress, please see this Figma file for assets and guidance Overview A…" at bounding box center [336, 112] width 267 height 184
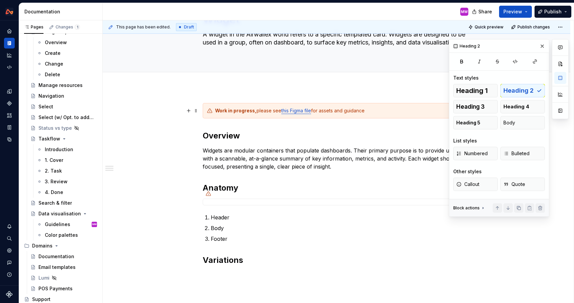
scroll to position [22, 0]
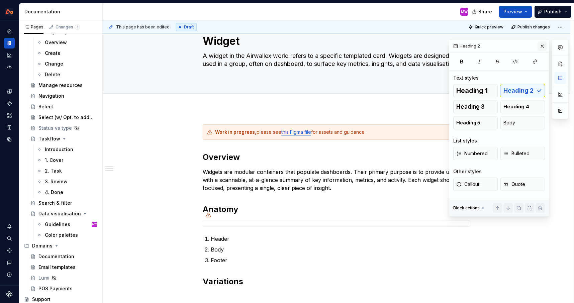
click at [544, 48] on button "button" at bounding box center [541, 45] width 9 height 9
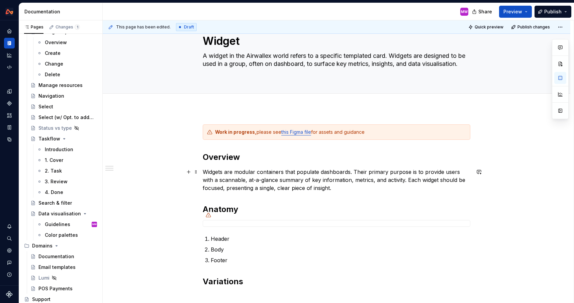
click at [259, 176] on p "Widgets are modular containers that populate dashboards. Their primary purpose …" at bounding box center [336, 180] width 267 height 24
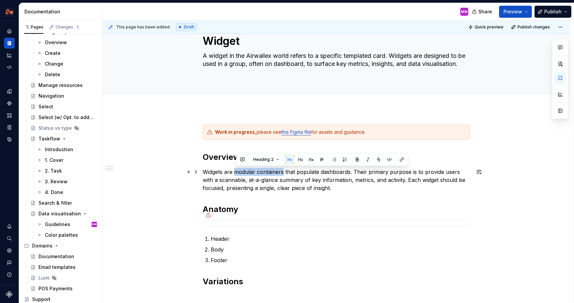
drag, startPoint x: 236, startPoint y: 171, endPoint x: 284, endPoint y: 171, distance: 47.5
click at [284, 171] on p "Widgets are modular containers that populate dashboards. Their primary purpose …" at bounding box center [336, 180] width 267 height 24
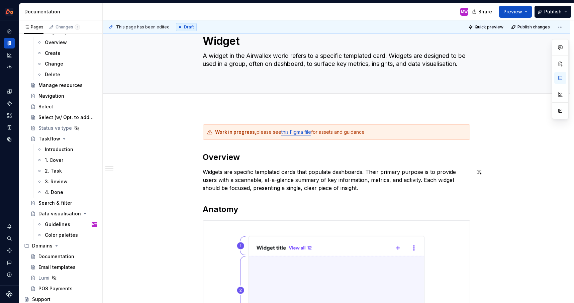
click at [372, 191] on p "Widgets are specific templated cards that populate dashboards. Their primary pu…" at bounding box center [336, 180] width 267 height 24
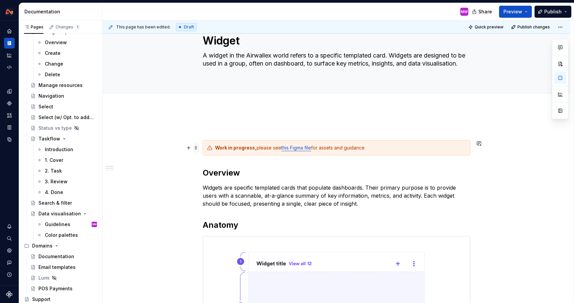
click at [199, 149] on span at bounding box center [195, 147] width 5 height 9
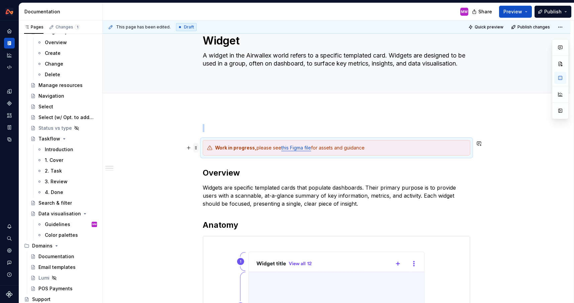
click at [199, 149] on span at bounding box center [195, 146] width 5 height 7
click at [210, 182] on div "Work in progress, please see this Figma file for assets and guidance Overview W…" at bounding box center [336, 297] width 267 height 346
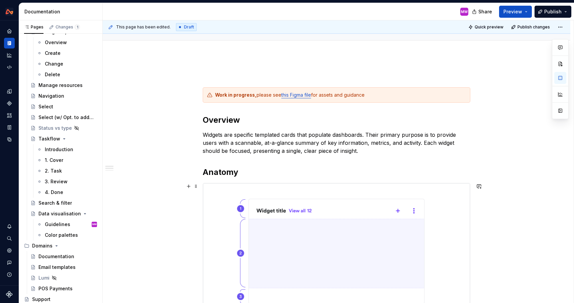
scroll to position [95, 0]
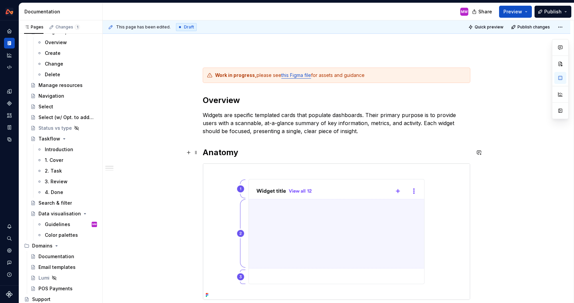
click at [206, 149] on h2 "Anatomy" at bounding box center [336, 152] width 267 height 11
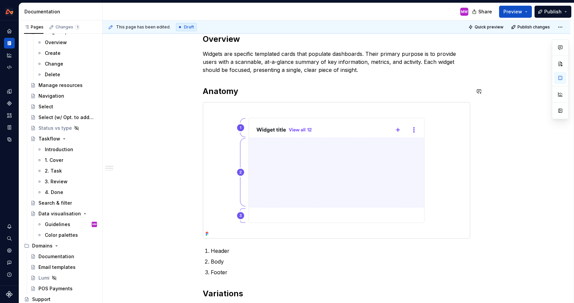
scroll to position [186, 0]
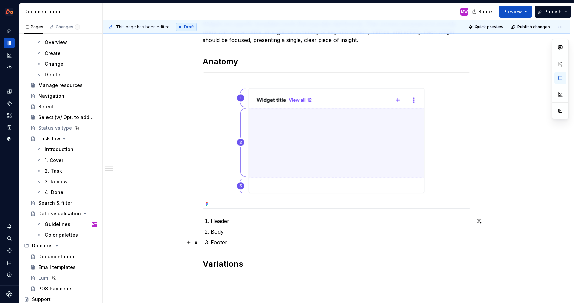
click at [237, 242] on p "Footer" at bounding box center [340, 242] width 259 height 8
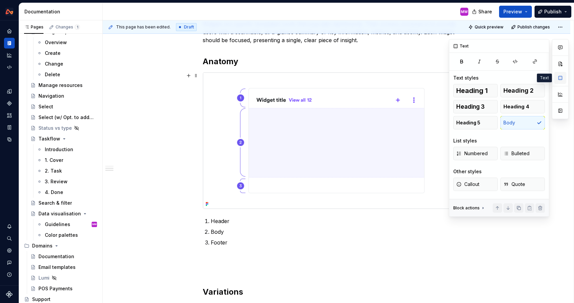
click at [559, 79] on button "button" at bounding box center [560, 78] width 12 height 12
click at [483, 109] on span "Heading 3" at bounding box center [470, 106] width 28 height 7
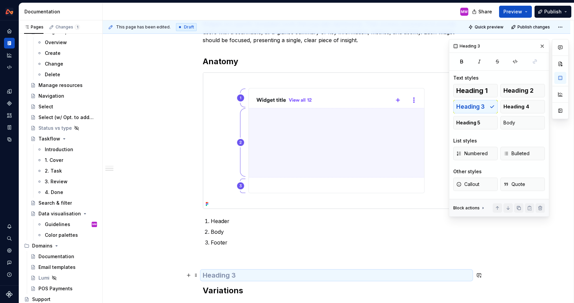
click at [217, 277] on h3 at bounding box center [336, 274] width 267 height 9
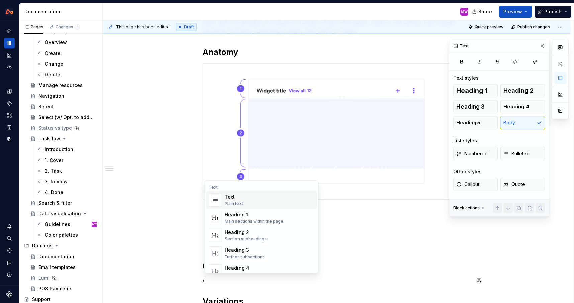
scroll to position [208, 0]
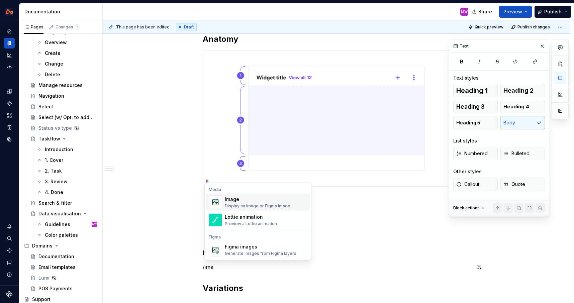
click at [228, 209] on span "Image Display an image or Figma image" at bounding box center [258, 202] width 104 height 17
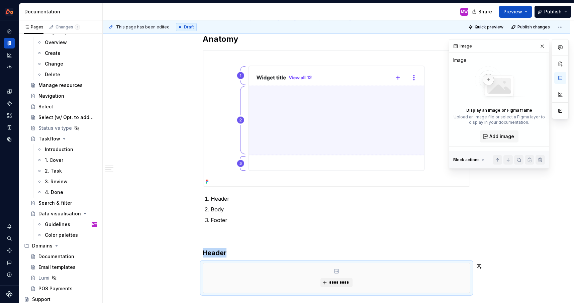
type textarea "*"
click at [333, 281] on span "*********" at bounding box center [339, 282] width 20 height 5
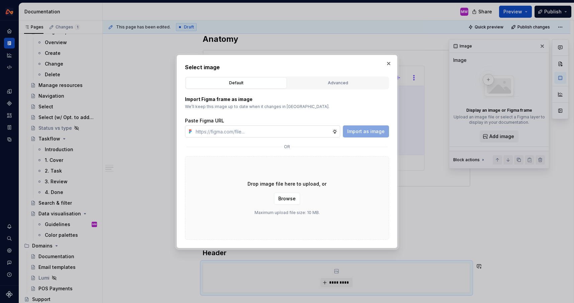
click at [297, 131] on input "text" at bounding box center [262, 131] width 139 height 12
type input "[URL][DOMAIN_NAME]"
click at [364, 129] on span "Import as image" at bounding box center [365, 131] width 37 height 7
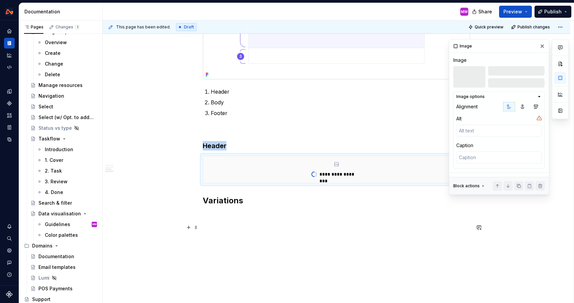
scroll to position [320, 0]
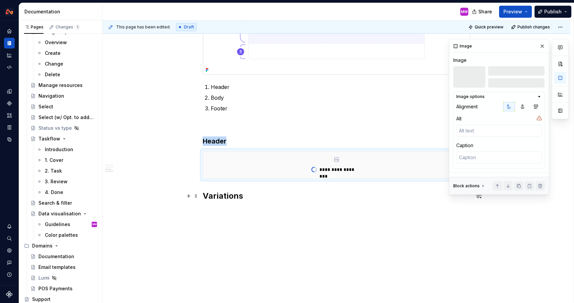
click at [204, 195] on h2 "Variations" at bounding box center [336, 196] width 267 height 11
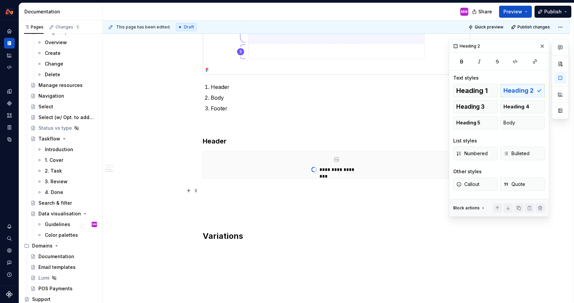
click at [220, 187] on p at bounding box center [336, 191] width 267 height 8
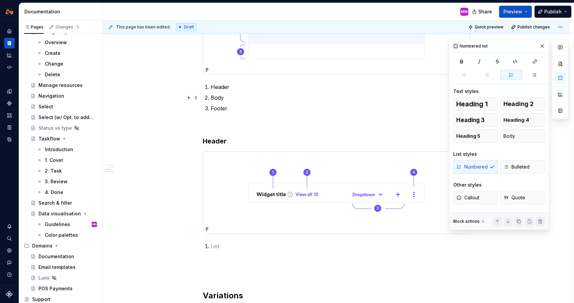
click at [243, 89] on p "Header" at bounding box center [340, 87] width 259 height 8
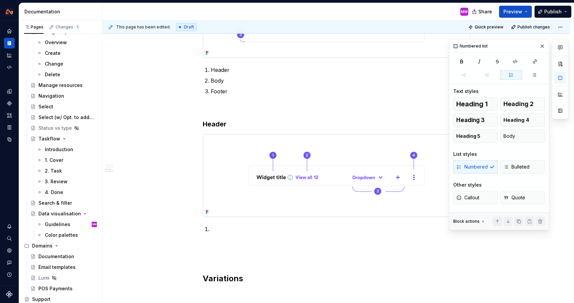
scroll to position [341, 0]
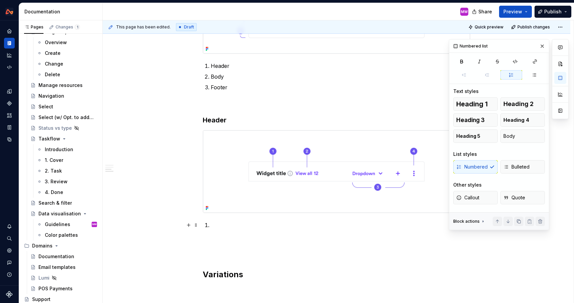
click at [250, 221] on p at bounding box center [340, 225] width 259 height 8
click at [228, 223] on p at bounding box center [340, 225] width 259 height 8
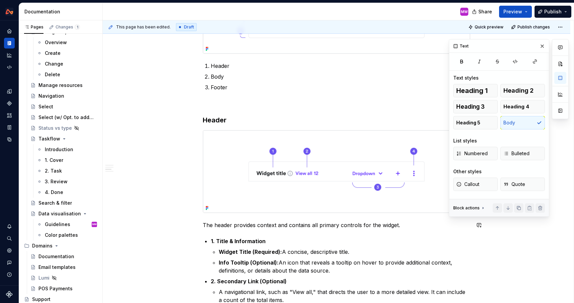
click at [411, 225] on p "The header provides context and contains all primary controls for the widget." at bounding box center [336, 225] width 267 height 8
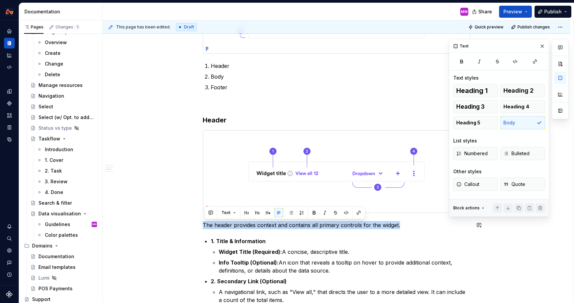
copy p "The header provides context and contains all primary controls for the widget."
click at [250, 66] on p "Header" at bounding box center [340, 66] width 259 height 8
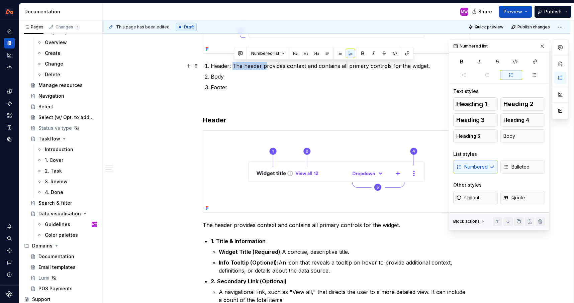
drag, startPoint x: 267, startPoint y: 65, endPoint x: 235, endPoint y: 64, distance: 32.1
click at [235, 64] on p "Header: The header provides context and contains all primary controls for the w…" at bounding box center [340, 66] width 259 height 8
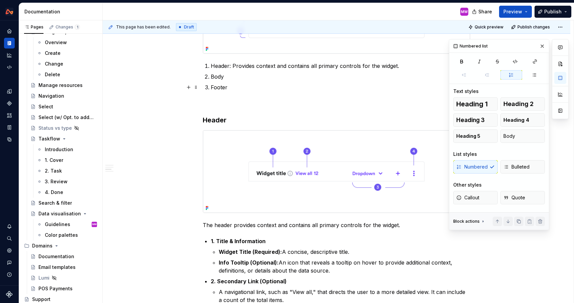
click at [265, 87] on p "Footer" at bounding box center [340, 87] width 259 height 8
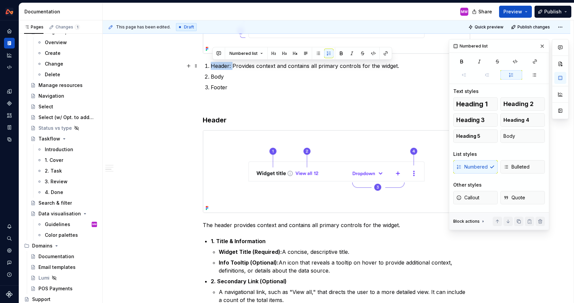
drag, startPoint x: 233, startPoint y: 66, endPoint x: 213, endPoint y: 65, distance: 20.4
click at [213, 65] on p "Header: Provides context and contains all primary controls for the widget." at bounding box center [340, 66] width 259 height 8
click at [339, 53] on button "button" at bounding box center [340, 53] width 9 height 9
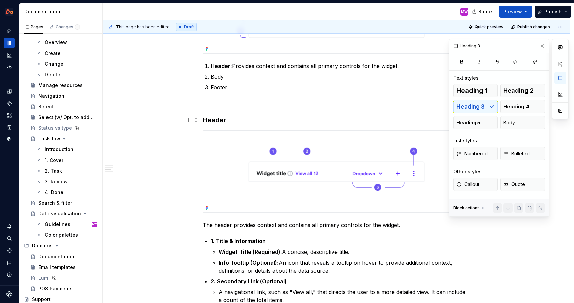
click at [263, 118] on h3 "Header" at bounding box center [336, 119] width 267 height 9
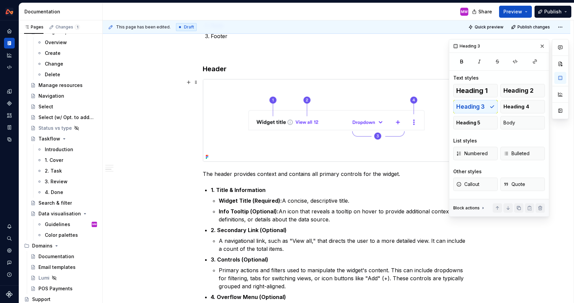
scroll to position [404, 0]
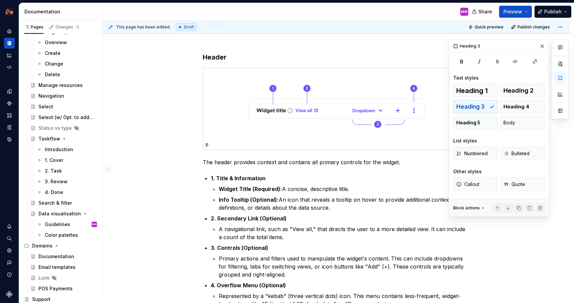
click at [423, 163] on p "The header provides context and contains all primary controls for the widget." at bounding box center [336, 162] width 267 height 8
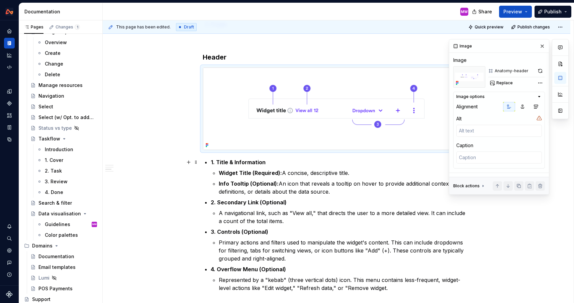
click at [236, 160] on strong "1. Title & Information" at bounding box center [238, 162] width 55 height 7
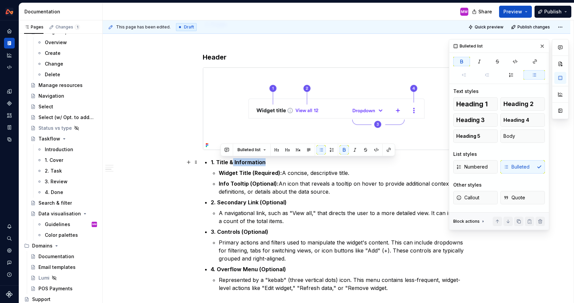
drag, startPoint x: 233, startPoint y: 161, endPoint x: 294, endPoint y: 166, distance: 60.7
click at [294, 166] on p "1. Title & Information" at bounding box center [340, 162] width 259 height 8
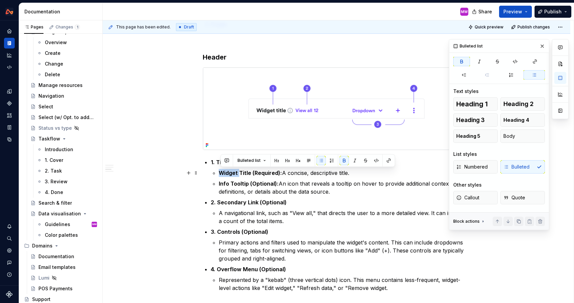
drag, startPoint x: 241, startPoint y: 171, endPoint x: 221, endPoint y: 171, distance: 20.1
click at [221, 171] on strong "Widget Title (Required):" at bounding box center [250, 173] width 63 height 7
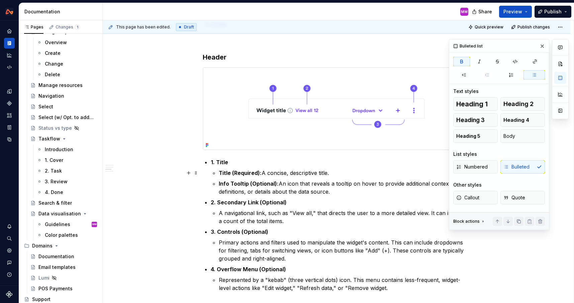
click at [238, 171] on strong "Title (Required):" at bounding box center [240, 173] width 43 height 7
click at [236, 182] on strong "Info Tooltip (Optional):" at bounding box center [249, 183] width 60 height 7
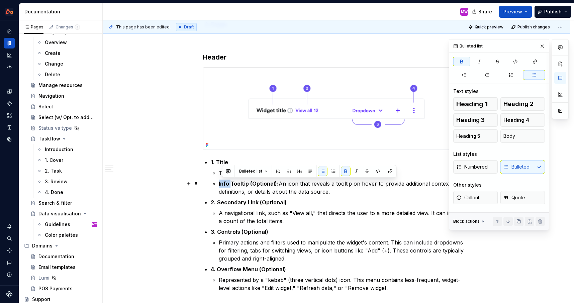
drag, startPoint x: 233, startPoint y: 183, endPoint x: 220, endPoint y: 182, distance: 13.1
click at [220, 182] on li "1. Title Title (required): A concise, descriptive title. Info Tooltip (Optional…" at bounding box center [340, 176] width 259 height 37
click at [243, 182] on strong "Tooltip (Optional):" at bounding box center [243, 183] width 48 height 7
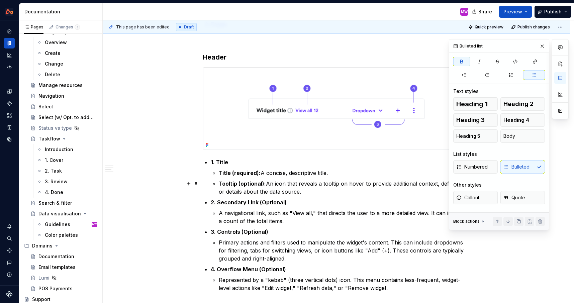
click at [342, 174] on p "Title (required): A concise, descriptive title." at bounding box center [344, 173] width 251 height 8
click at [326, 194] on p "Tooltip (optional): An icon that reveals a tooltip on hover to provide addition…" at bounding box center [344, 188] width 251 height 16
click at [542, 46] on button "button" at bounding box center [541, 45] width 9 height 9
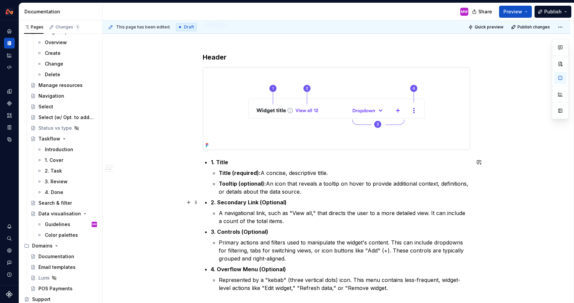
click at [322, 196] on ul "1. Title Title (required): A concise, descriptive title. Tooltip (optional): An…" at bounding box center [340, 225] width 259 height 134
click at [319, 192] on p "Tooltip (optional): An icon that reveals a tooltip on hover to provide addition…" at bounding box center [344, 188] width 251 height 16
click at [251, 202] on strong "2. Secondary Link (Optional)" at bounding box center [249, 202] width 76 height 7
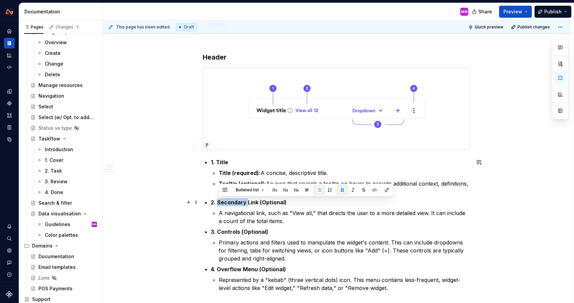
drag, startPoint x: 248, startPoint y: 202, endPoint x: 219, endPoint y: 203, distance: 29.4
click at [219, 203] on strong "2. Secondary Link (Optional)" at bounding box center [249, 202] width 76 height 7
click at [233, 202] on strong "2. Link (Optional)" at bounding box center [233, 202] width 45 height 7
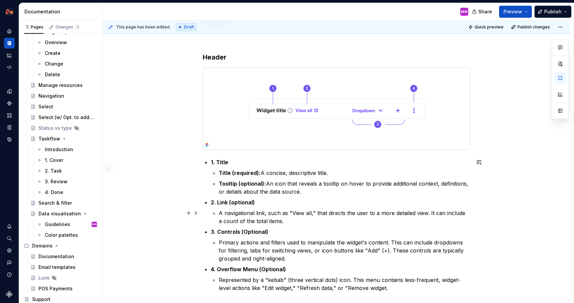
click at [292, 220] on p "A navigational link, such as "View all," that directs the user to a more detail…" at bounding box center [344, 217] width 251 height 16
click at [248, 231] on strong "3. Controls (Optional)" at bounding box center [240, 231] width 58 height 7
click at [266, 267] on strong "4. Overflow Menu (Optional)" at bounding box center [248, 269] width 75 height 7
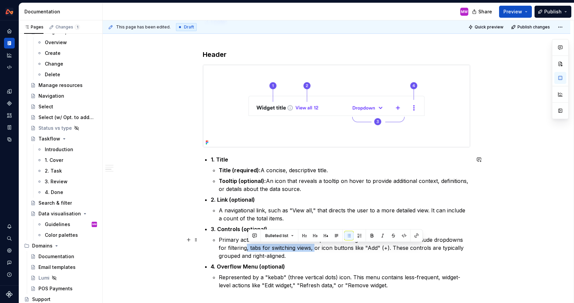
drag, startPoint x: 316, startPoint y: 246, endPoint x: 248, endPoint y: 247, distance: 67.5
click at [248, 247] on p "Primary actions and filters used to manipulate the widget's content. This can i…" at bounding box center [344, 248] width 251 height 24
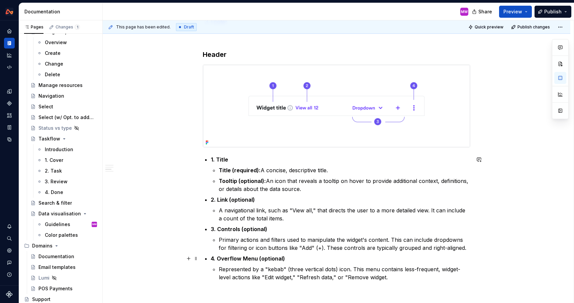
click at [247, 258] on strong "4. Overflow Menu (optional)" at bounding box center [248, 258] width 74 height 7
click at [400, 278] on p "Represented by a "kebab" (three vertical dots) icon. This menu contains less-fr…" at bounding box center [344, 273] width 251 height 16
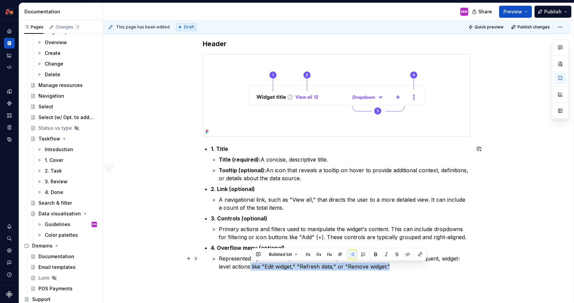
drag, startPoint x: 251, startPoint y: 266, endPoint x: 408, endPoint y: 264, distance: 156.8
click at [408, 264] on p "Represented by a "kebab" (three vertical dots) icon. This menu contains less-fr…" at bounding box center [344, 262] width 251 height 16
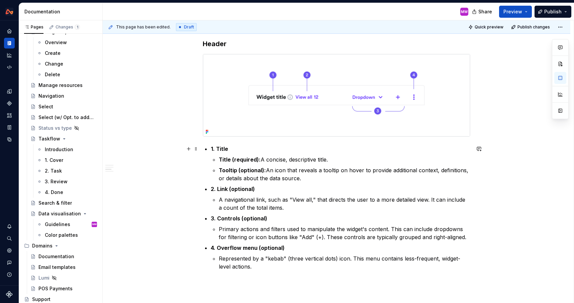
click at [213, 145] on p "1. Title" at bounding box center [340, 149] width 259 height 8
click at [561, 76] on button "button" at bounding box center [560, 78] width 12 height 12
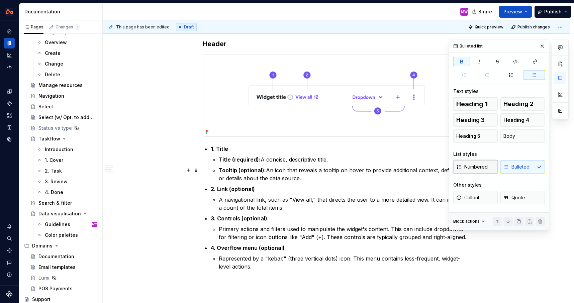
click at [484, 165] on span "Numbered" at bounding box center [471, 166] width 31 height 7
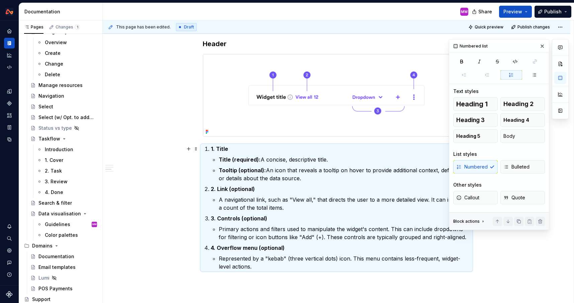
click at [218, 147] on strong "1. Title" at bounding box center [219, 148] width 17 height 7
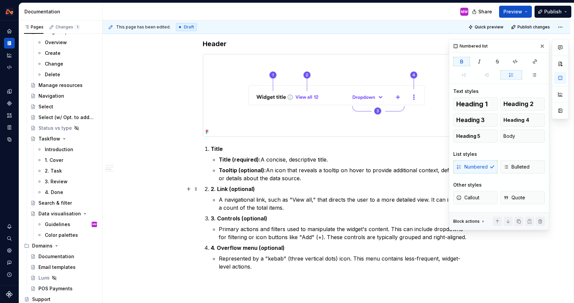
click at [220, 187] on strong "2. Link (optional)" at bounding box center [233, 189] width 44 height 7
click at [220, 215] on strong "3. Controls (optional)" at bounding box center [239, 218] width 57 height 7
click at [219, 248] on strong "4. Overflow menu (optional)" at bounding box center [248, 247] width 74 height 7
click at [221, 158] on strong "Title (required):" at bounding box center [240, 159] width 42 height 7
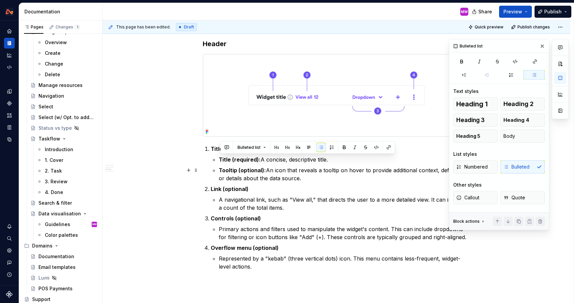
drag, startPoint x: 221, startPoint y: 158, endPoint x: 316, endPoint y: 179, distance: 97.1
click at [316, 179] on ul "Title (required): A concise, descriptive title. Tooltip (optional): An icon tha…" at bounding box center [344, 168] width 251 height 27
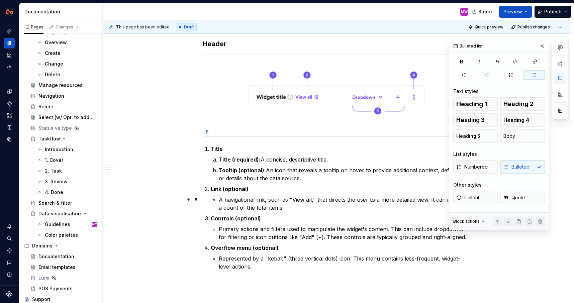
click at [220, 199] on p "A navigational link, such as "View all," that directs the user to a more detail…" at bounding box center [344, 204] width 251 height 16
click at [221, 229] on p "Primary actions and filters used to manipulate the widget's content. This can i…" at bounding box center [344, 233] width 251 height 16
click at [265, 219] on p "Controls (optional" at bounding box center [340, 218] width 259 height 8
click at [220, 257] on p "Represented by a "kebab" (three vertical dots) icon. This menu contains less-fr…" at bounding box center [344, 262] width 251 height 16
click at [306, 246] on p "Overflow menu (optional" at bounding box center [340, 248] width 259 height 8
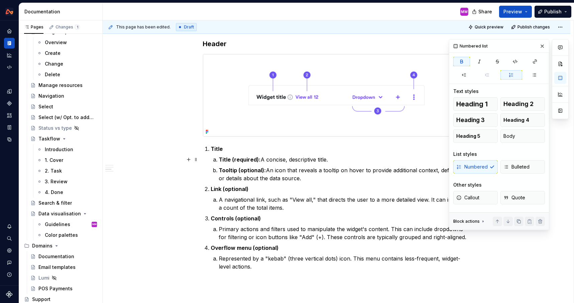
click at [221, 158] on strong "Title (required):" at bounding box center [240, 159] width 42 height 7
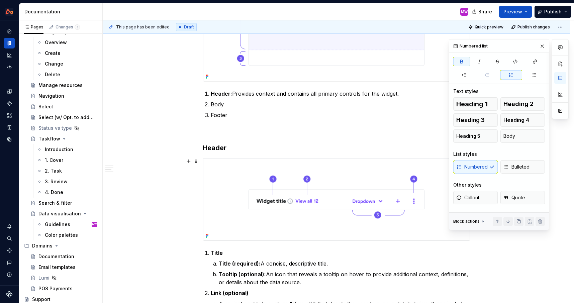
scroll to position [313, 0]
click at [542, 44] on button "button" at bounding box center [541, 45] width 9 height 9
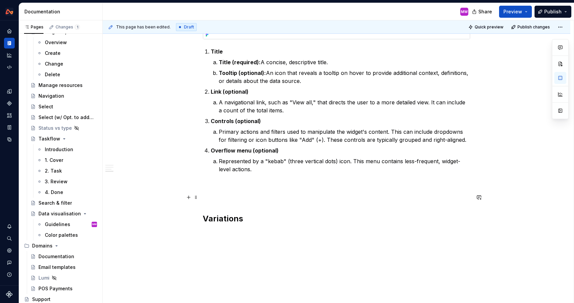
scroll to position [569, 0]
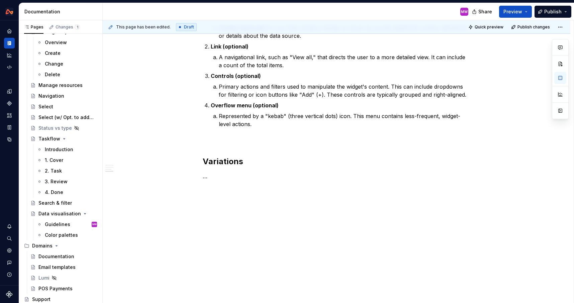
scroll to position [544, 0]
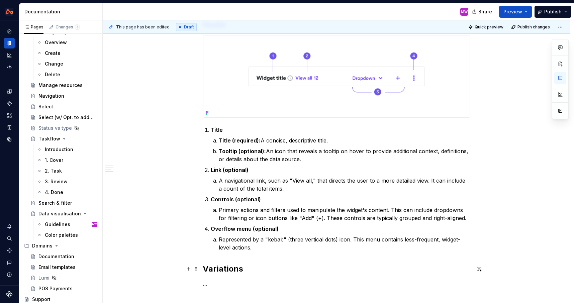
scroll to position [373, 0]
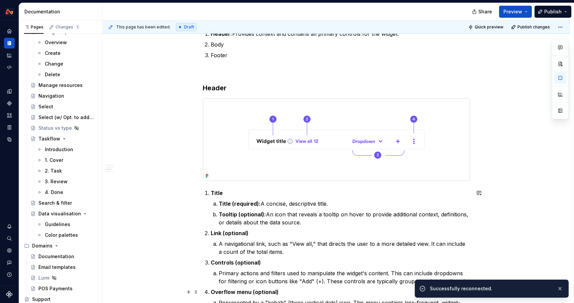
type textarea "*"
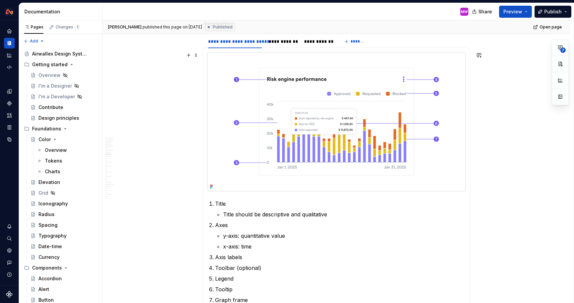
scroll to position [1181, 0]
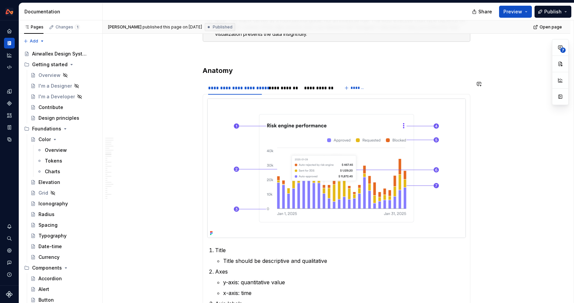
type textarea "*"
